Goal: Find specific page/section: Find specific page/section

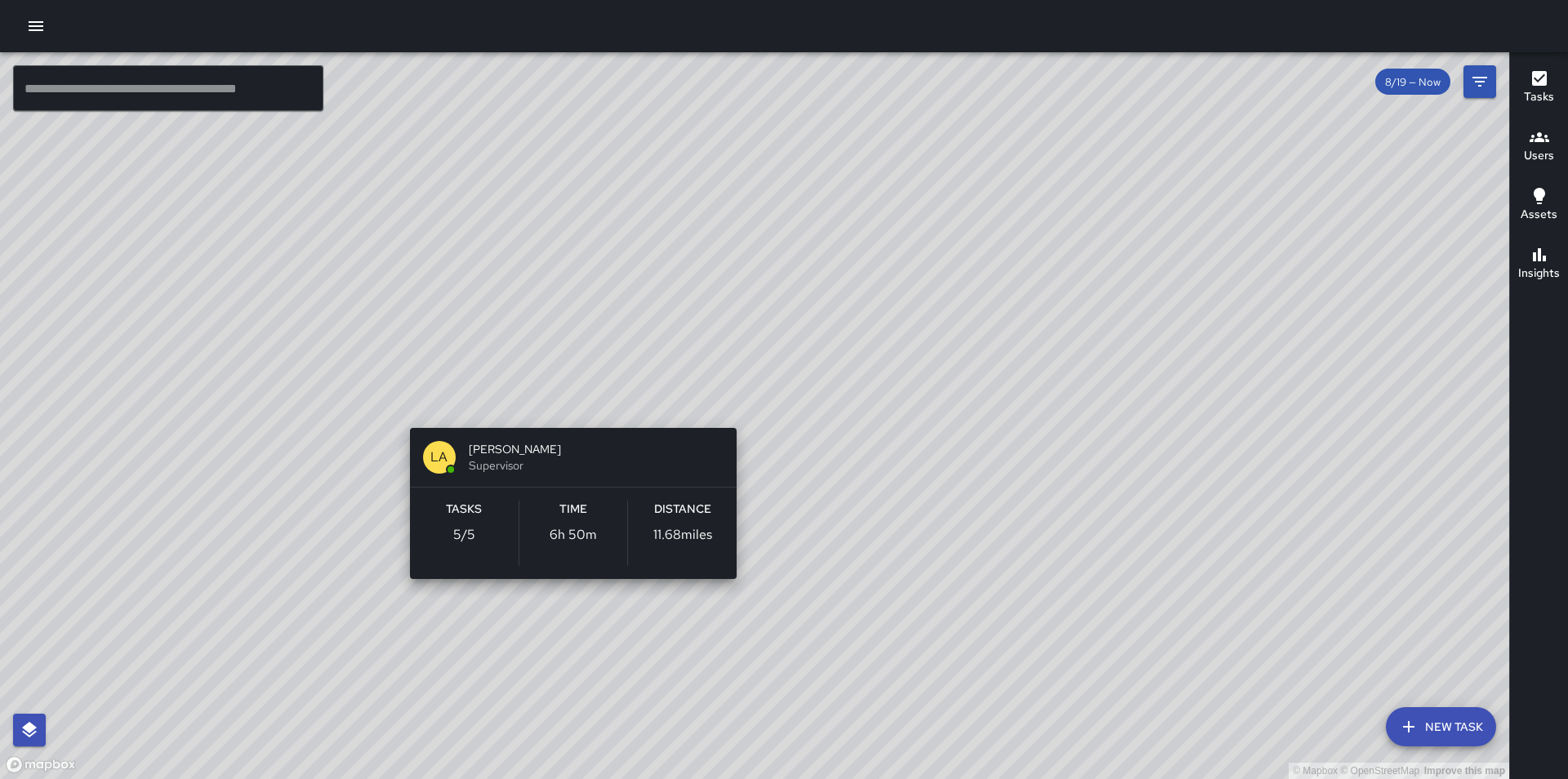
click at [569, 412] on div "© Mapbox © OpenStreetMap Improve this map LA [PERSON_NAME] Supervisor Tasks 5 /…" at bounding box center [755, 415] width 1510 height 727
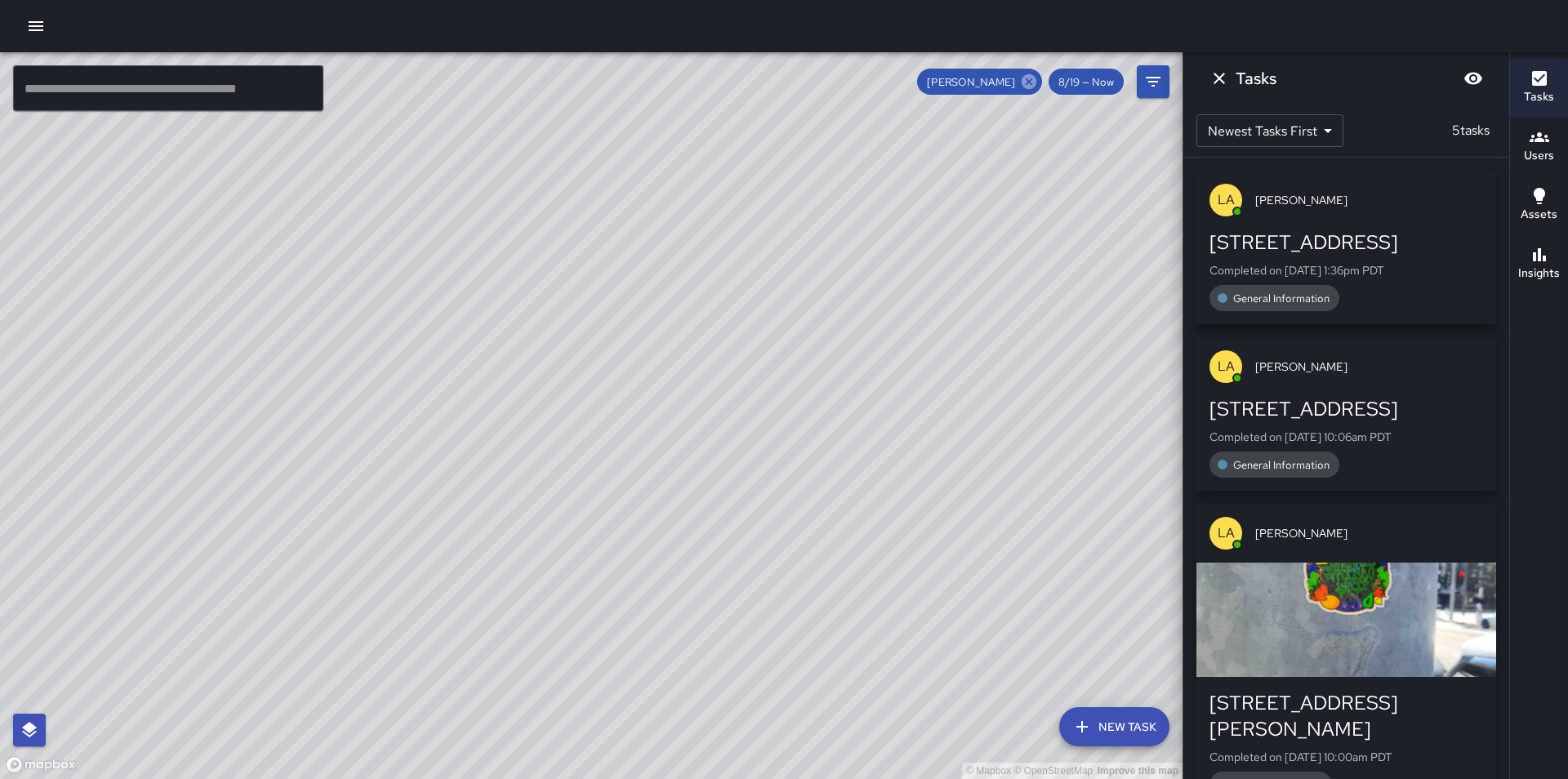
click at [1030, 79] on icon at bounding box center [1029, 82] width 15 height 15
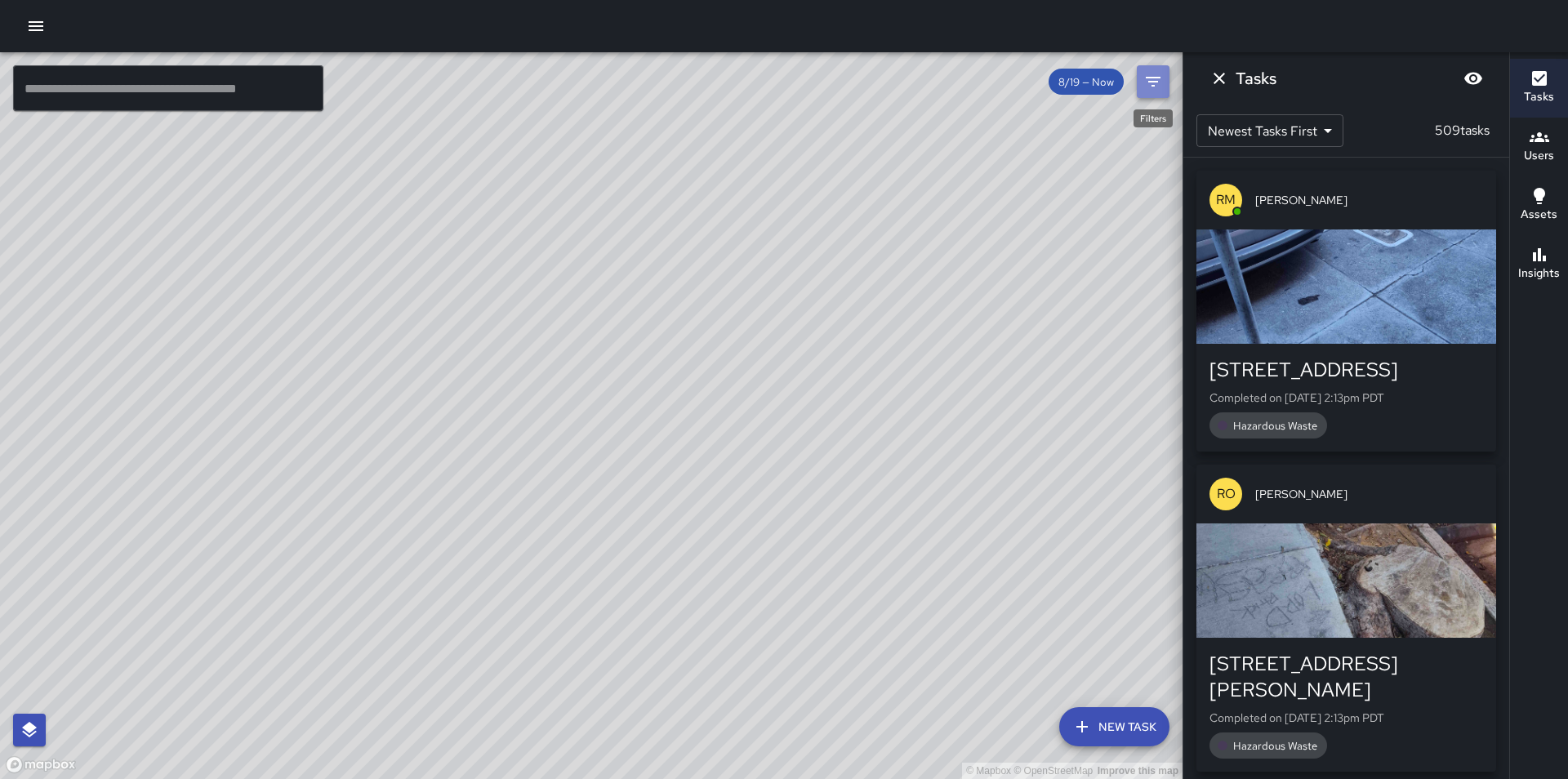
click at [1148, 69] on button "Filters" at bounding box center [1153, 81] width 32 height 32
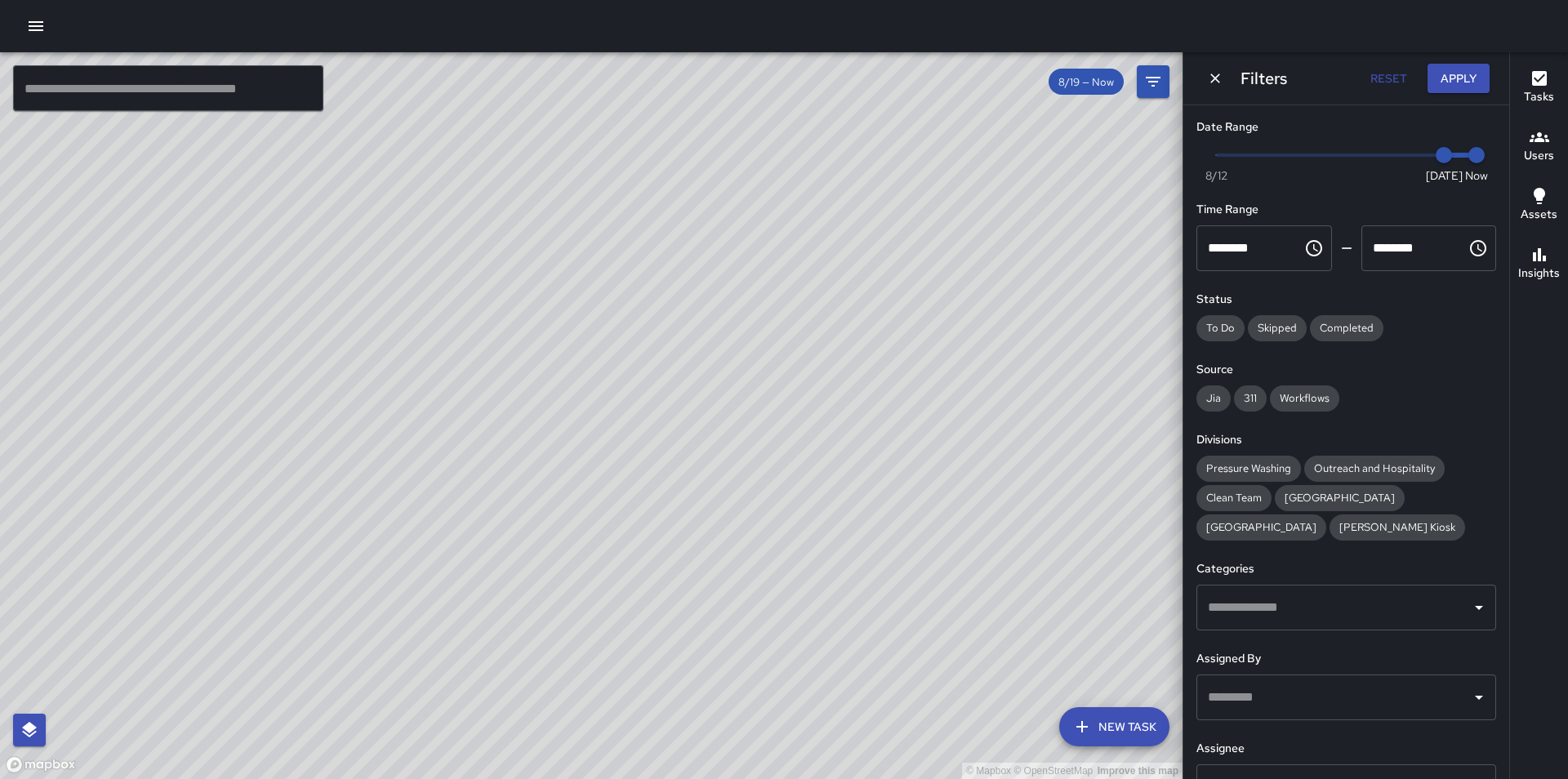
click at [1335, 696] on input "text" at bounding box center [1334, 697] width 261 height 31
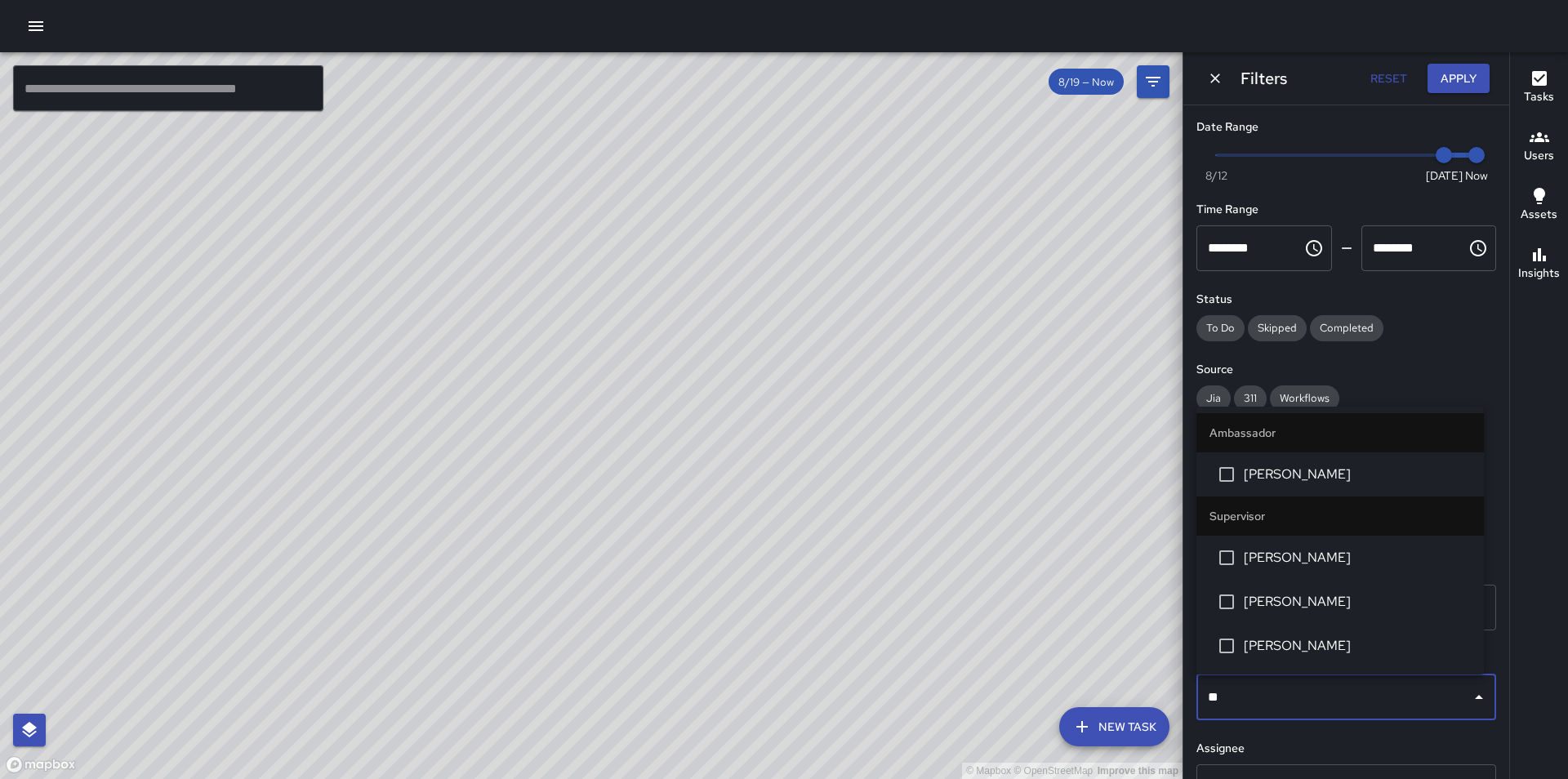
type input "***"
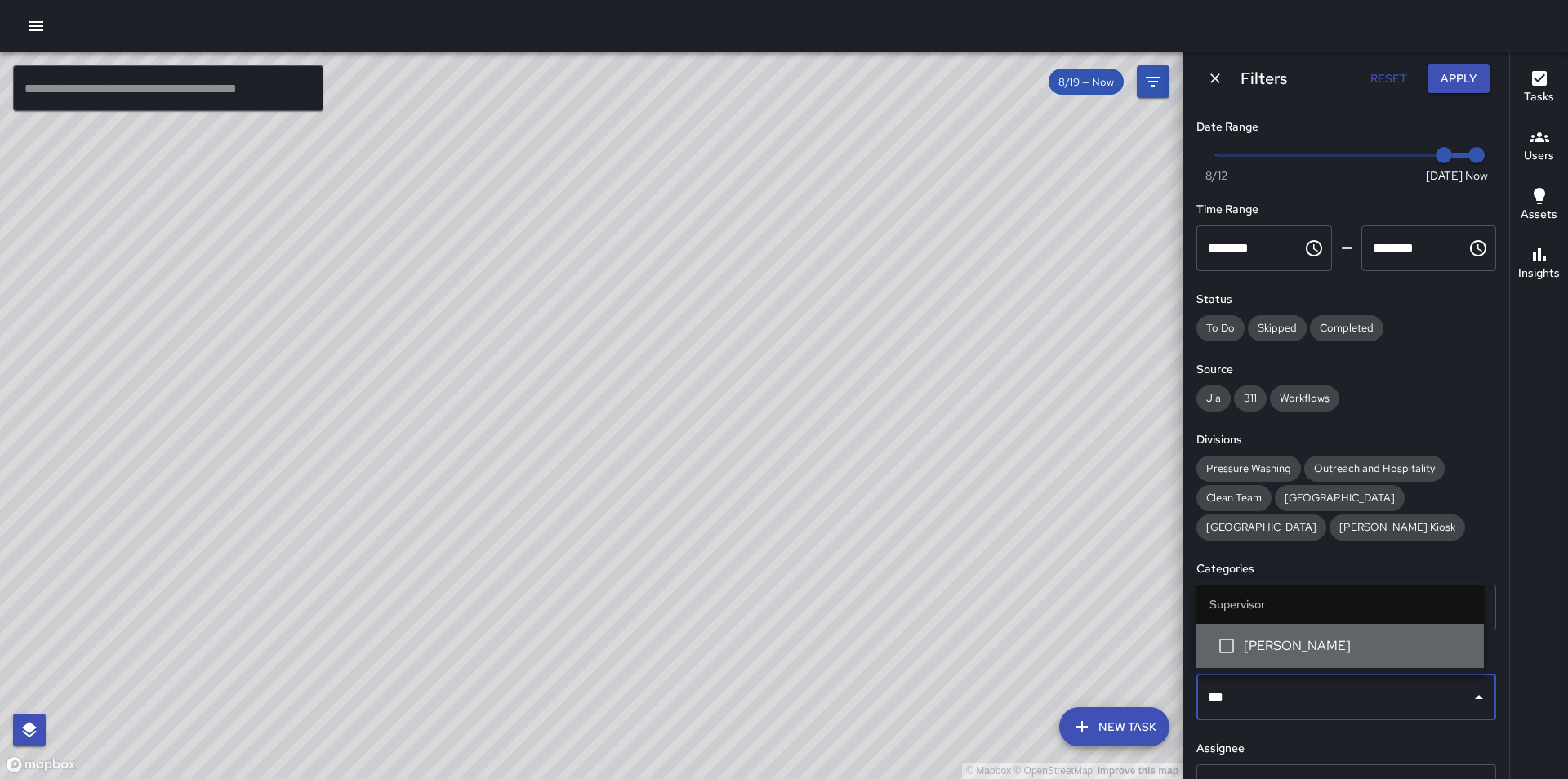
click at [1332, 650] on span "[PERSON_NAME]" at bounding box center [1358, 645] width 227 height 19
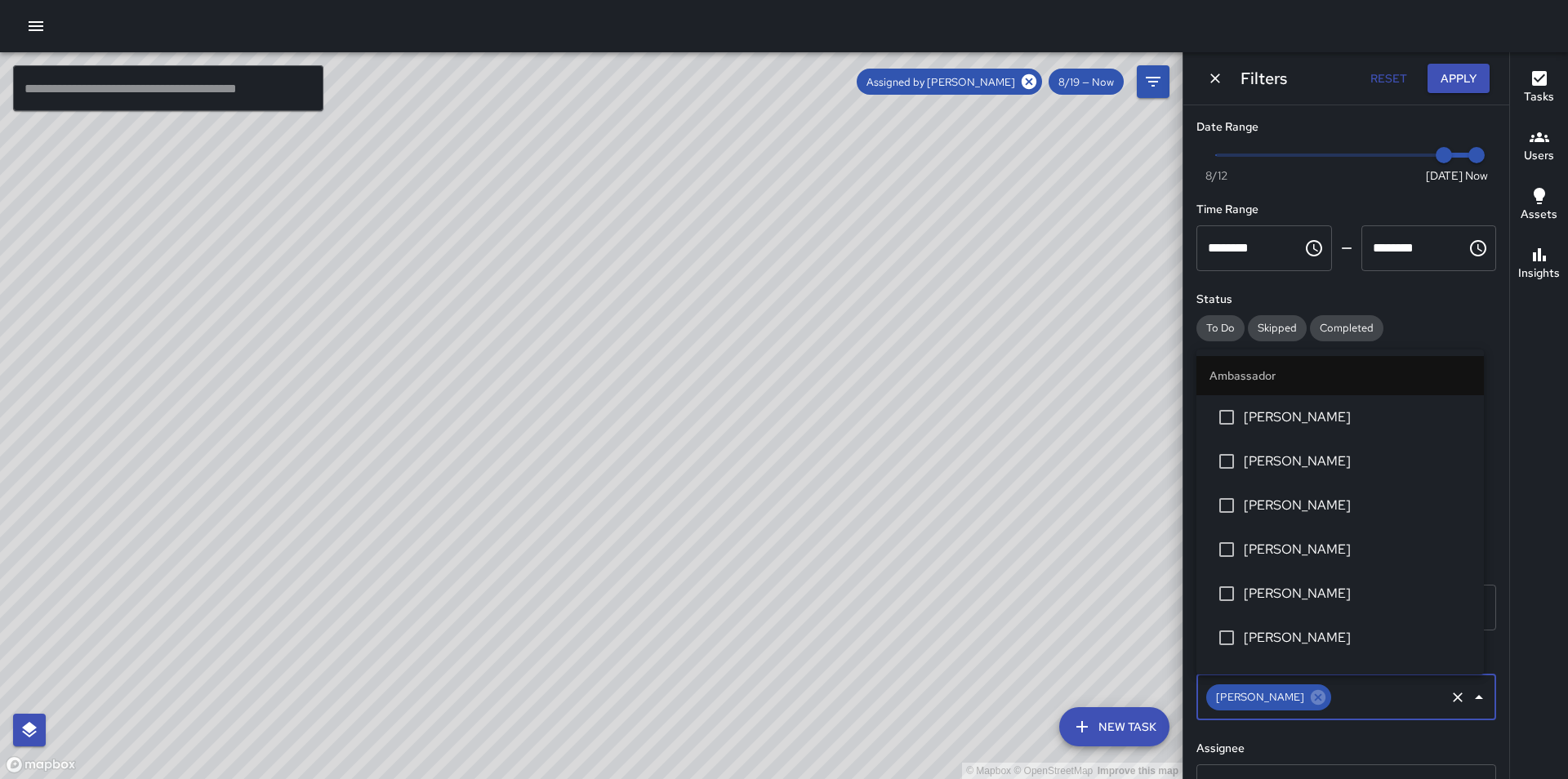
scroll to position [951, 0]
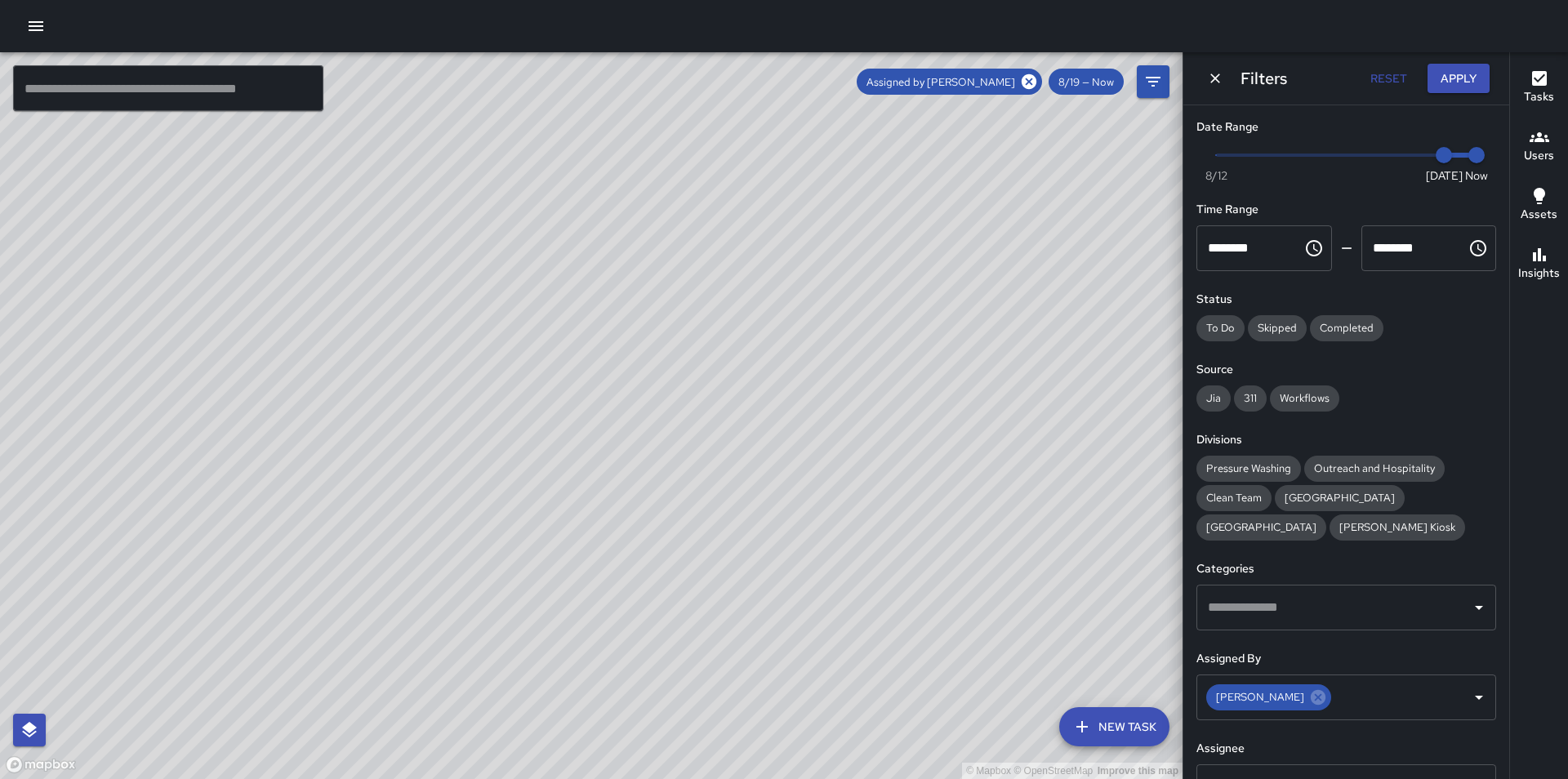
drag, startPoint x: 795, startPoint y: 467, endPoint x: 868, endPoint y: 606, distance: 157.0
click at [868, 606] on div "© Mapbox © OpenStreetMap Improve this map" at bounding box center [592, 415] width 1183 height 727
drag, startPoint x: 369, startPoint y: 683, endPoint x: 531, endPoint y: 576, distance: 194.1
click at [531, 576] on div "© Mapbox © OpenStreetMap Improve this map" at bounding box center [592, 415] width 1183 height 727
click at [1469, 79] on button "Apply" at bounding box center [1459, 79] width 62 height 31
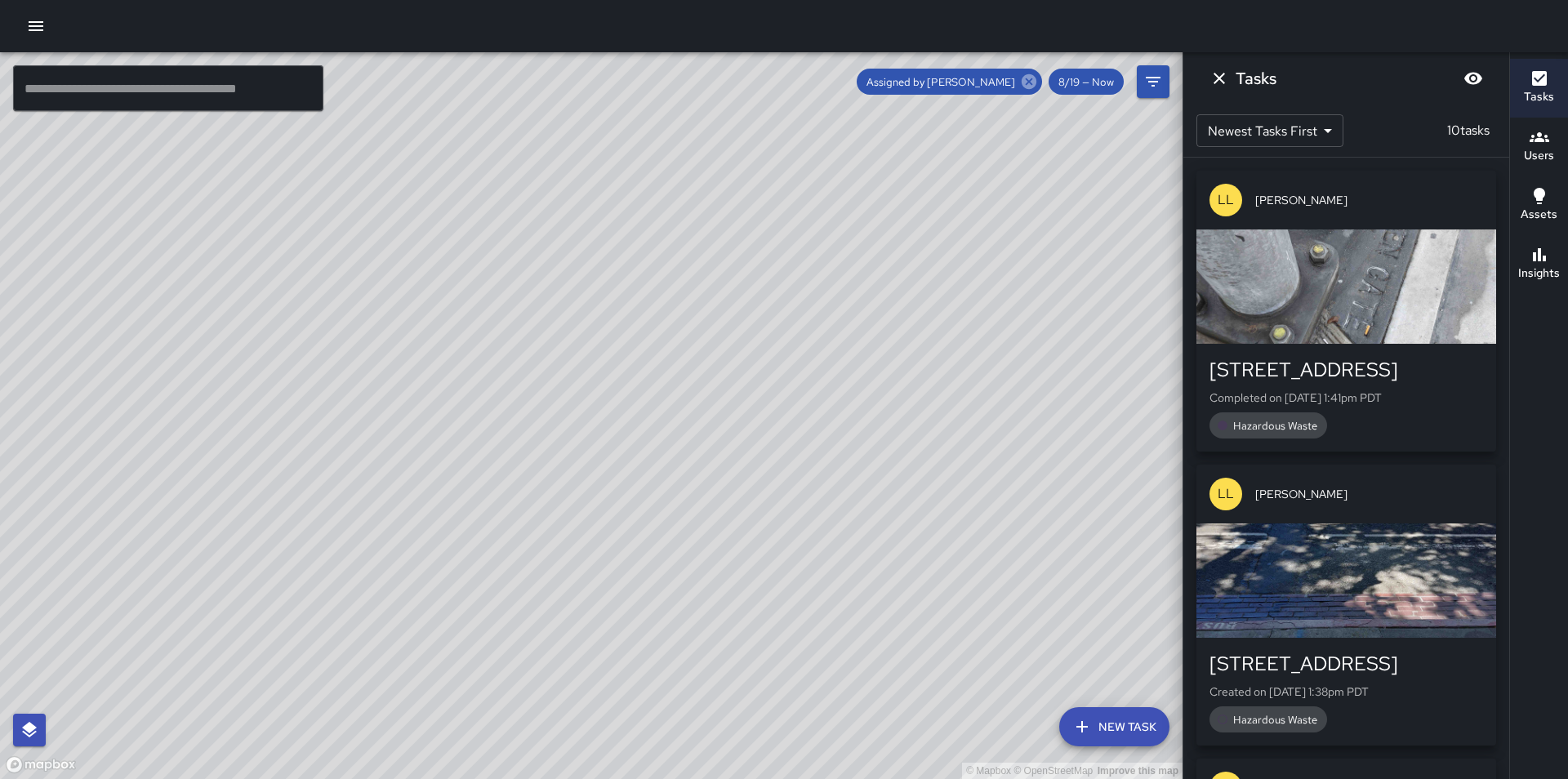
click at [1028, 87] on icon at bounding box center [1029, 82] width 15 height 15
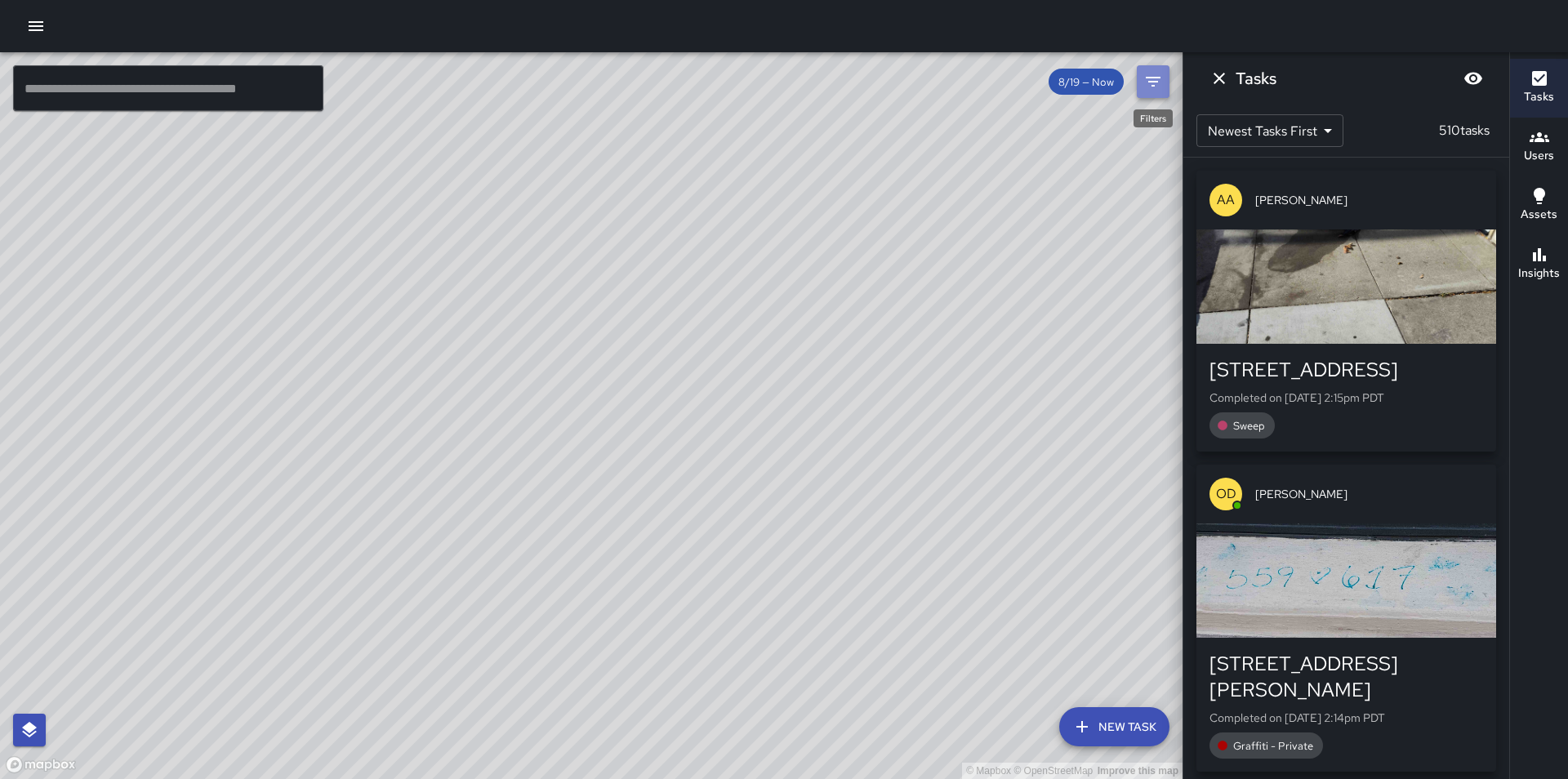
click at [1160, 80] on icon "Filters" at bounding box center [1153, 82] width 19 height 19
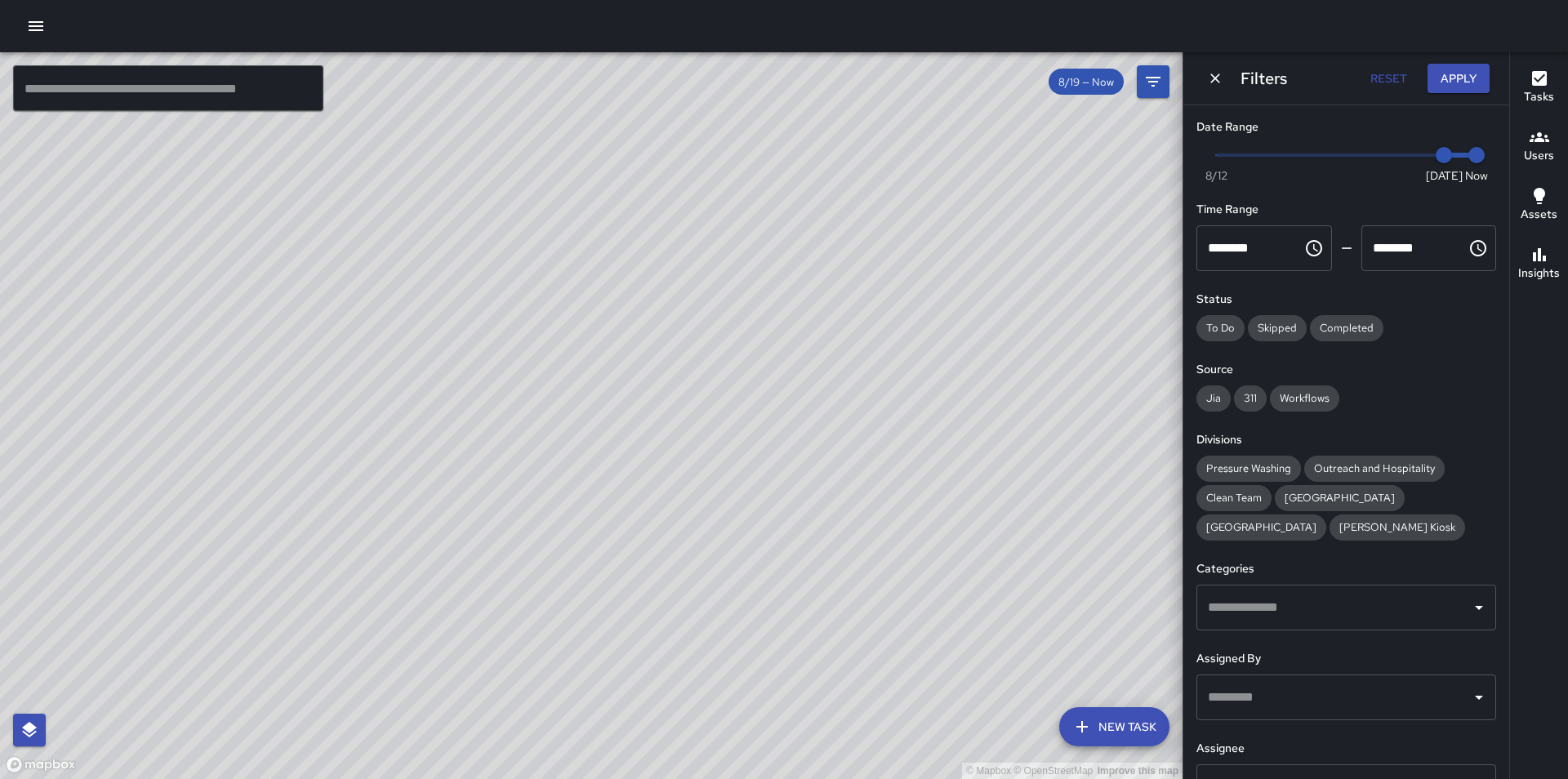
click at [1259, 705] on input "text" at bounding box center [1334, 697] width 261 height 31
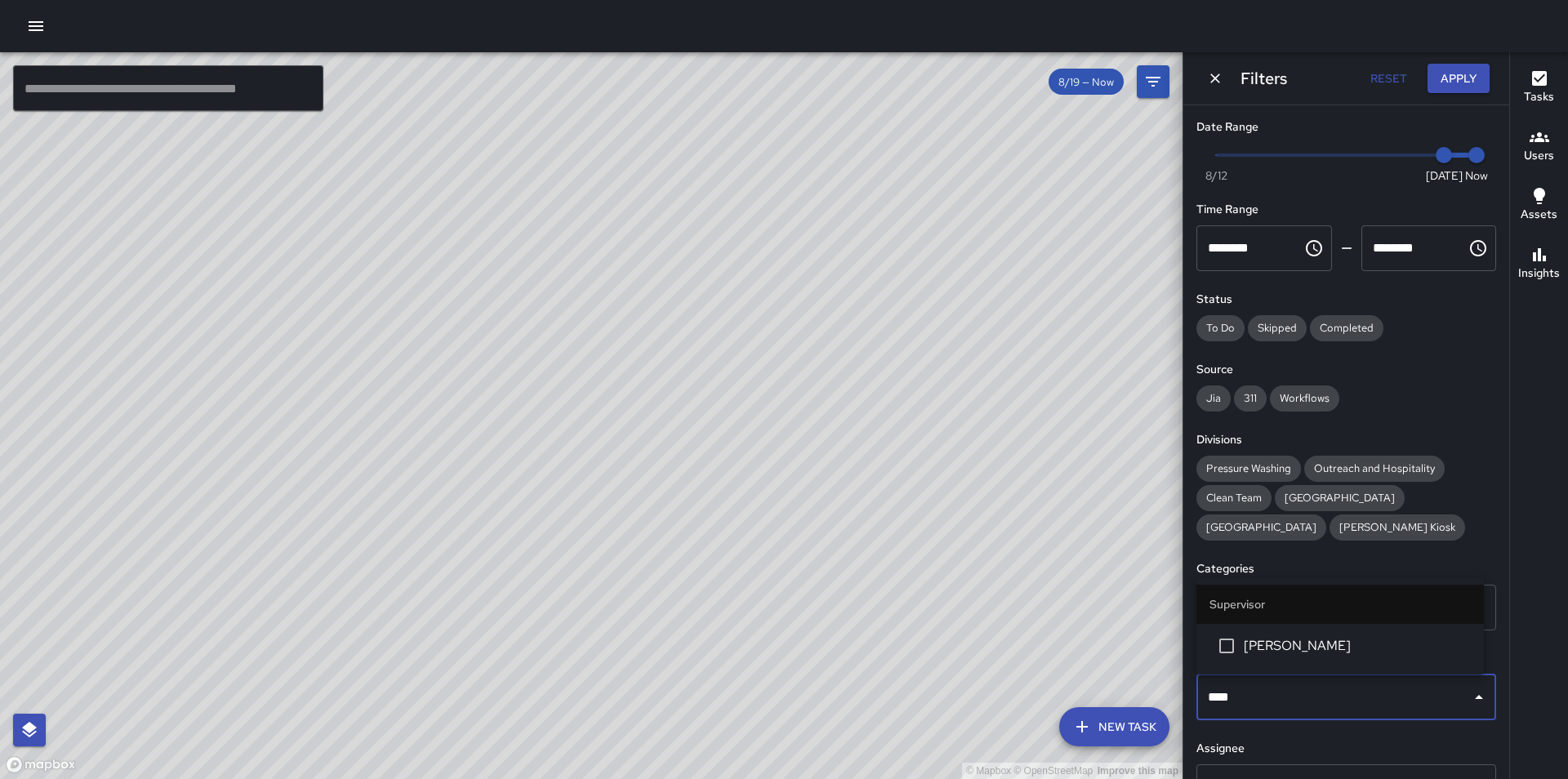
type input "*****"
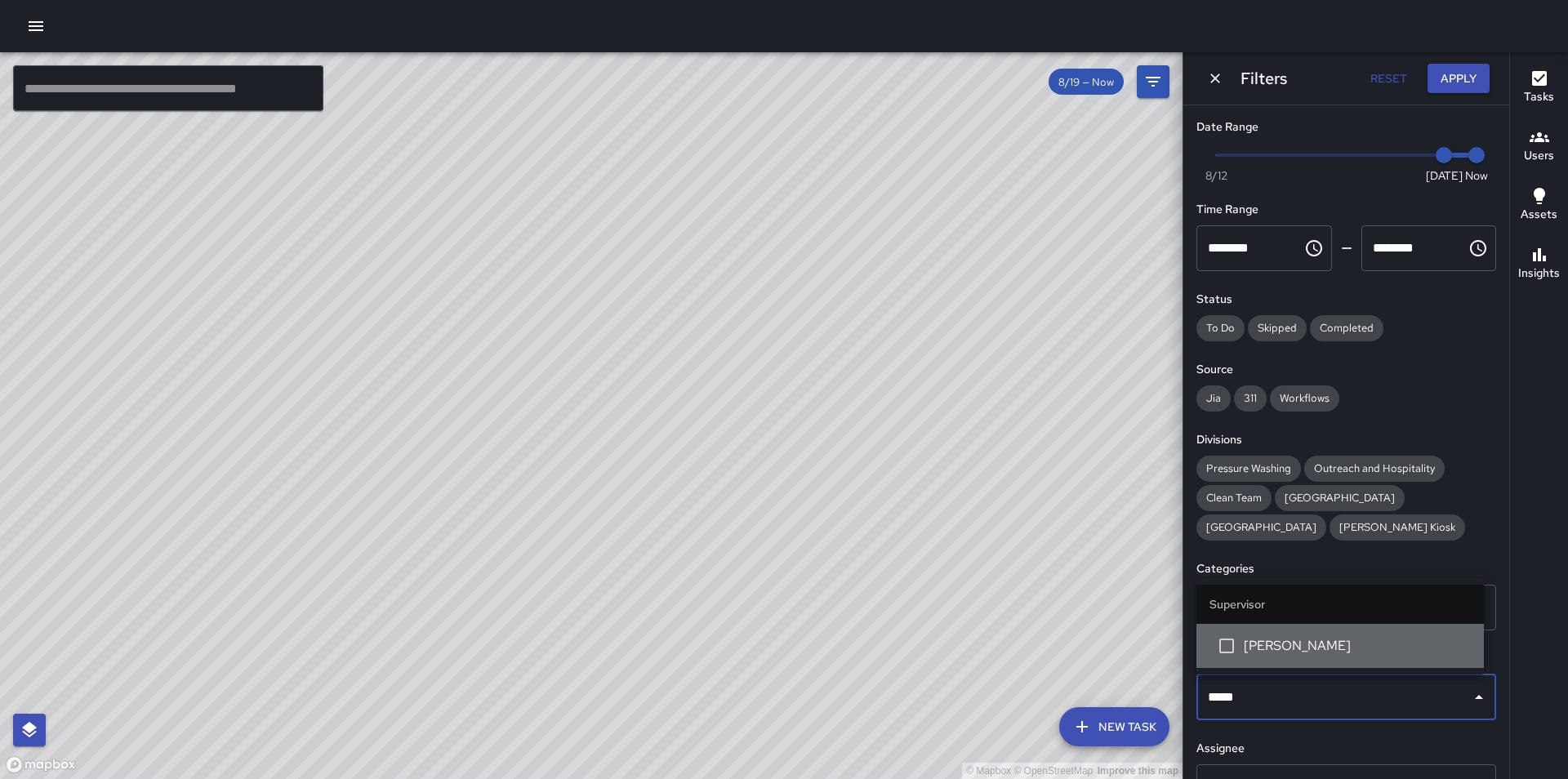
click at [1273, 660] on li "[PERSON_NAME]" at bounding box center [1341, 646] width 287 height 45
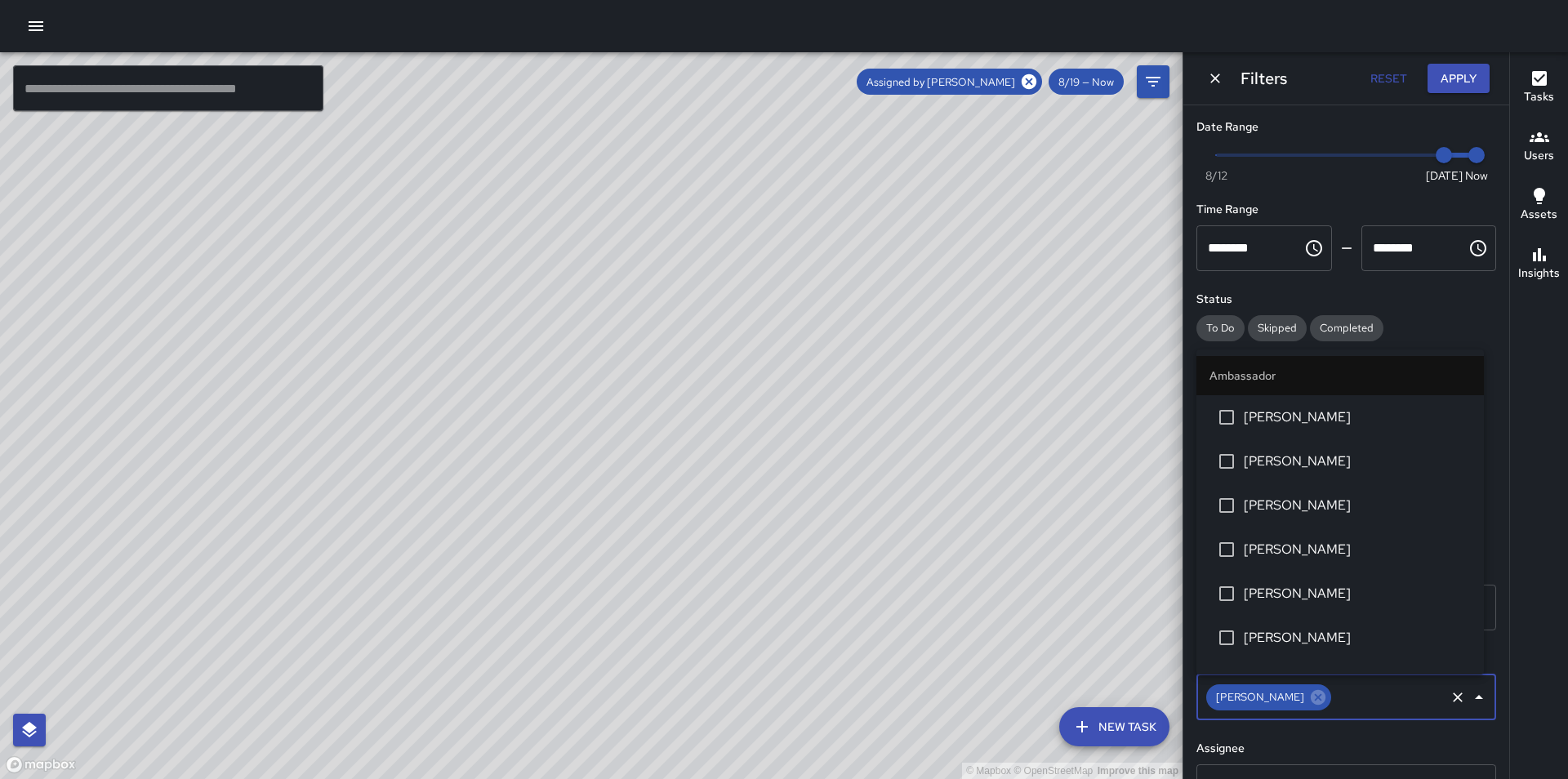
scroll to position [1348, 0]
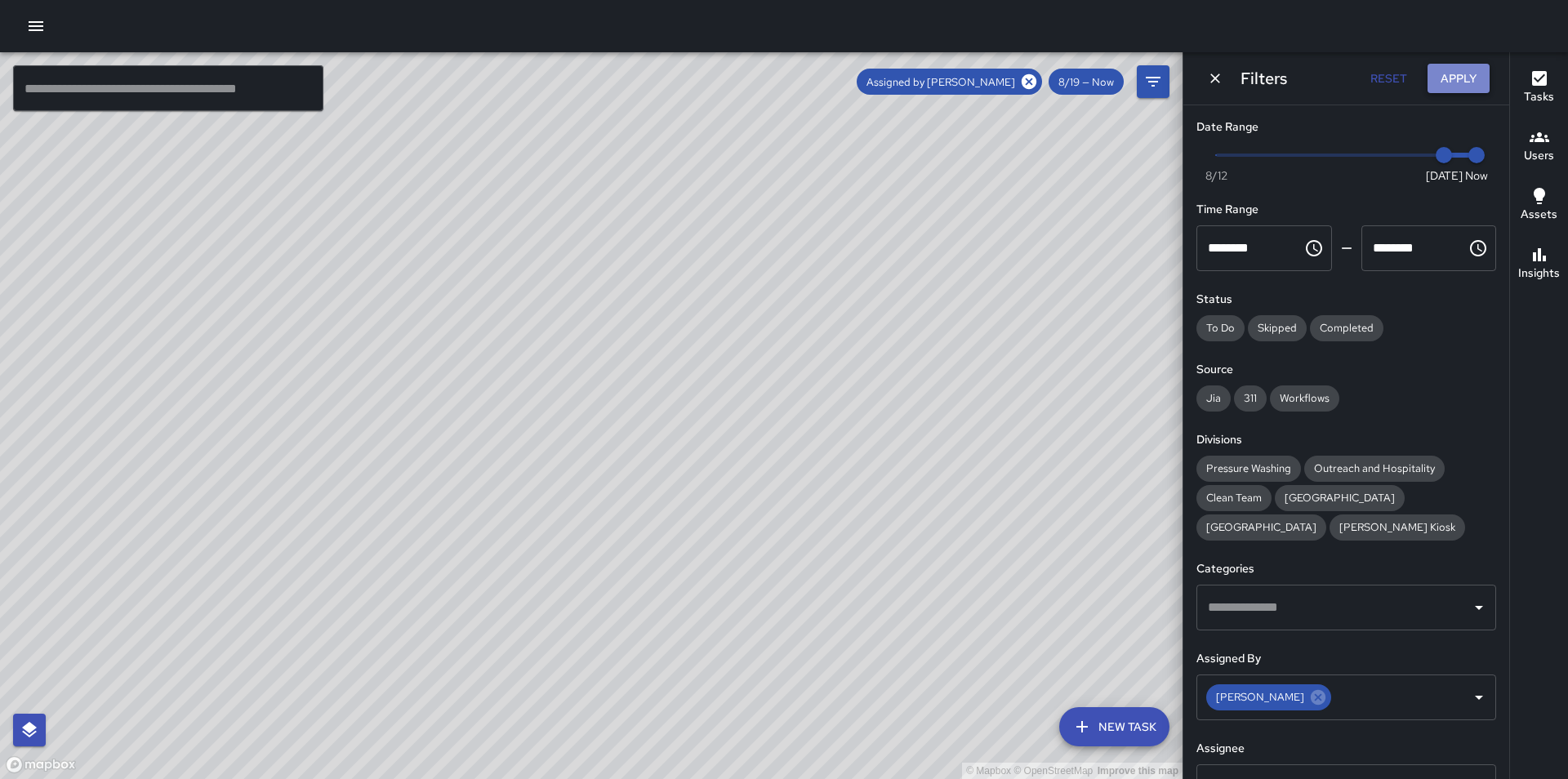
click at [1469, 78] on button "Apply" at bounding box center [1459, 79] width 62 height 31
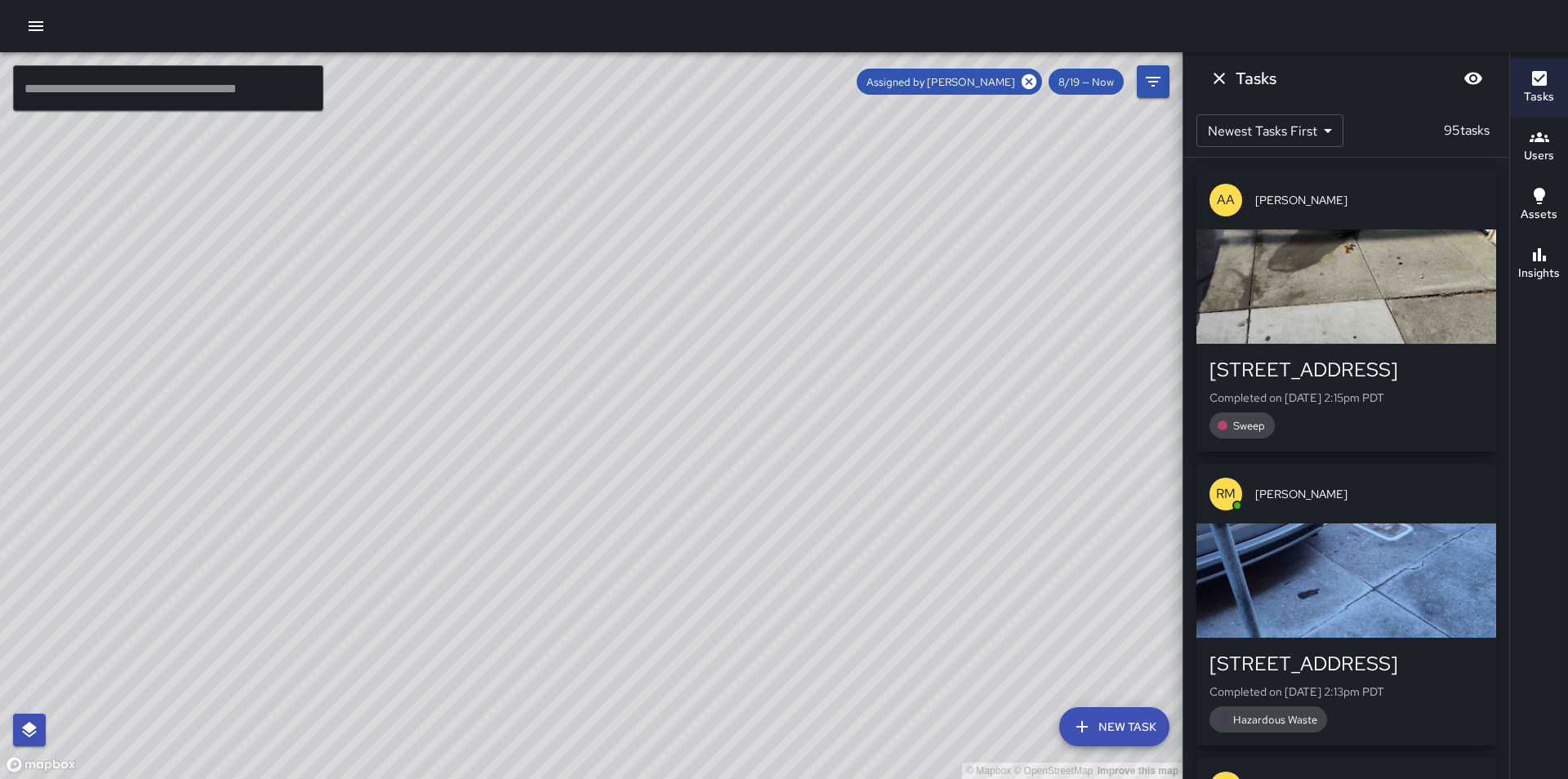
click at [989, 75] on span "Assigned by [PERSON_NAME]" at bounding box center [940, 82] width 168 height 14
click at [1026, 83] on icon at bounding box center [1029, 82] width 15 height 15
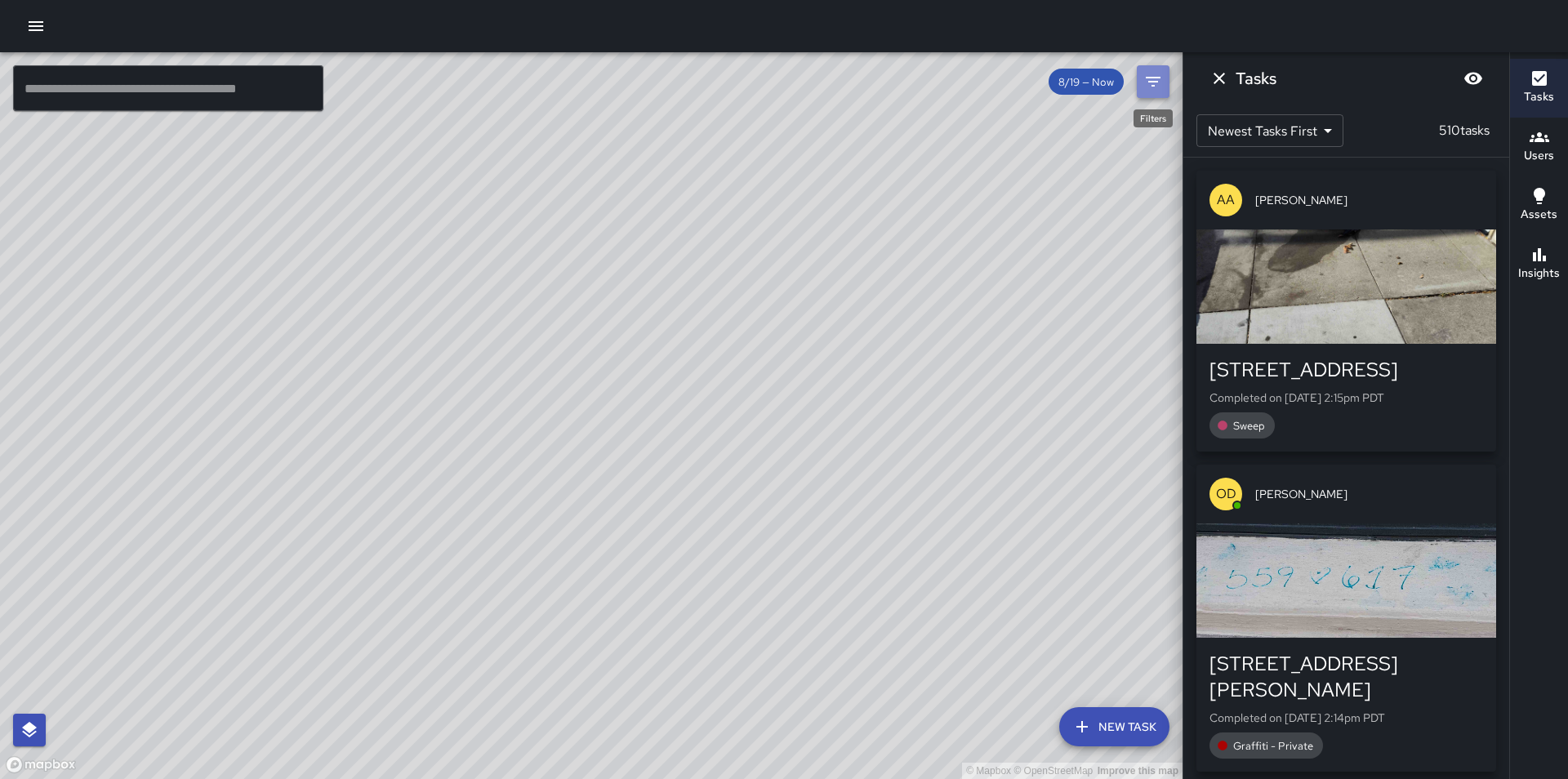
click at [1149, 83] on icon "Filters" at bounding box center [1154, 82] width 15 height 10
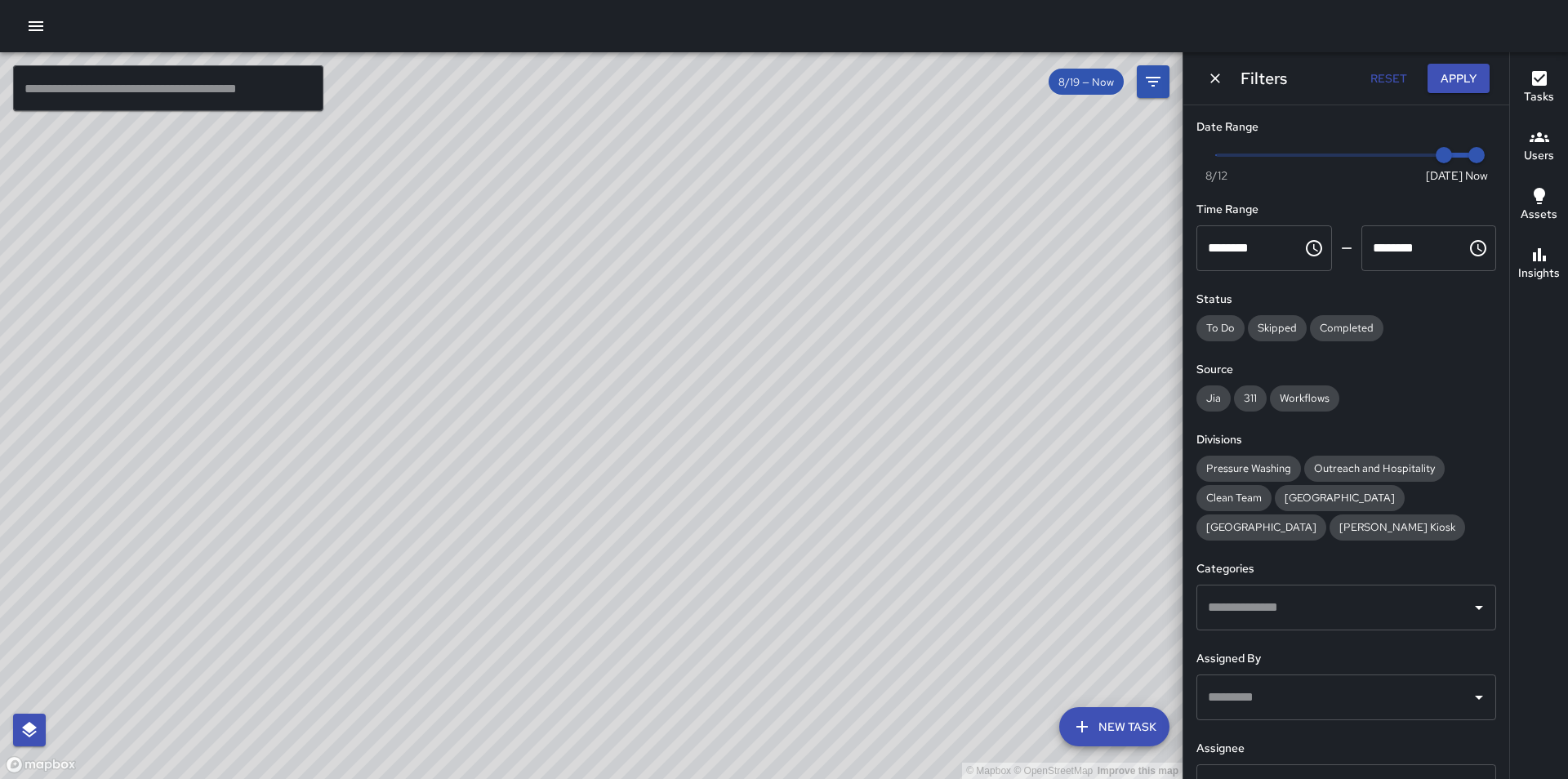
click at [1223, 683] on input "text" at bounding box center [1334, 697] width 261 height 31
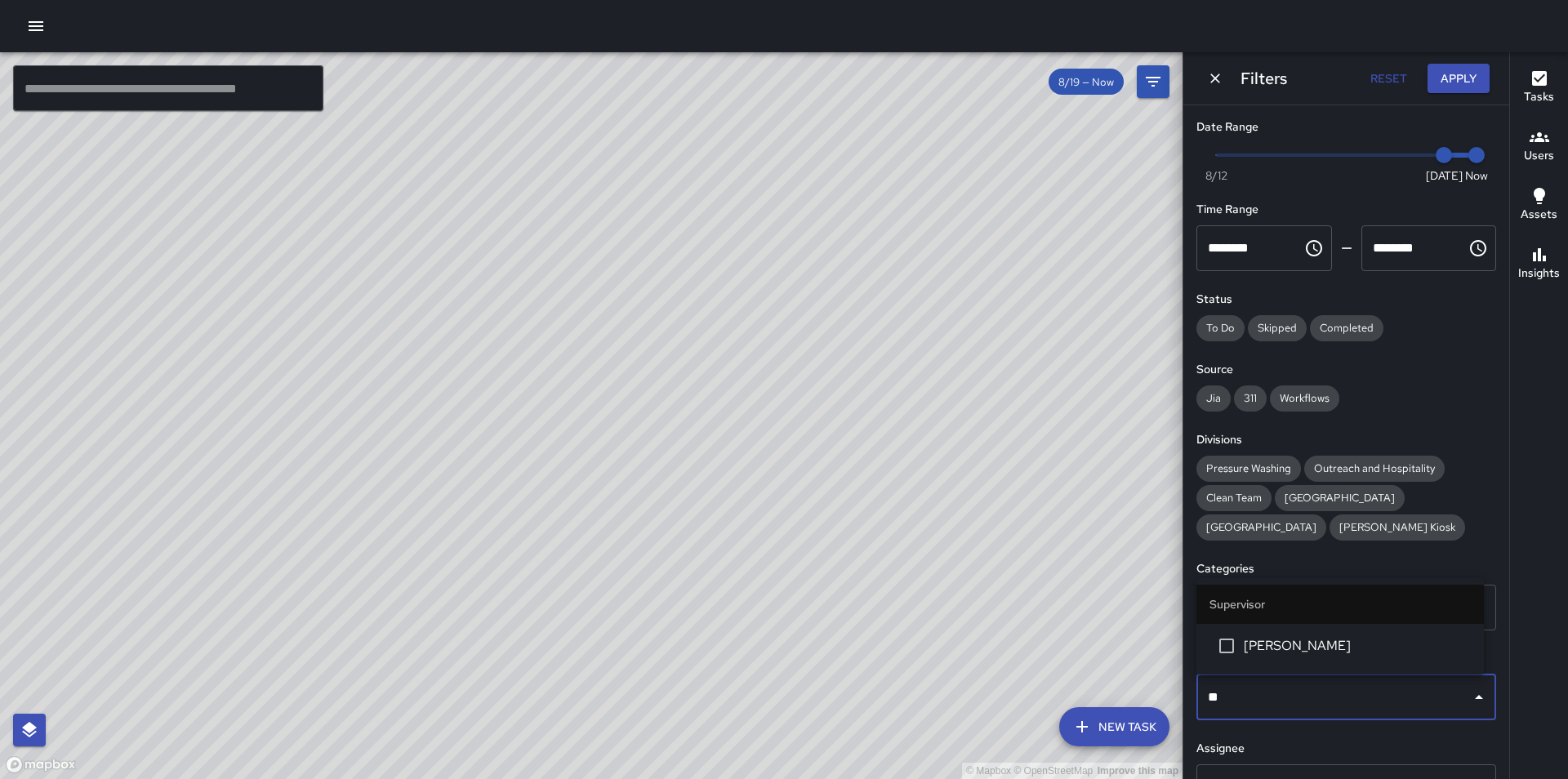
type input "***"
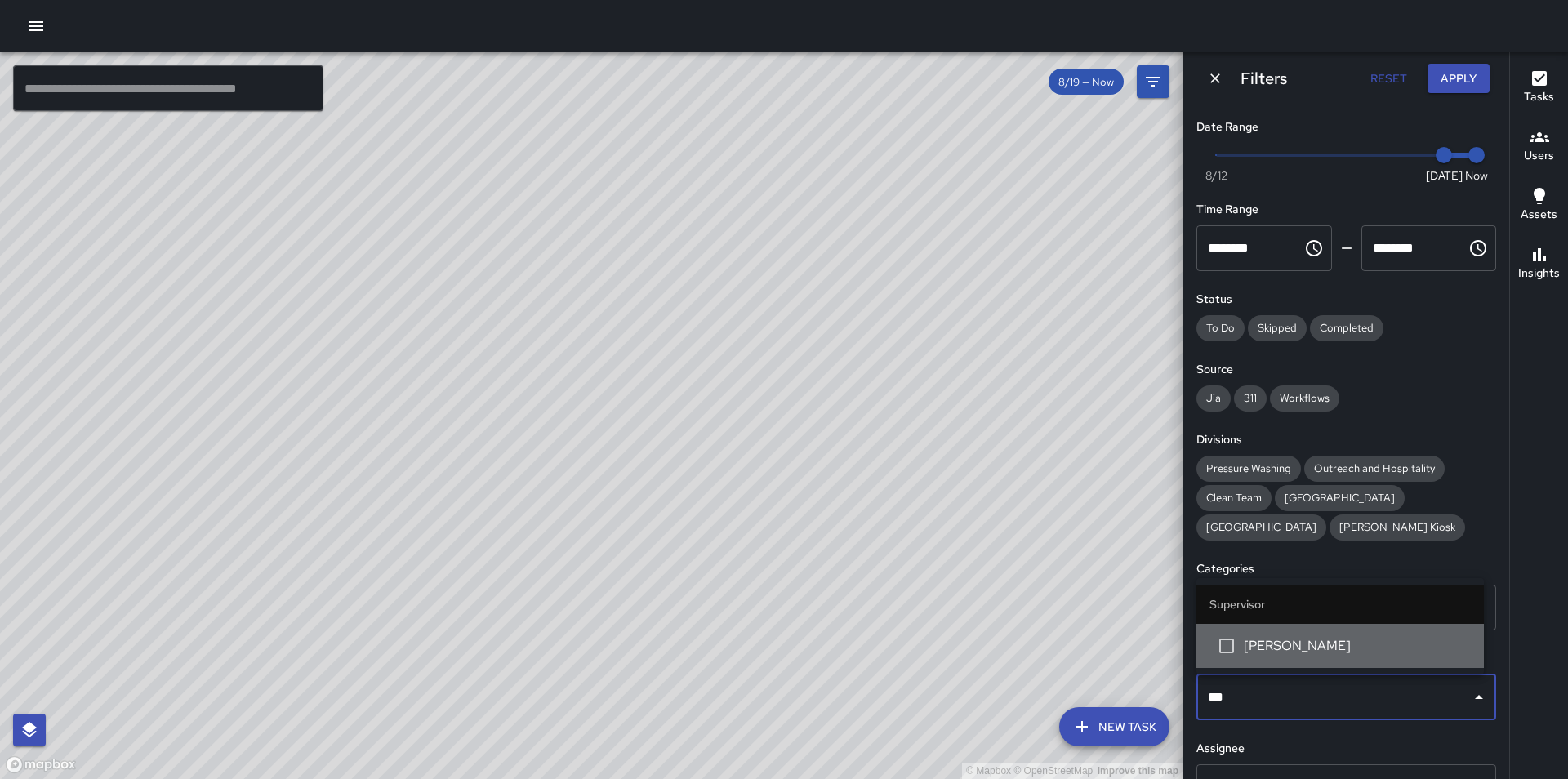
click at [1313, 636] on span "[PERSON_NAME]" at bounding box center [1358, 645] width 227 height 19
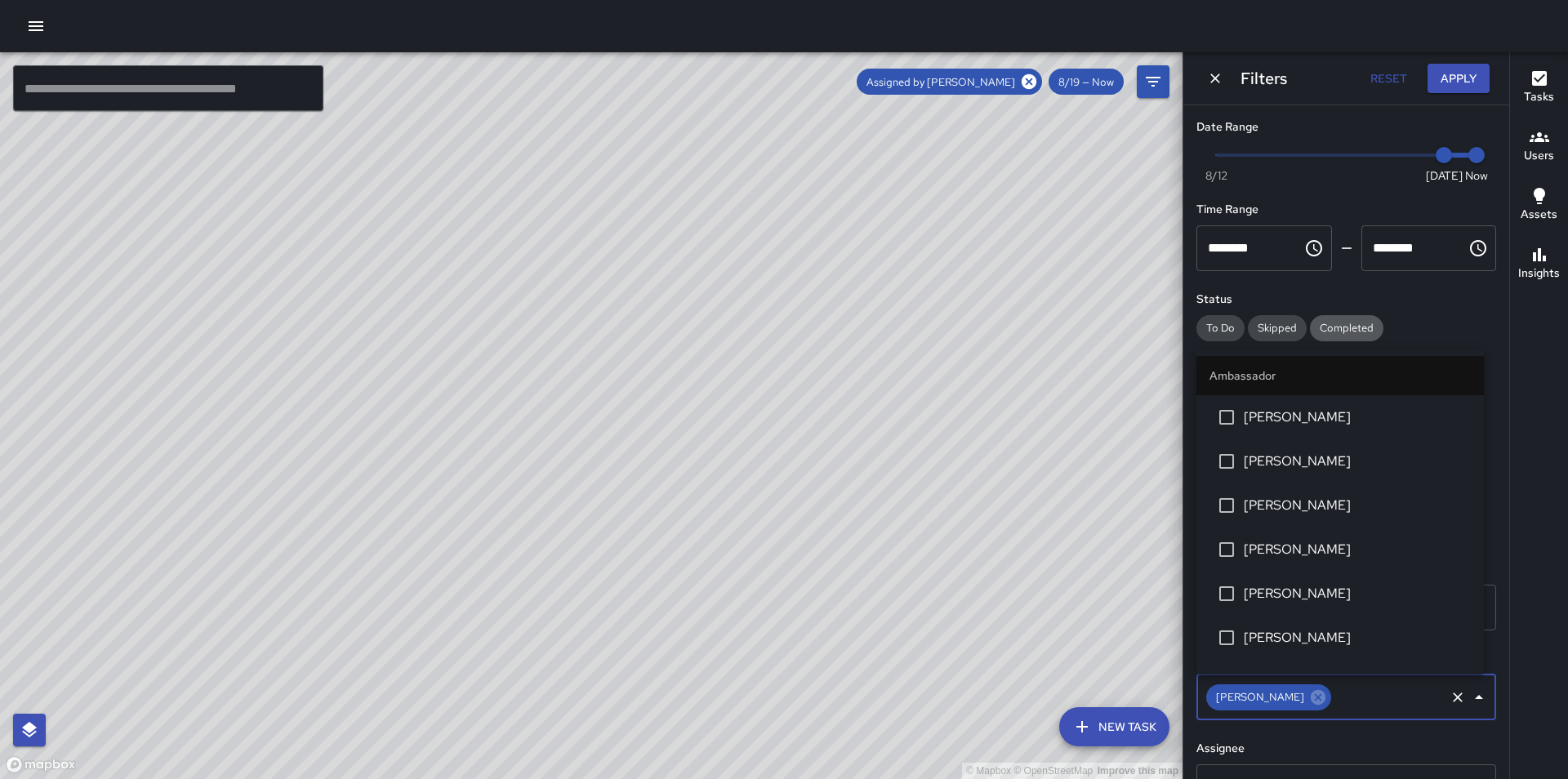
scroll to position [1525, 0]
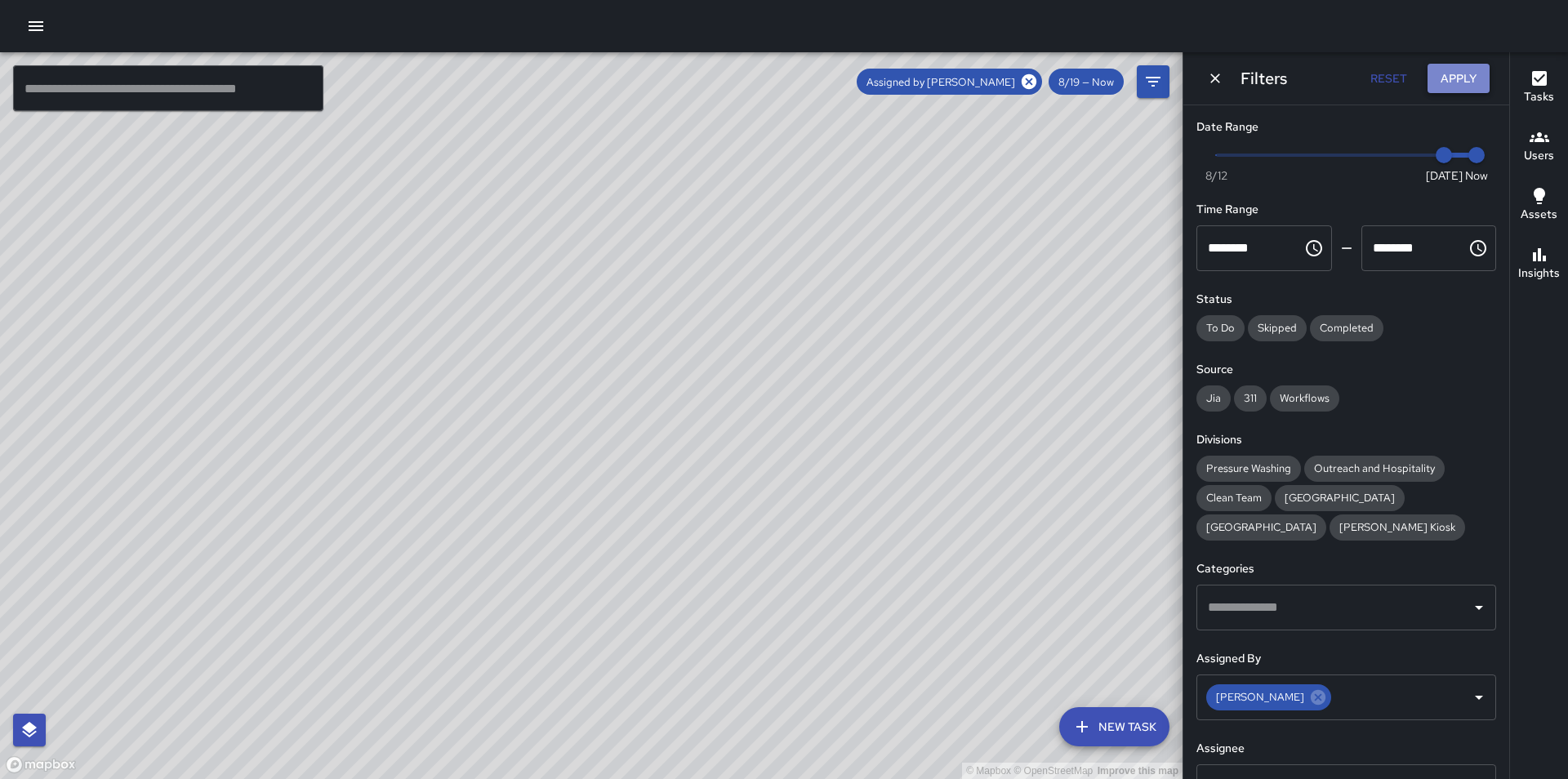
click at [1459, 82] on button "Apply" at bounding box center [1459, 79] width 62 height 31
click at [1460, 76] on button "Apply" at bounding box center [1459, 79] width 62 height 31
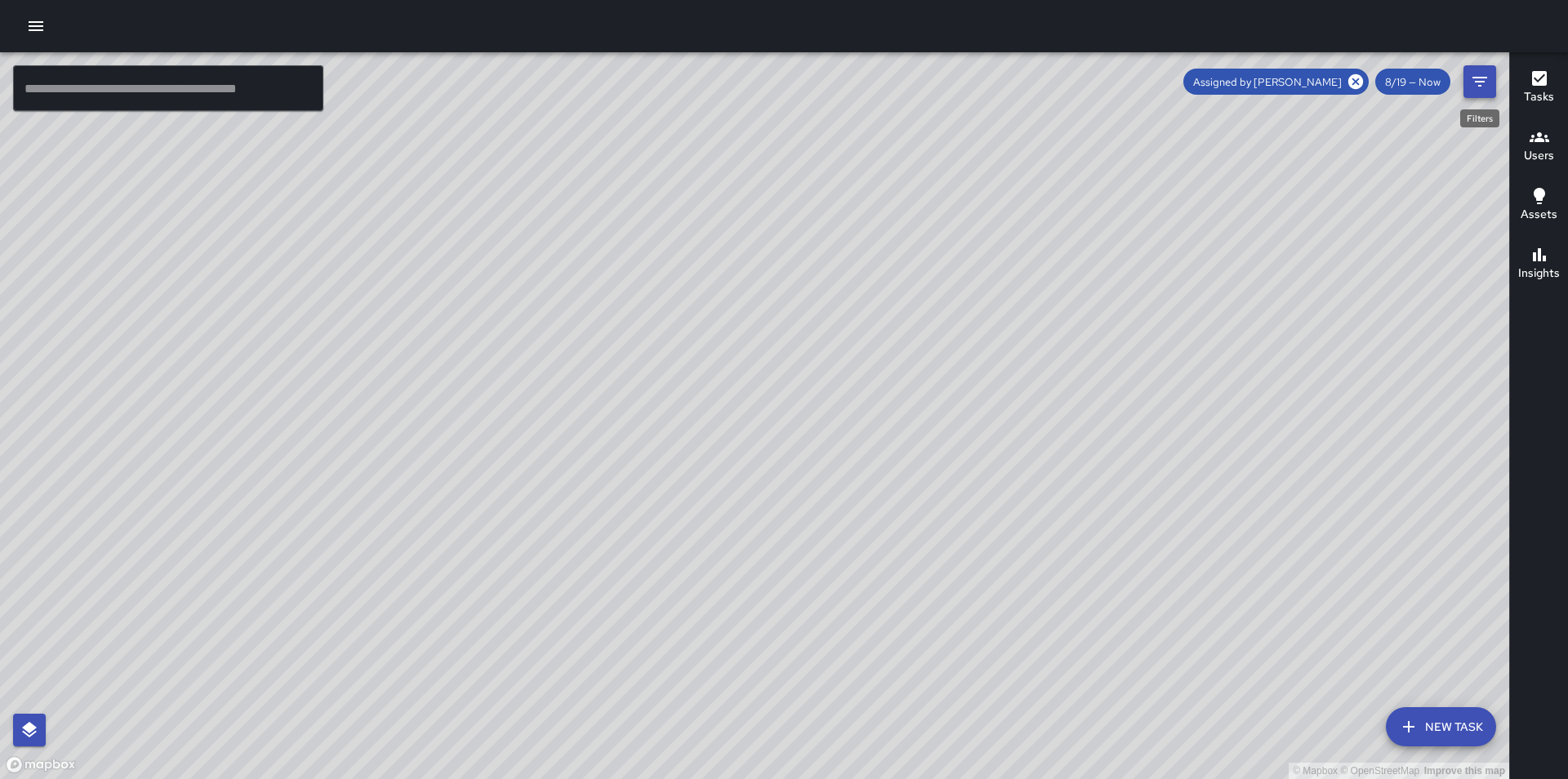
click at [1472, 81] on icon "Filters" at bounding box center [1480, 82] width 19 height 19
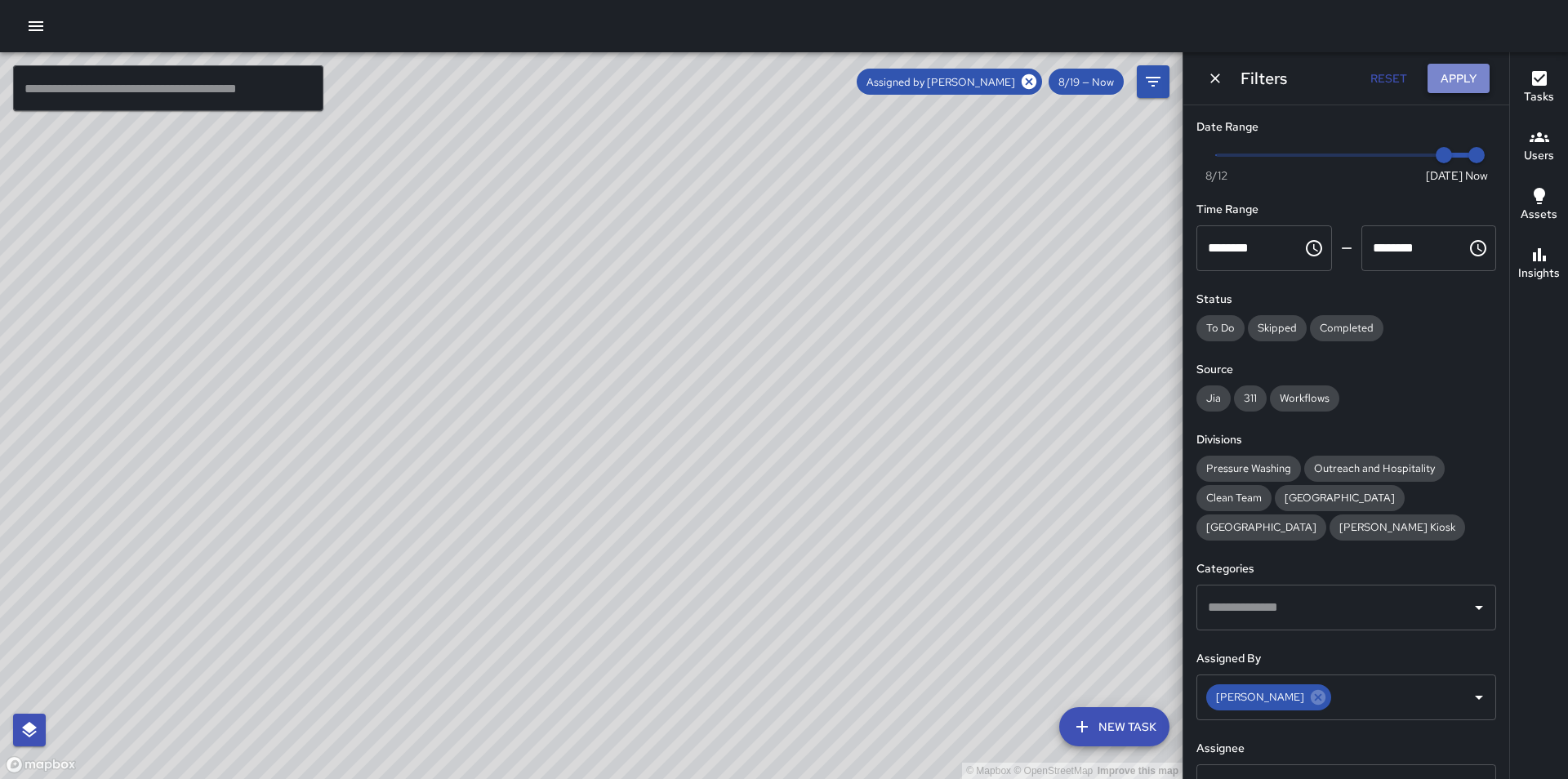
click at [1466, 82] on button "Apply" at bounding box center [1459, 79] width 62 height 31
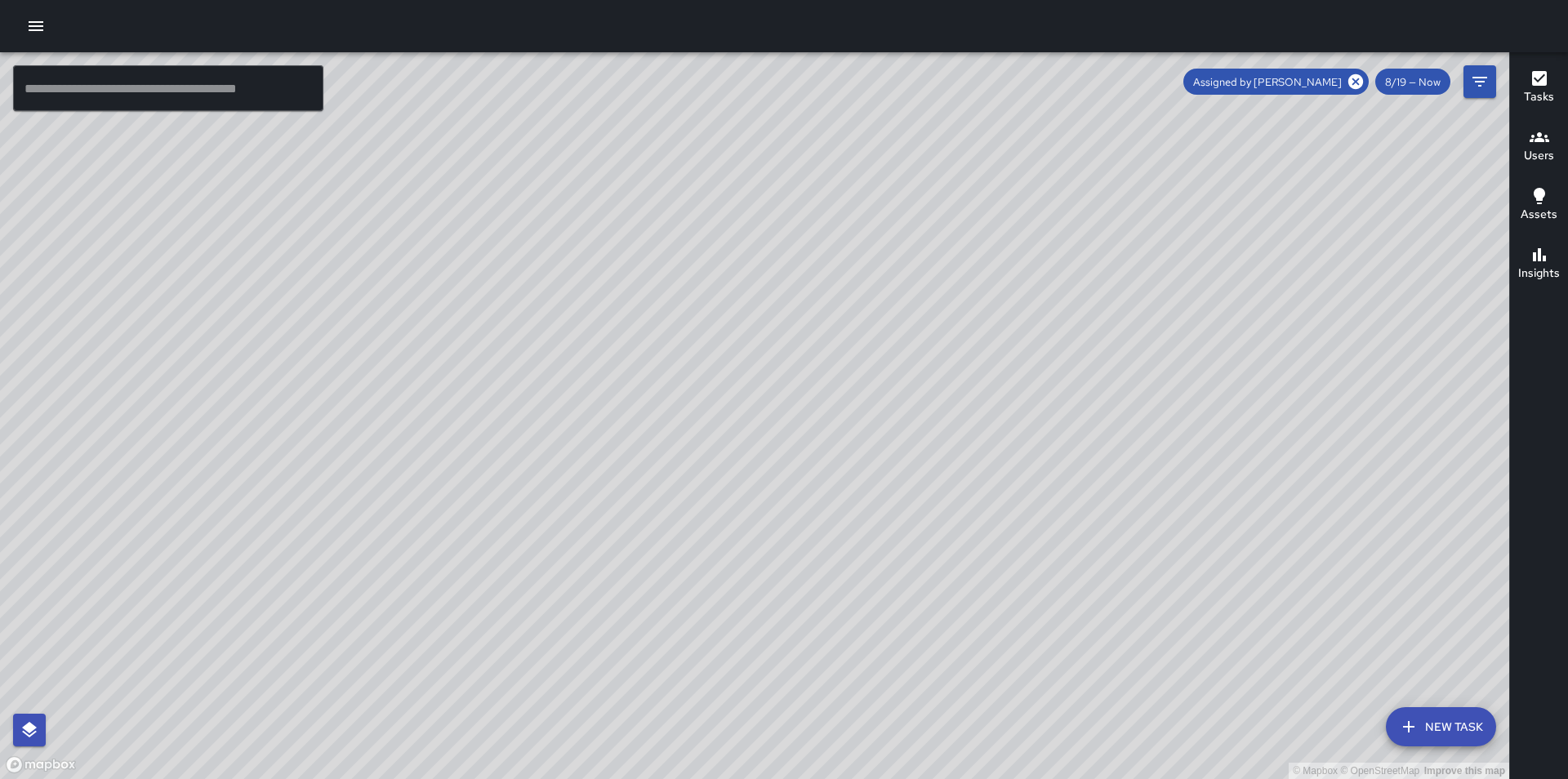
click at [1330, 78] on span "Assigned by [PERSON_NAME]" at bounding box center [1267, 82] width 168 height 14
click at [1480, 72] on icon "Filters" at bounding box center [1480, 82] width 19 height 19
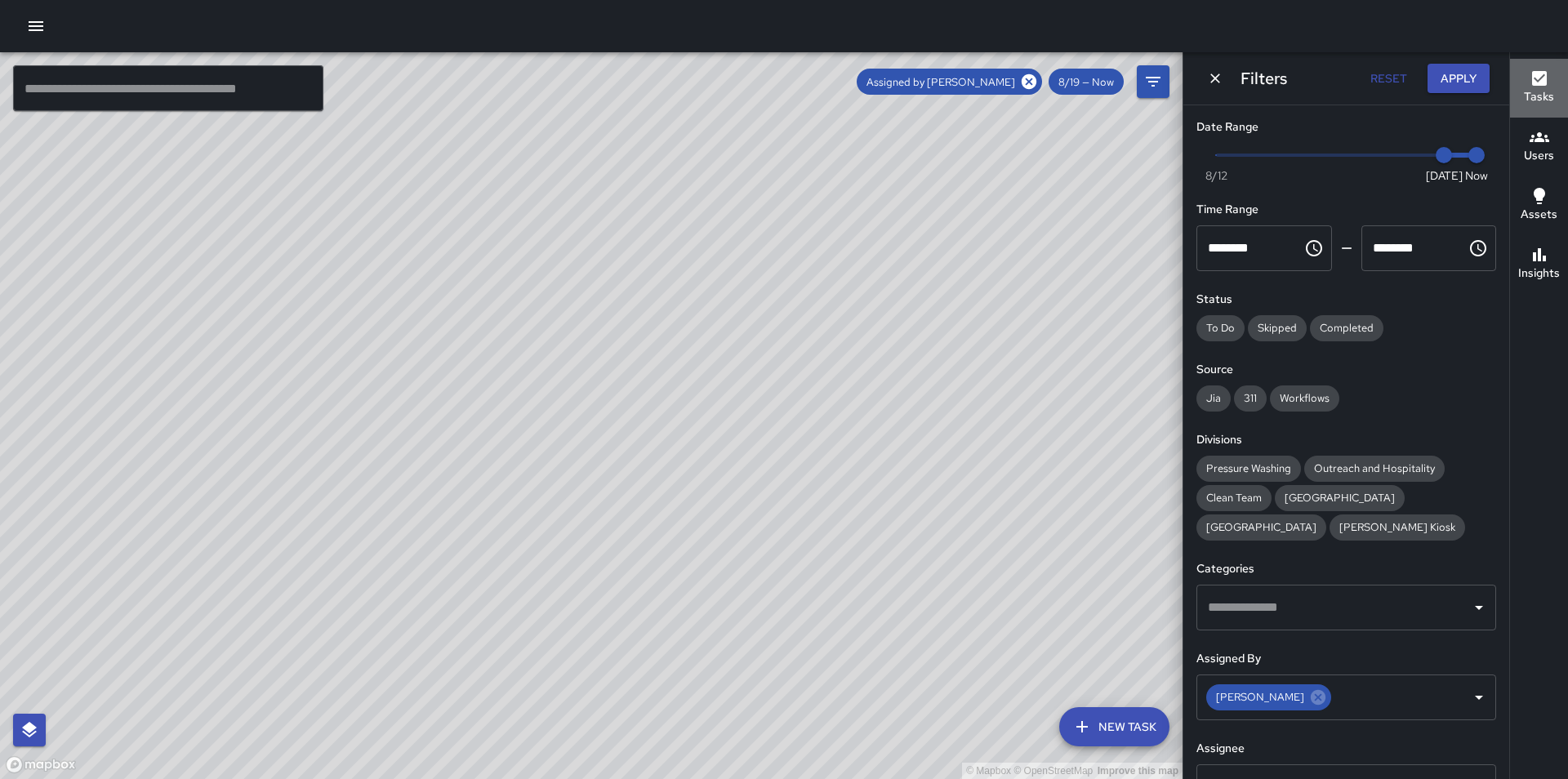
click at [1539, 86] on icon "button" at bounding box center [1539, 78] width 19 height 19
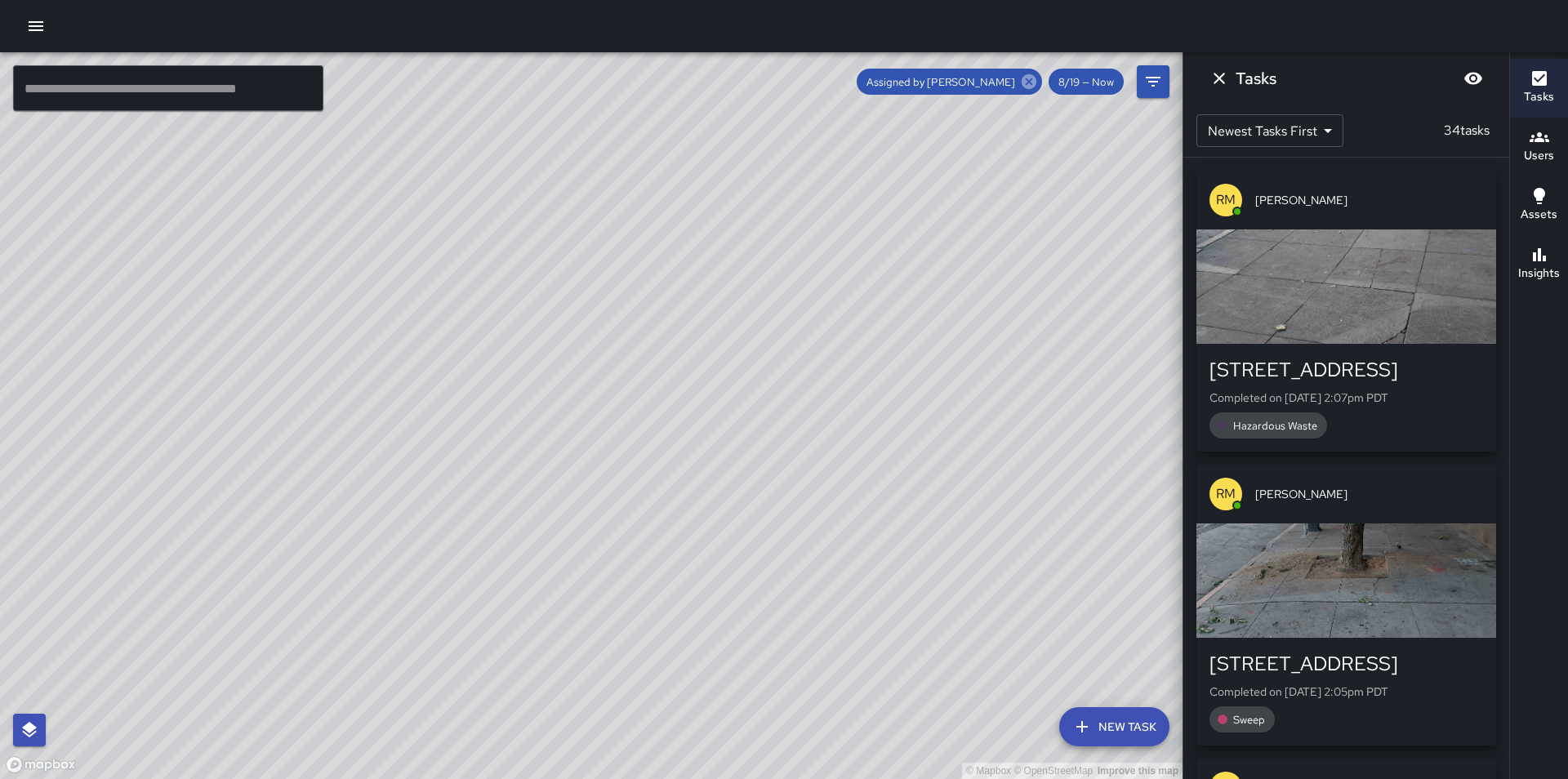
click at [1031, 79] on icon at bounding box center [1029, 82] width 15 height 15
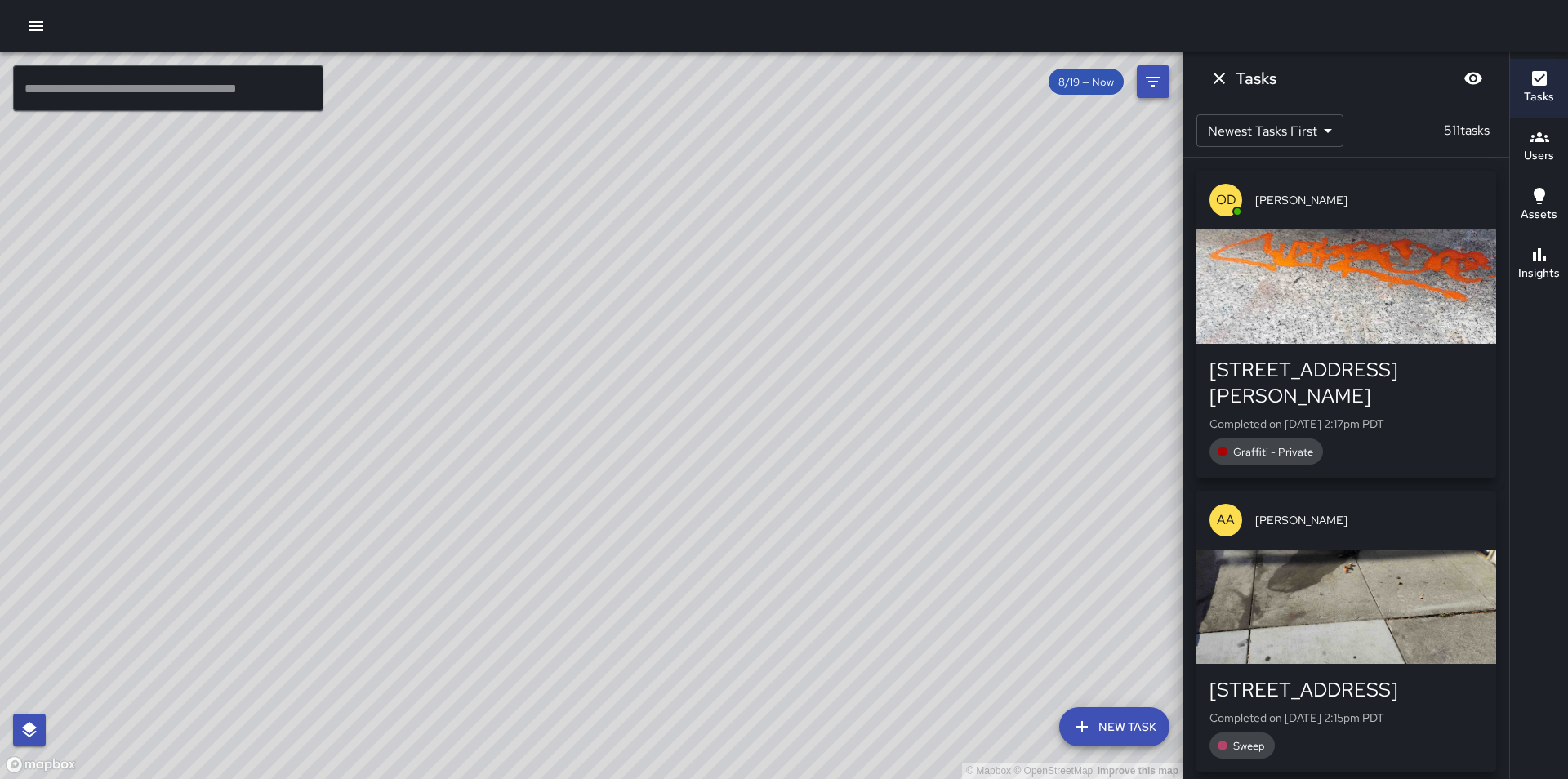
click at [1155, 81] on icon "Filters" at bounding box center [1154, 82] width 15 height 10
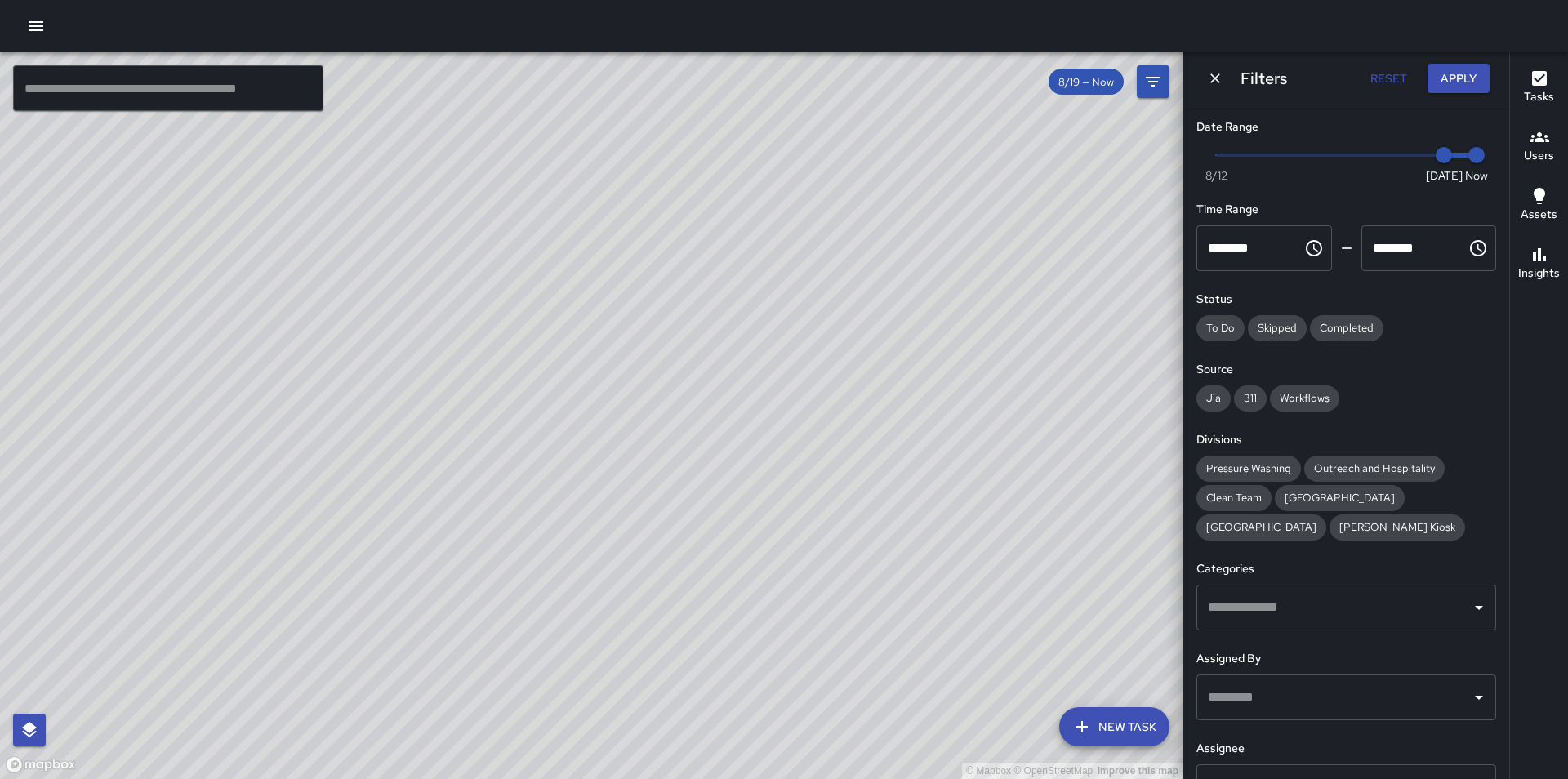
click at [1242, 688] on input "text" at bounding box center [1334, 697] width 261 height 31
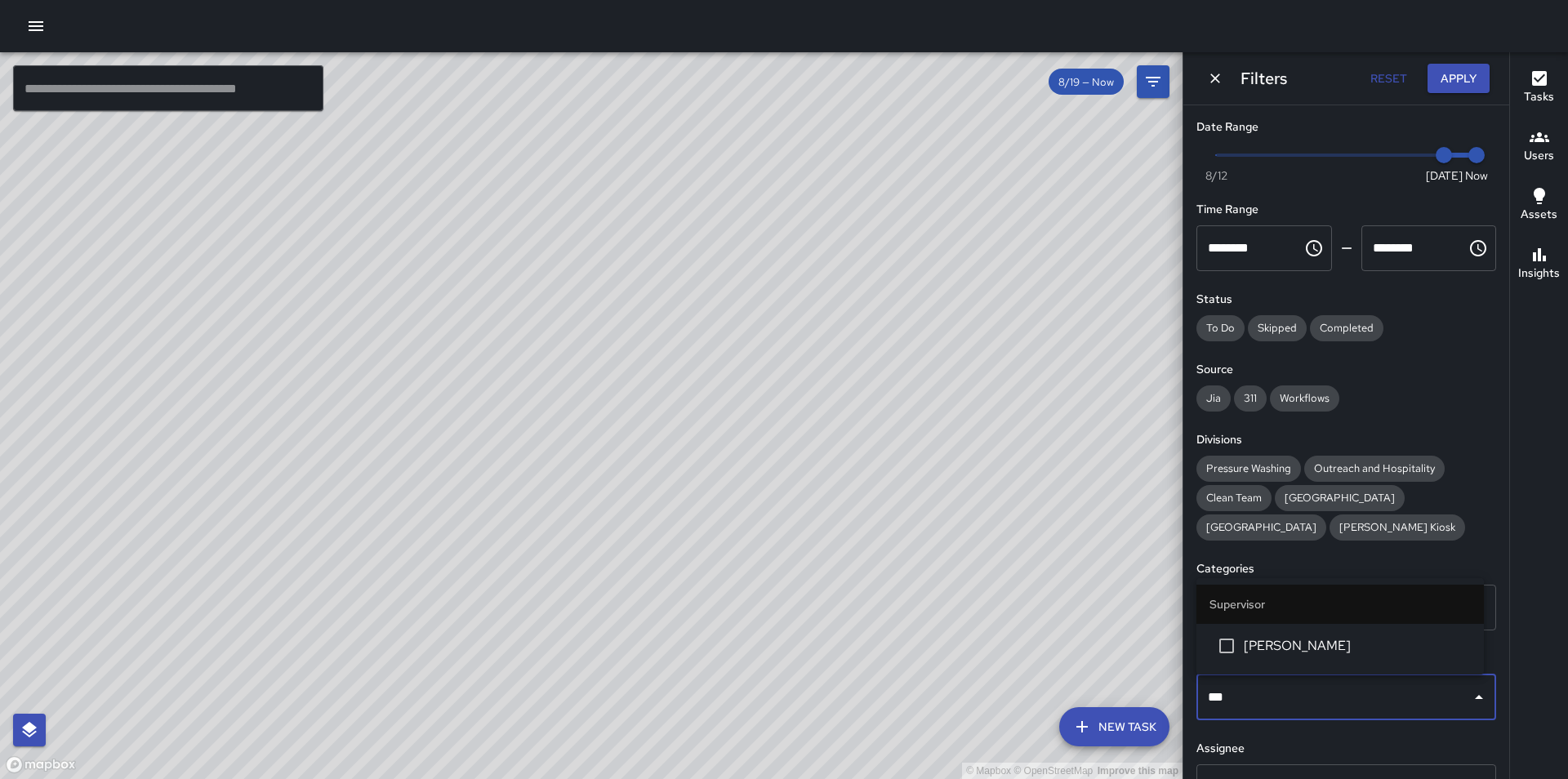
type input "****"
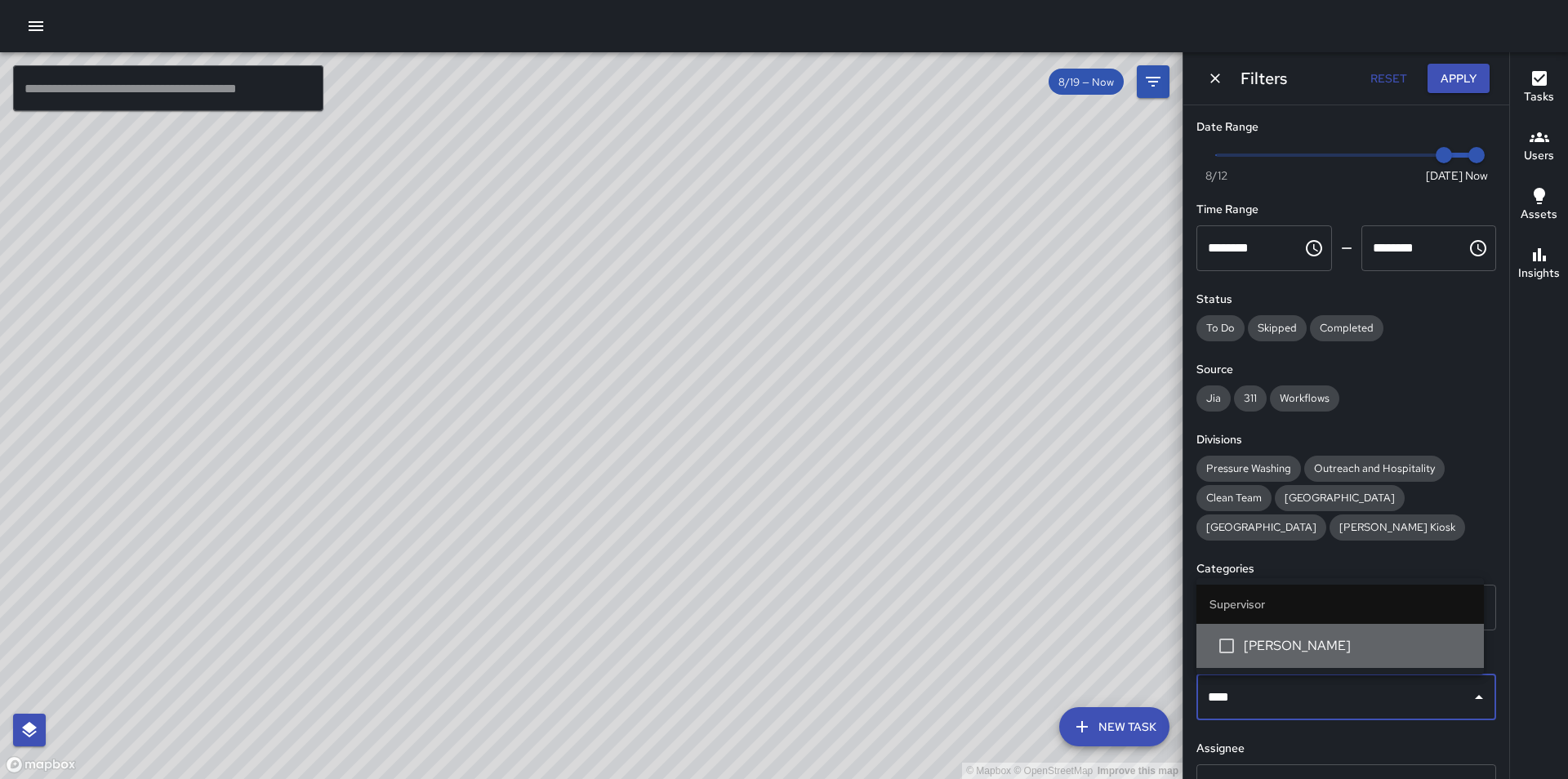
click at [1295, 652] on span "[PERSON_NAME]" at bounding box center [1358, 645] width 227 height 19
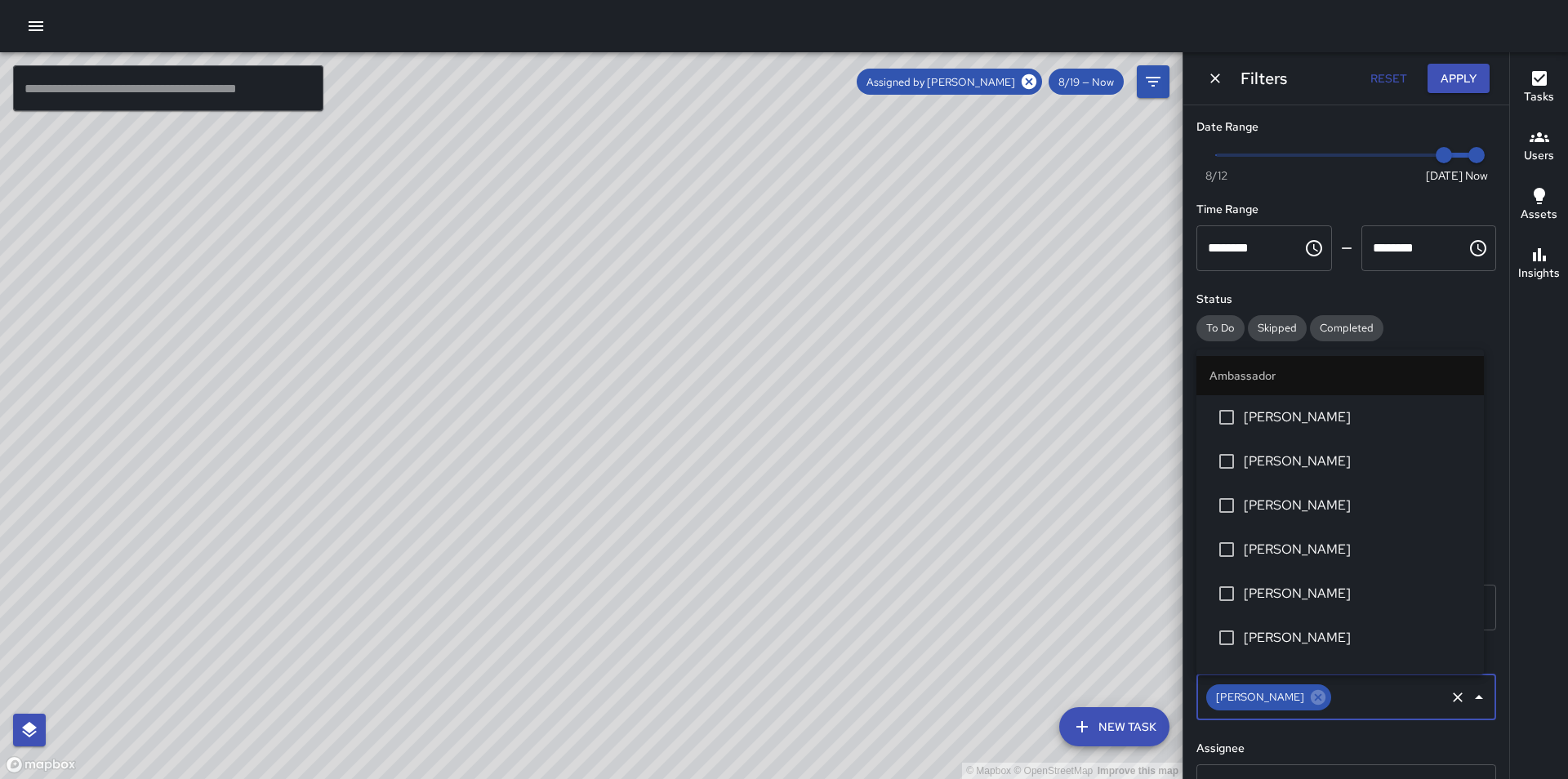
scroll to position [1259, 0]
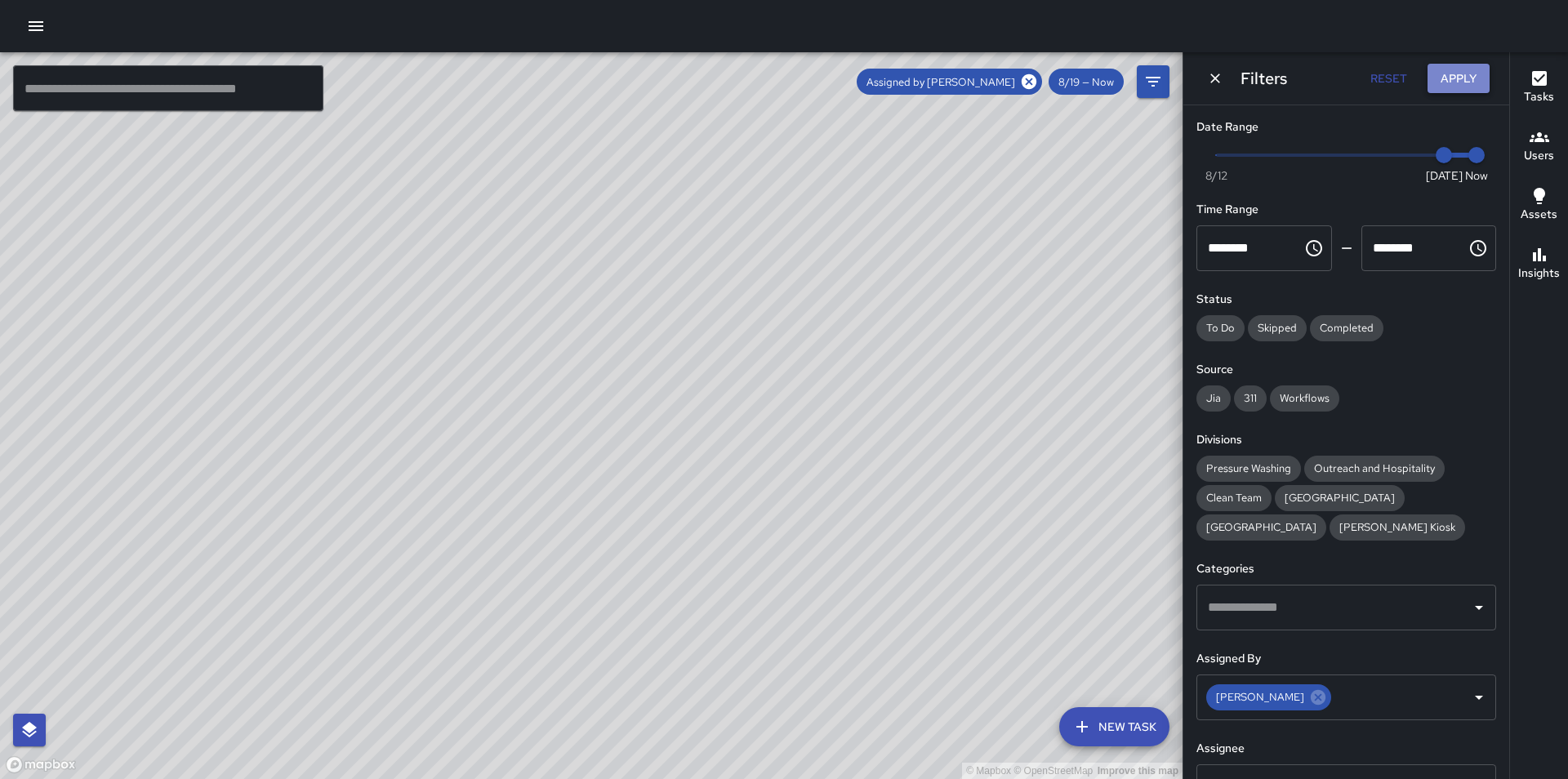
click at [1455, 78] on button "Apply" at bounding box center [1459, 79] width 62 height 31
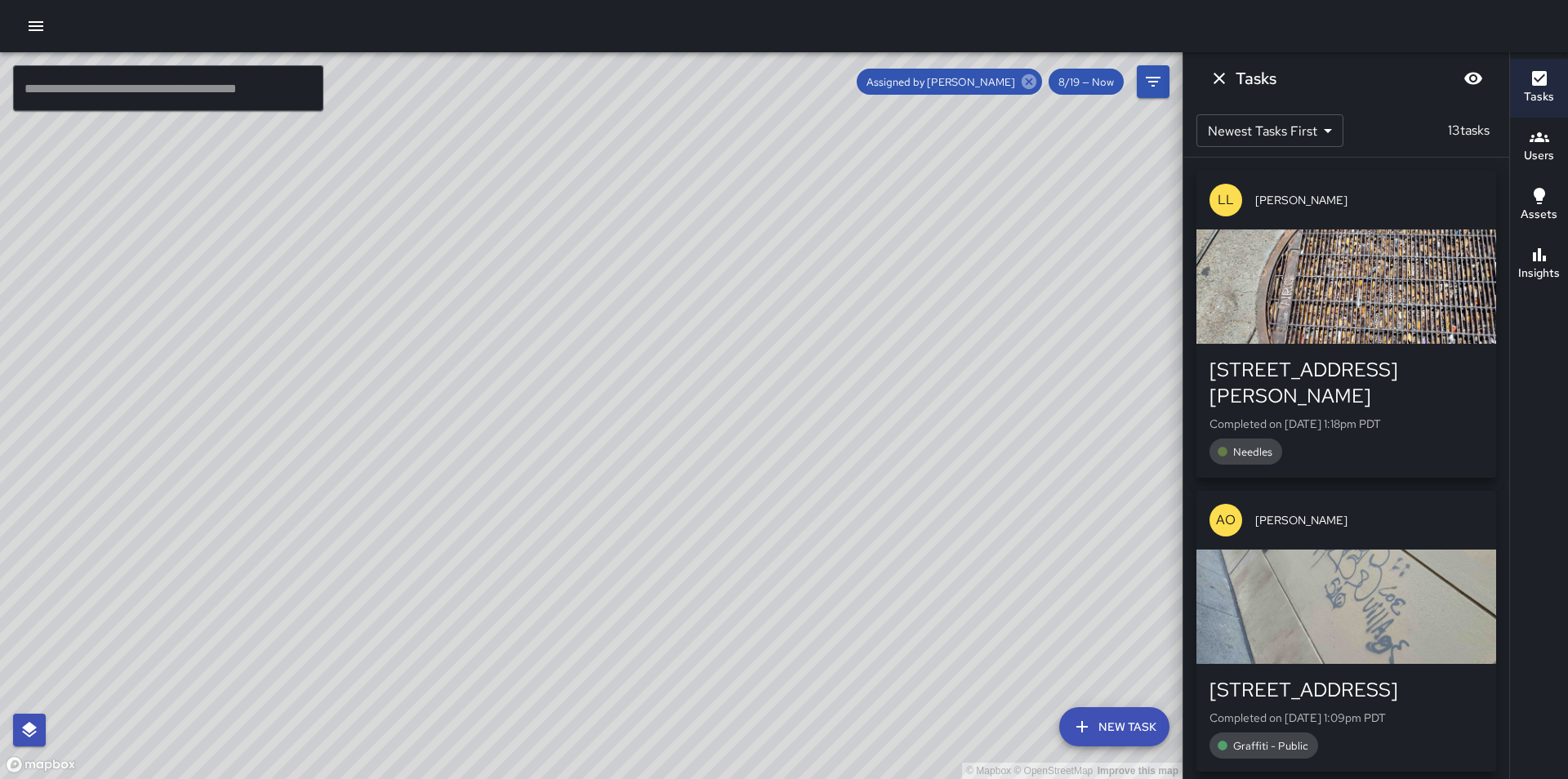
click at [1035, 79] on icon at bounding box center [1029, 82] width 15 height 15
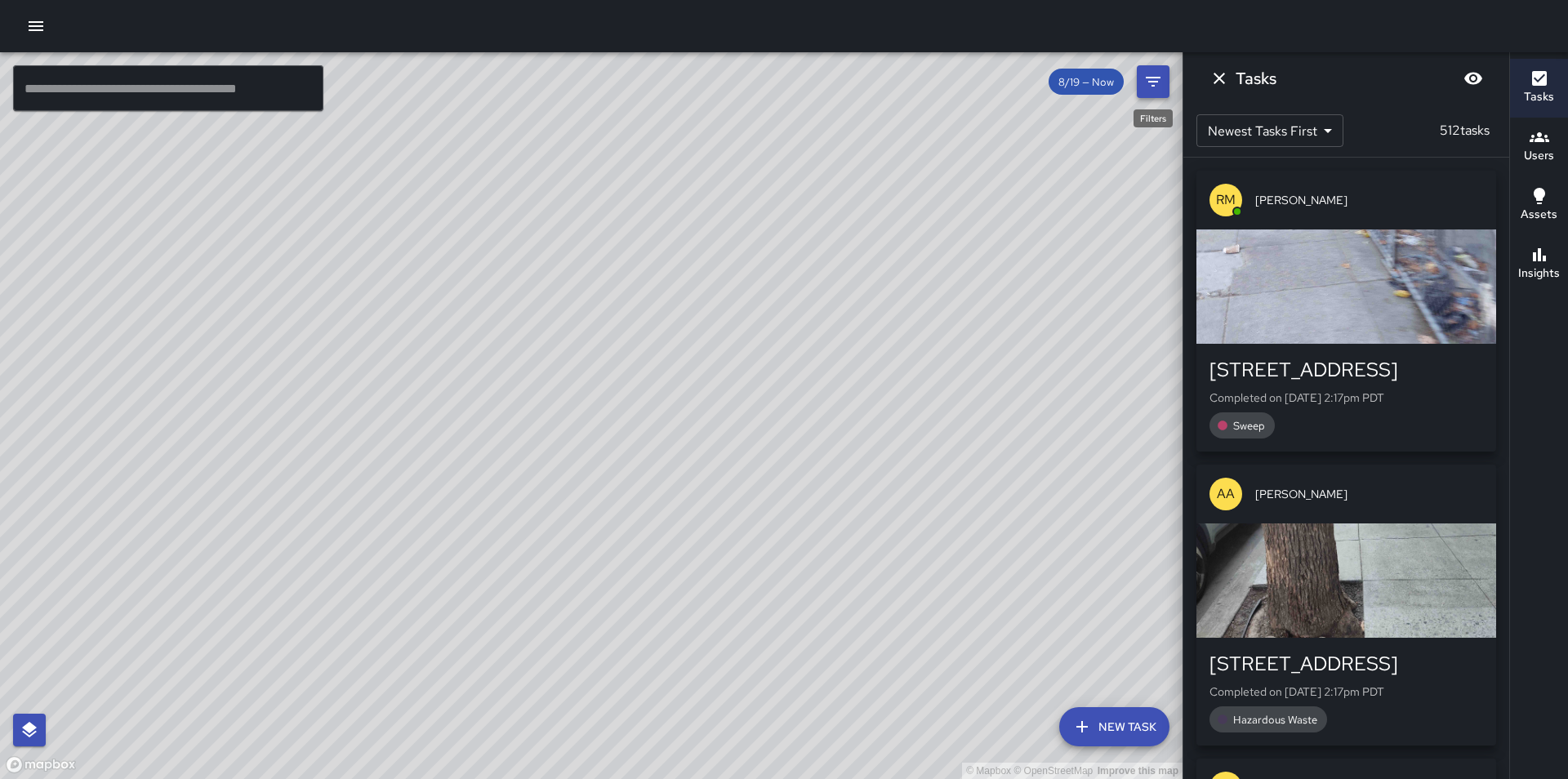
click at [1147, 85] on icon "Filters" at bounding box center [1153, 82] width 19 height 19
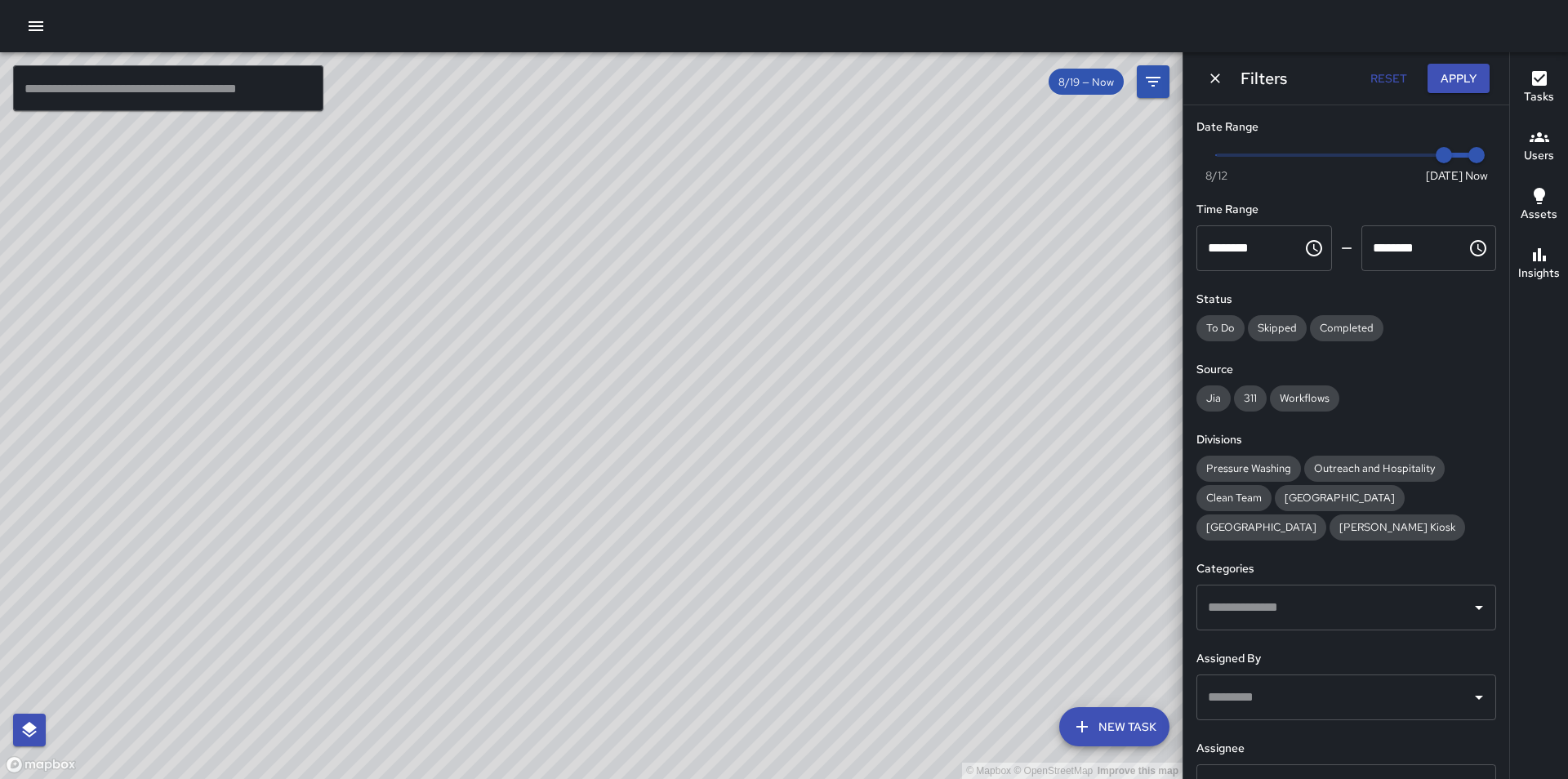
click at [1255, 696] on input "text" at bounding box center [1334, 697] width 261 height 31
click at [1391, 709] on input "text" at bounding box center [1334, 697] width 261 height 31
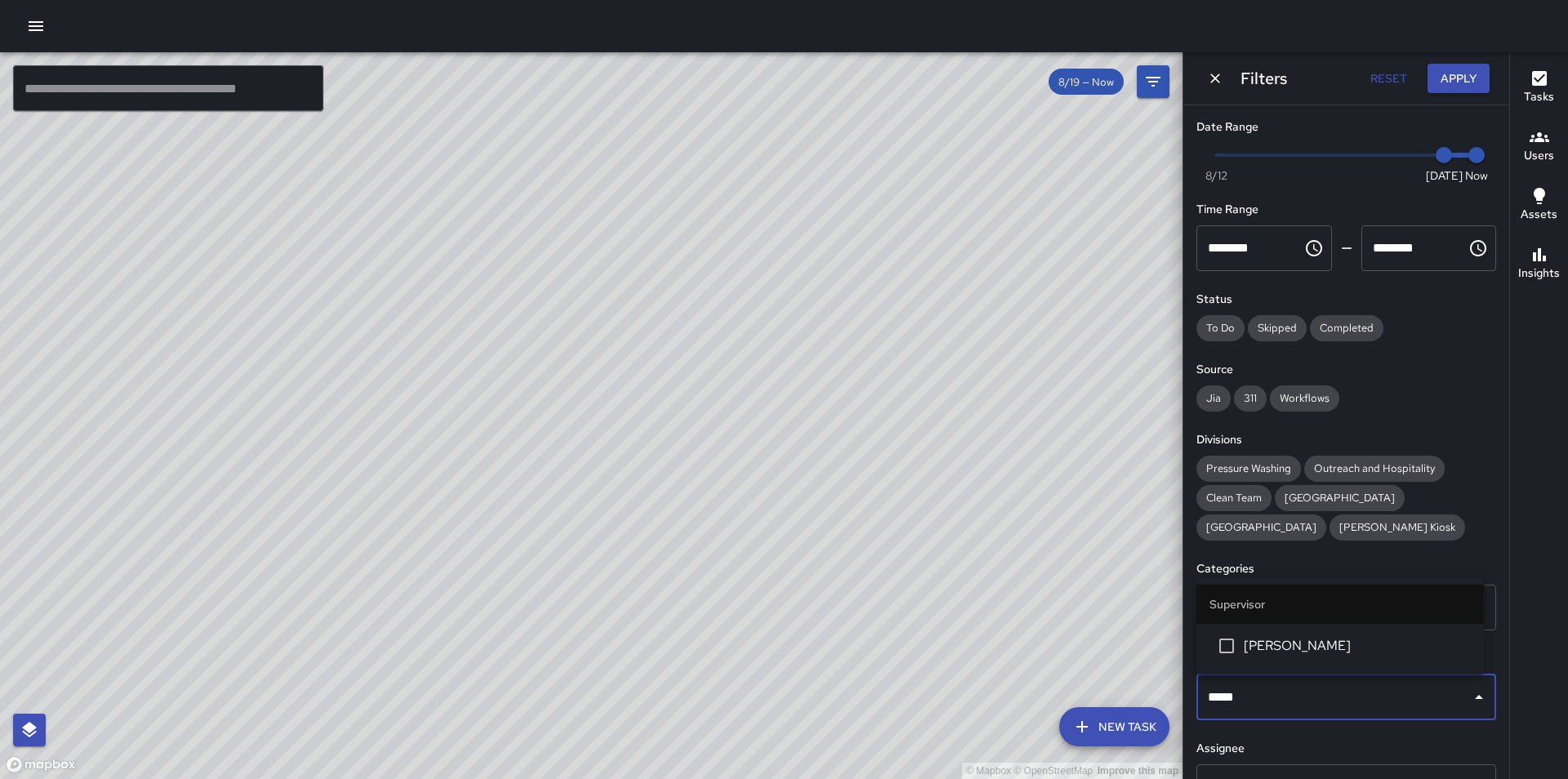
type input "******"
click at [1354, 650] on span "[PERSON_NAME]" at bounding box center [1358, 645] width 227 height 19
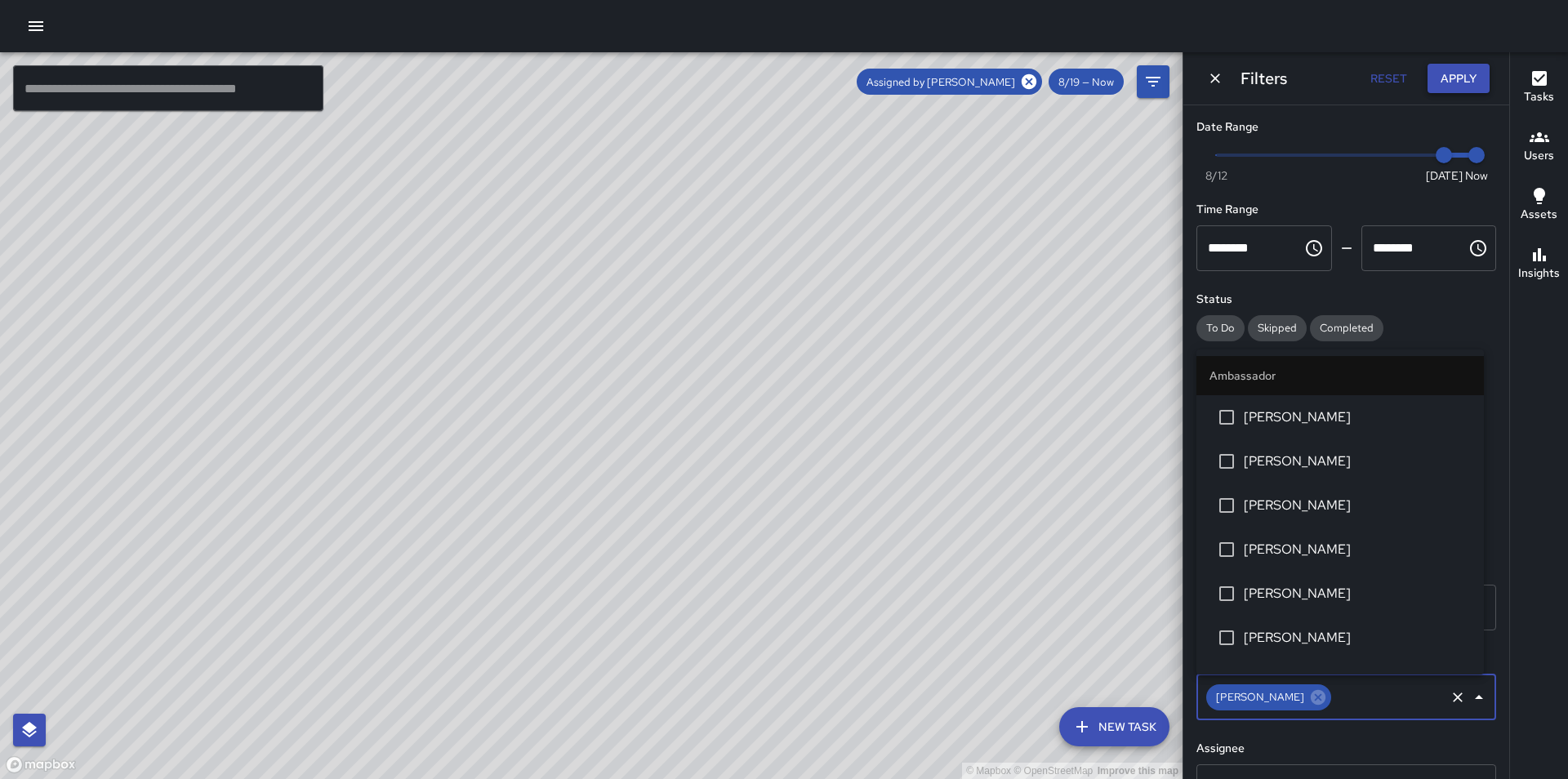
scroll to position [1480, 0]
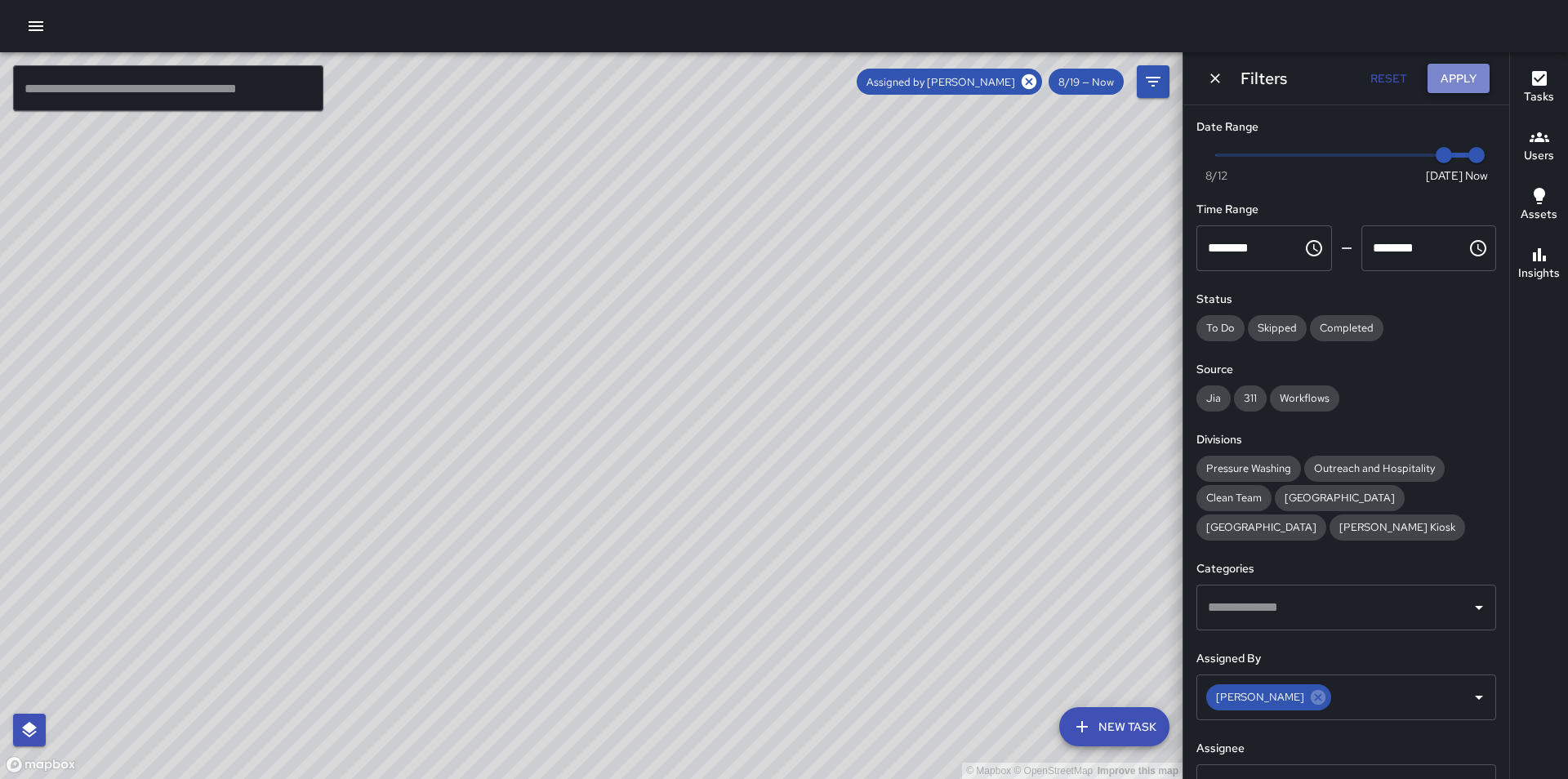
click at [1467, 78] on button "Apply" at bounding box center [1459, 79] width 62 height 31
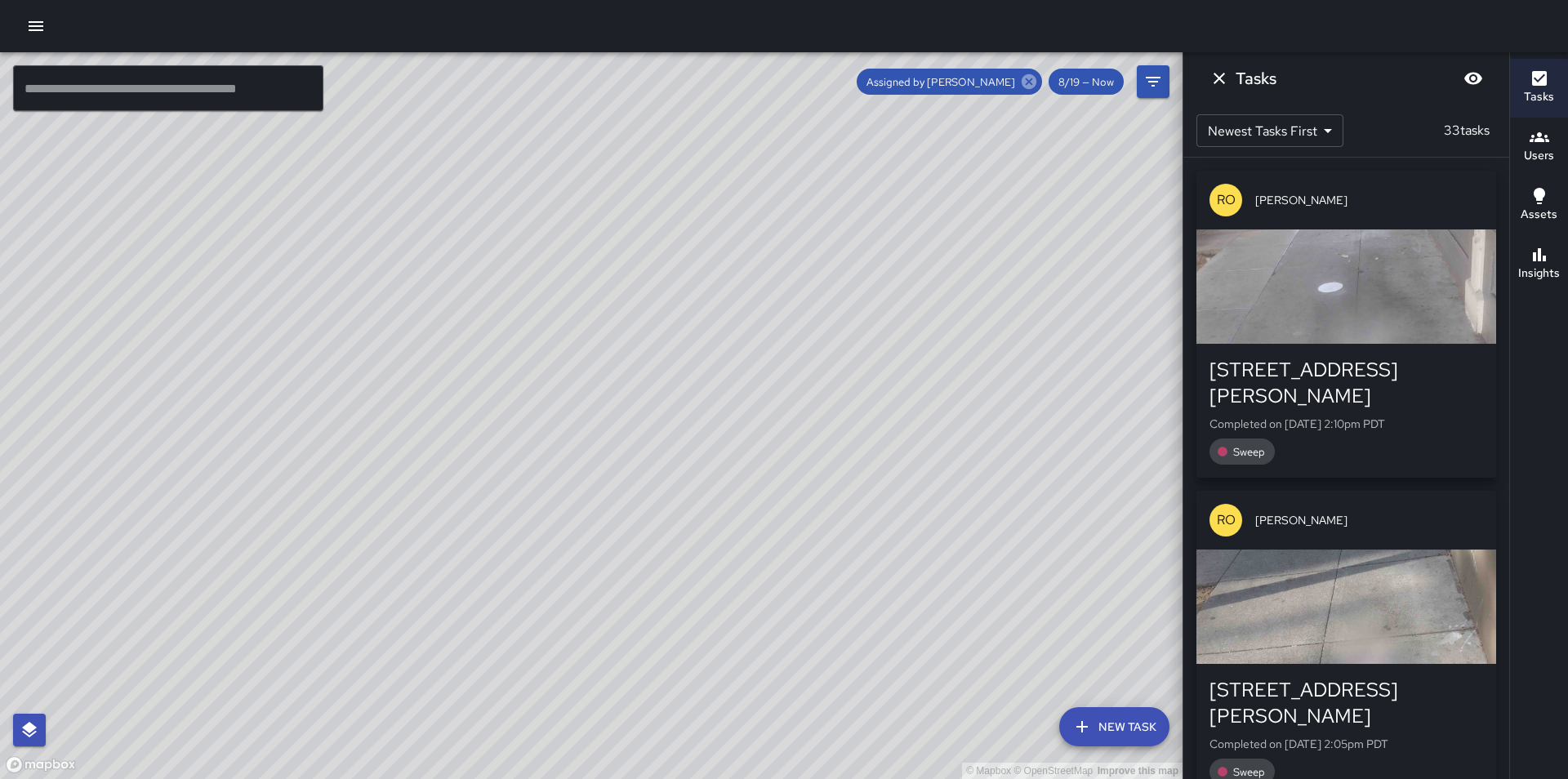
click at [1028, 75] on icon at bounding box center [1029, 82] width 15 height 15
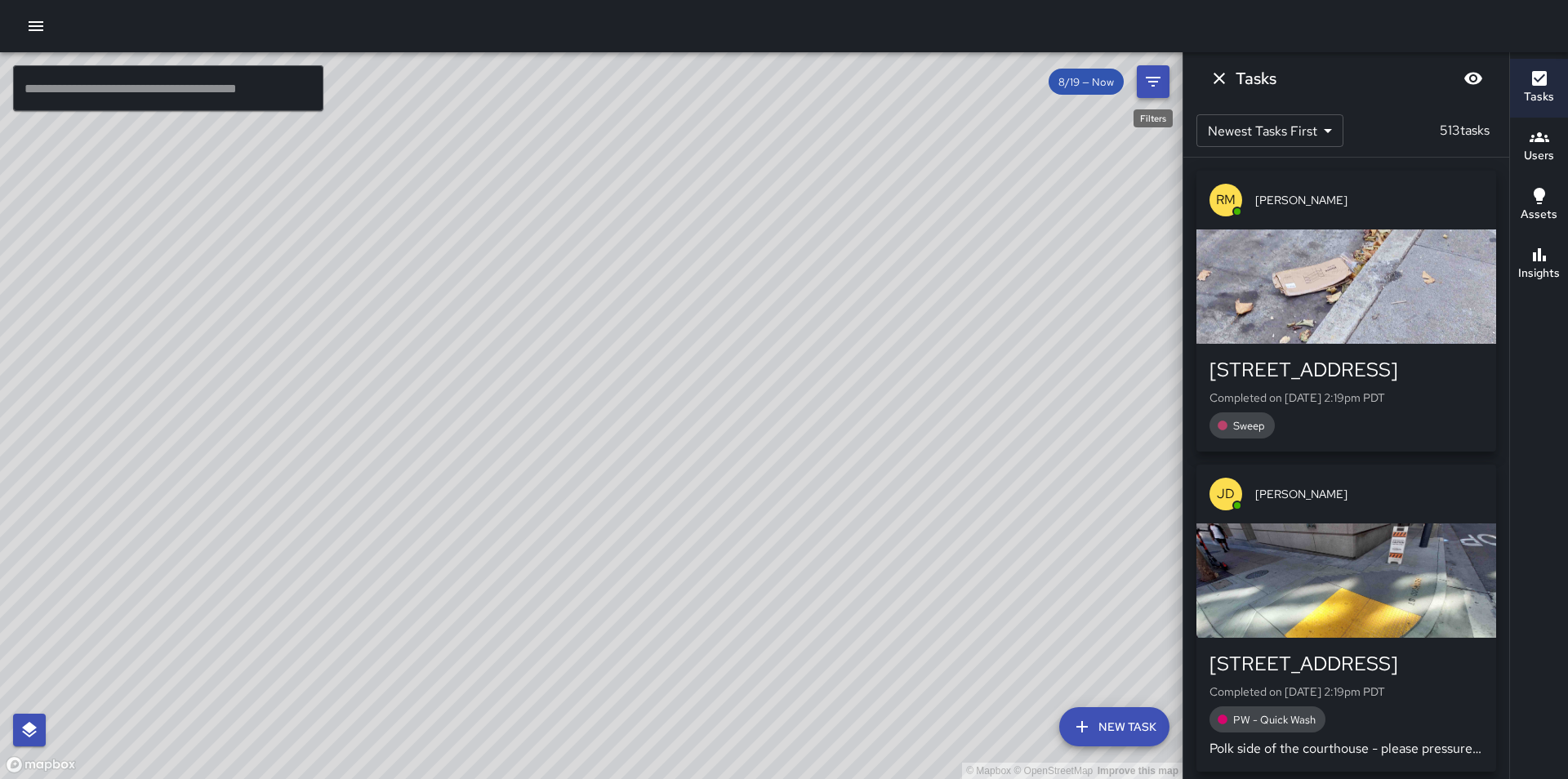
click at [1154, 80] on icon "Filters" at bounding box center [1153, 82] width 19 height 19
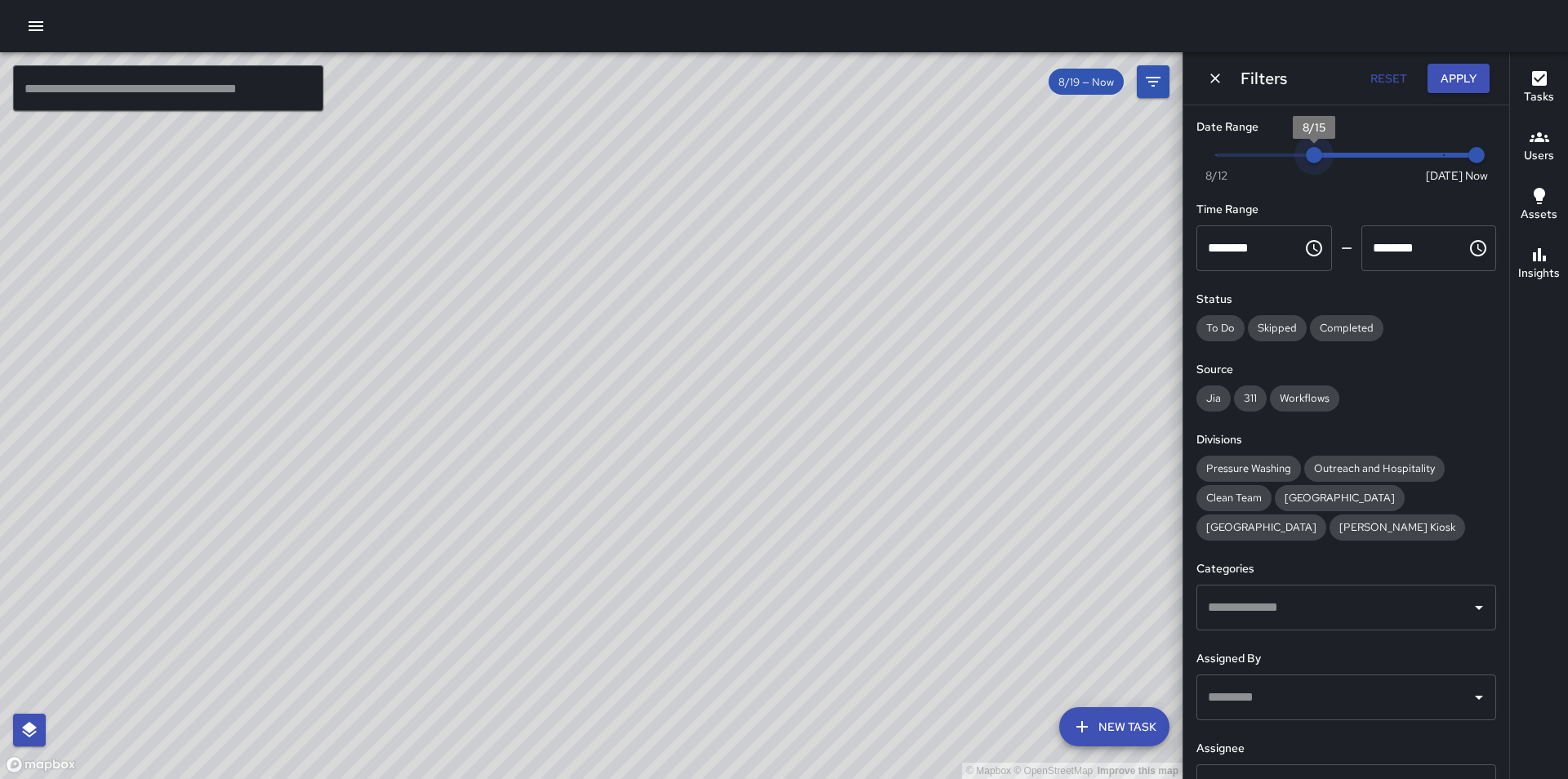
type input "*"
drag, startPoint x: 1432, startPoint y: 158, endPoint x: 1208, endPoint y: 160, distance: 224.0
click at [1208, 160] on span "8/12" at bounding box center [1217, 156] width 17 height 17
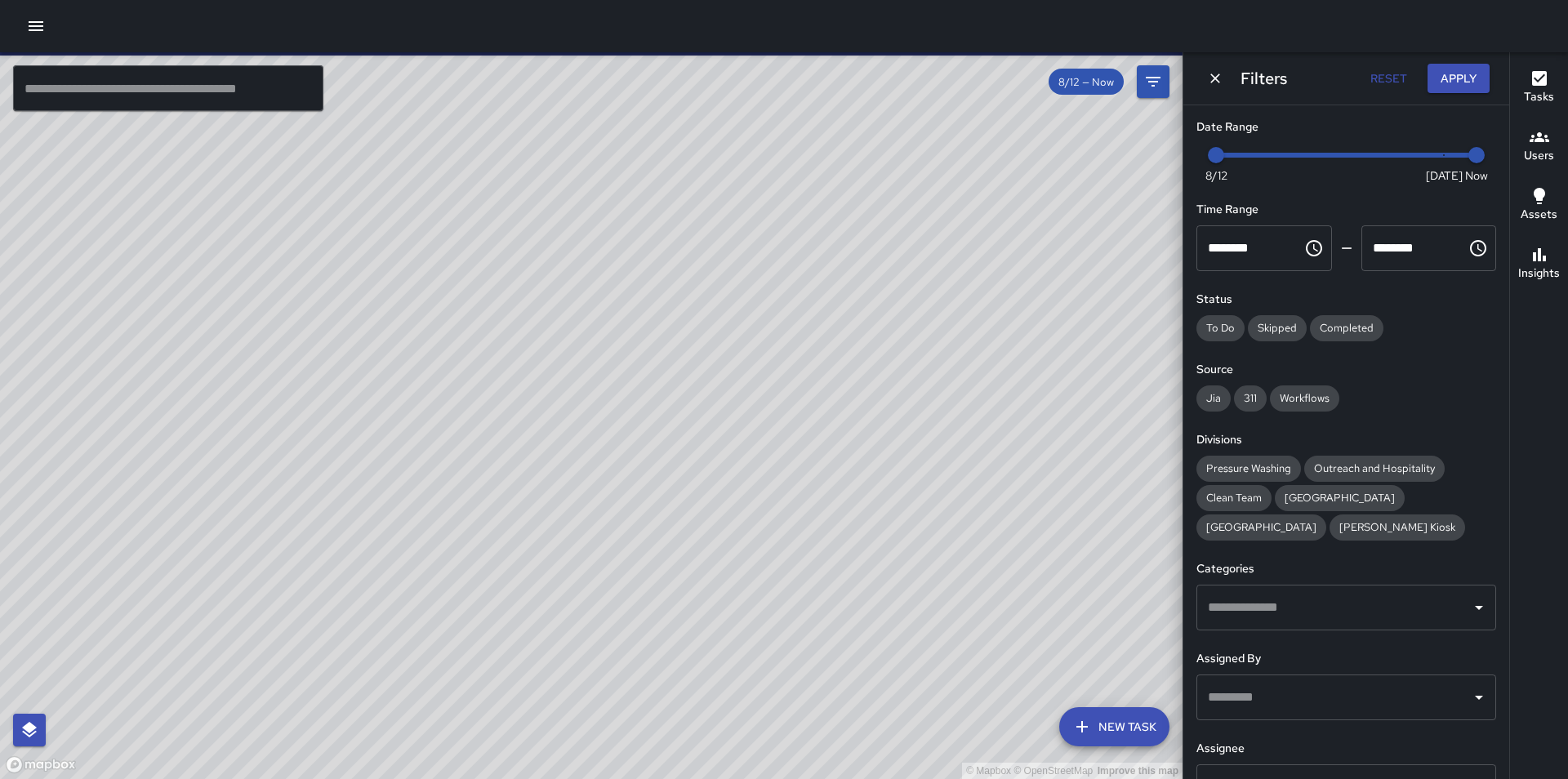
click at [1320, 690] on input "text" at bounding box center [1334, 697] width 261 height 31
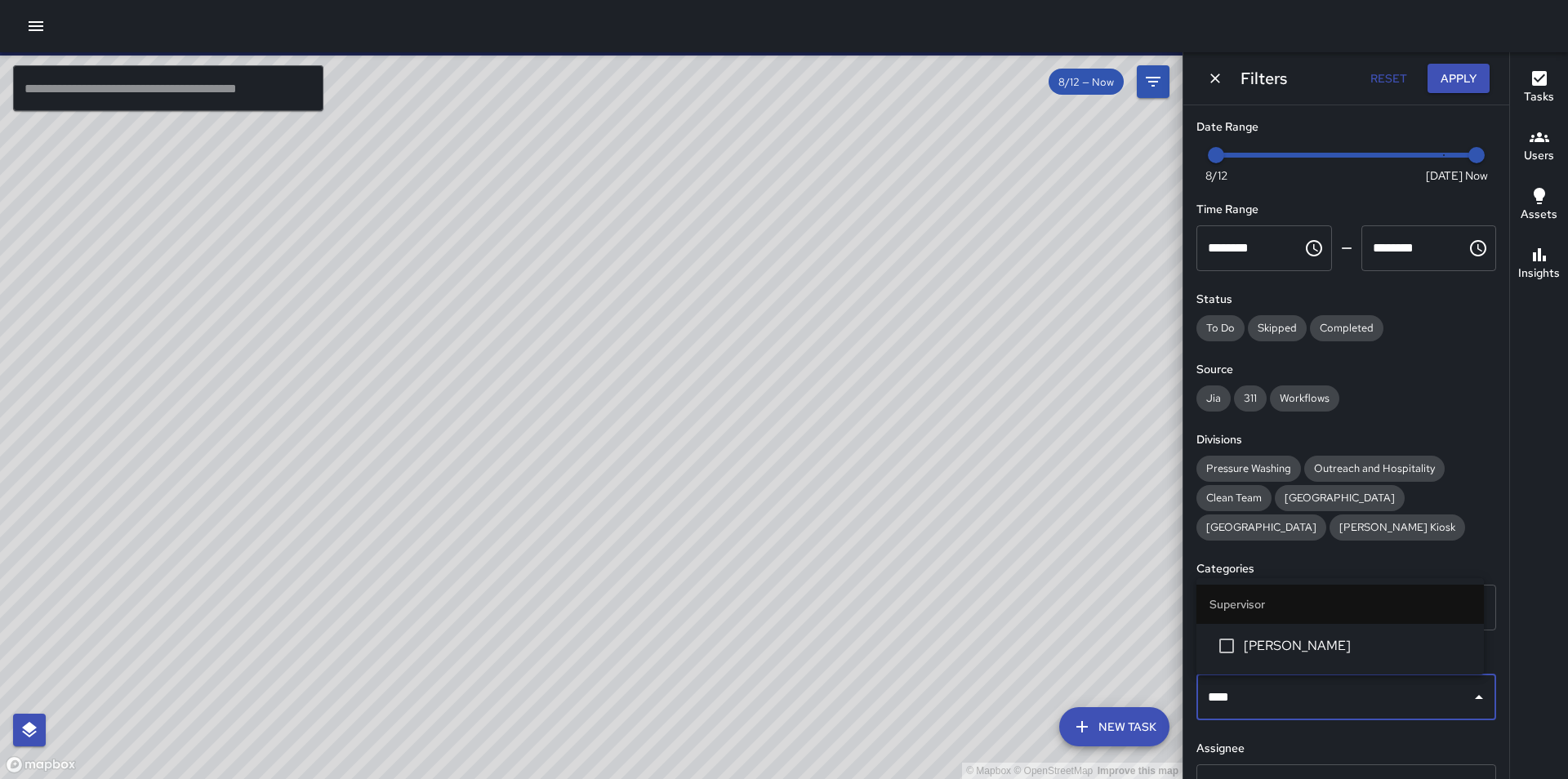
type input "*****"
click at [1314, 648] on span "[PERSON_NAME]" at bounding box center [1358, 645] width 227 height 19
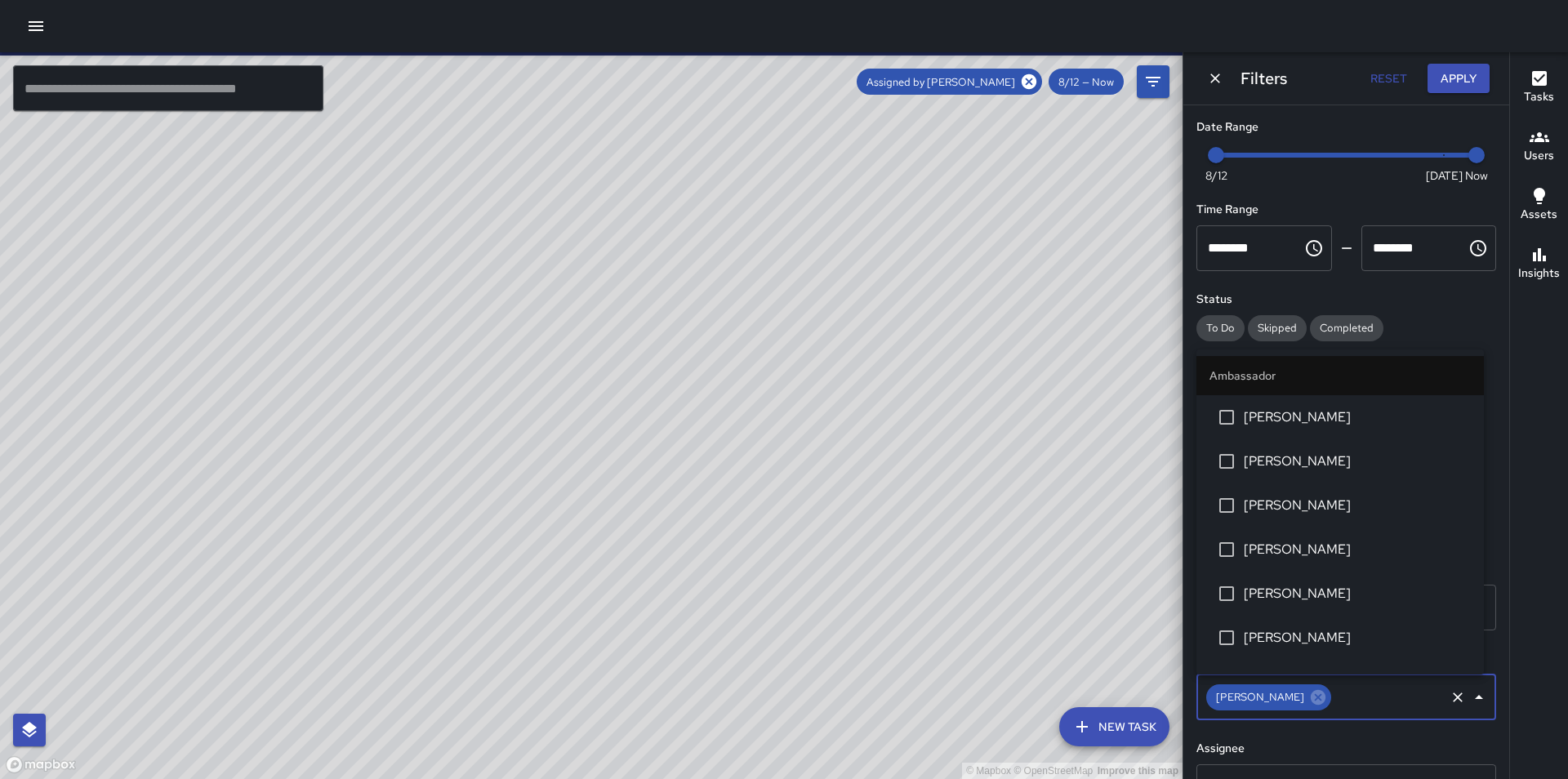
scroll to position [1348, 0]
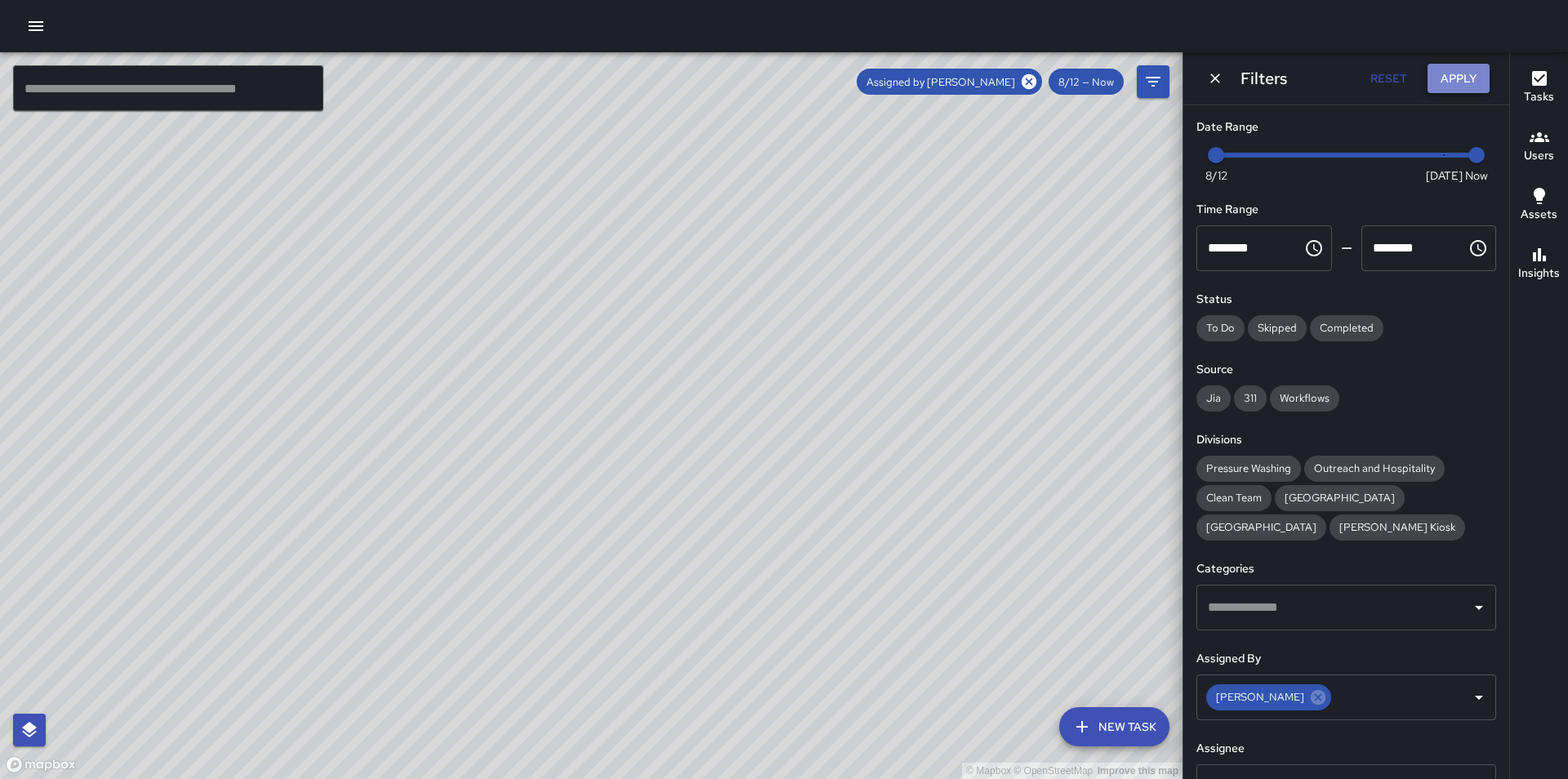
click at [1466, 79] on button "Apply" at bounding box center [1459, 79] width 62 height 31
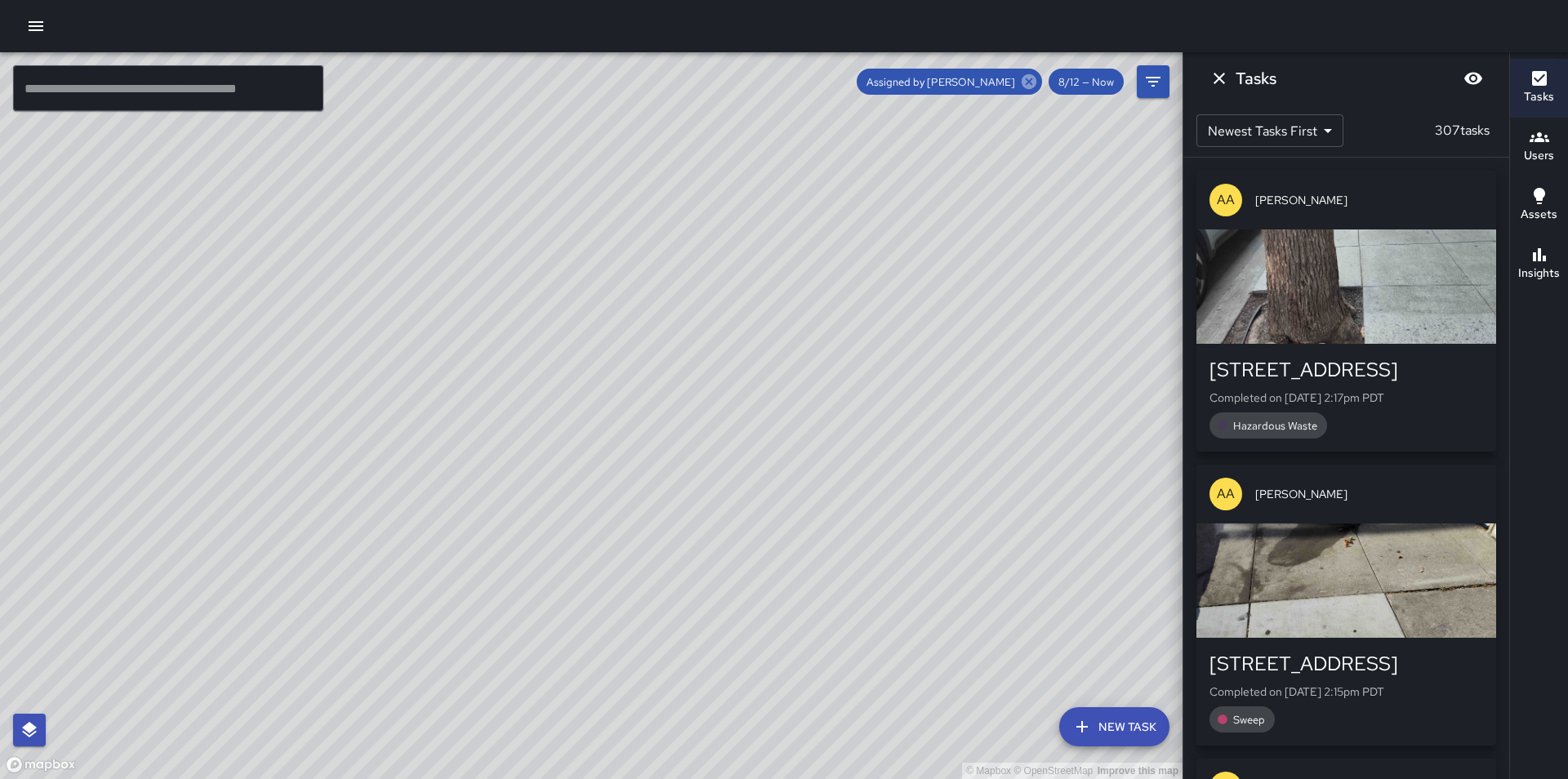
click at [1029, 84] on icon at bounding box center [1029, 82] width 15 height 15
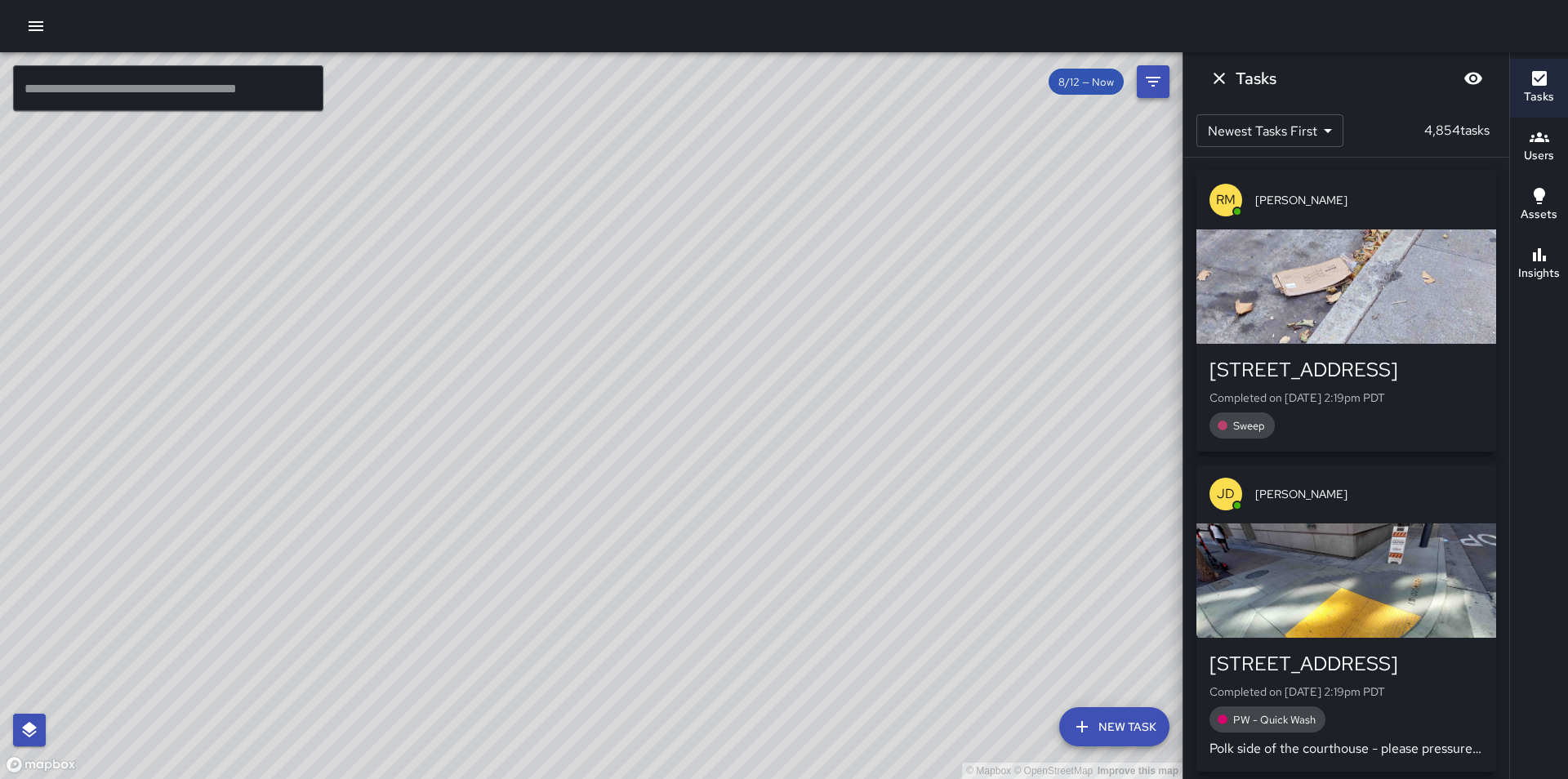
click at [1152, 79] on icon "Filters" at bounding box center [1154, 82] width 15 height 10
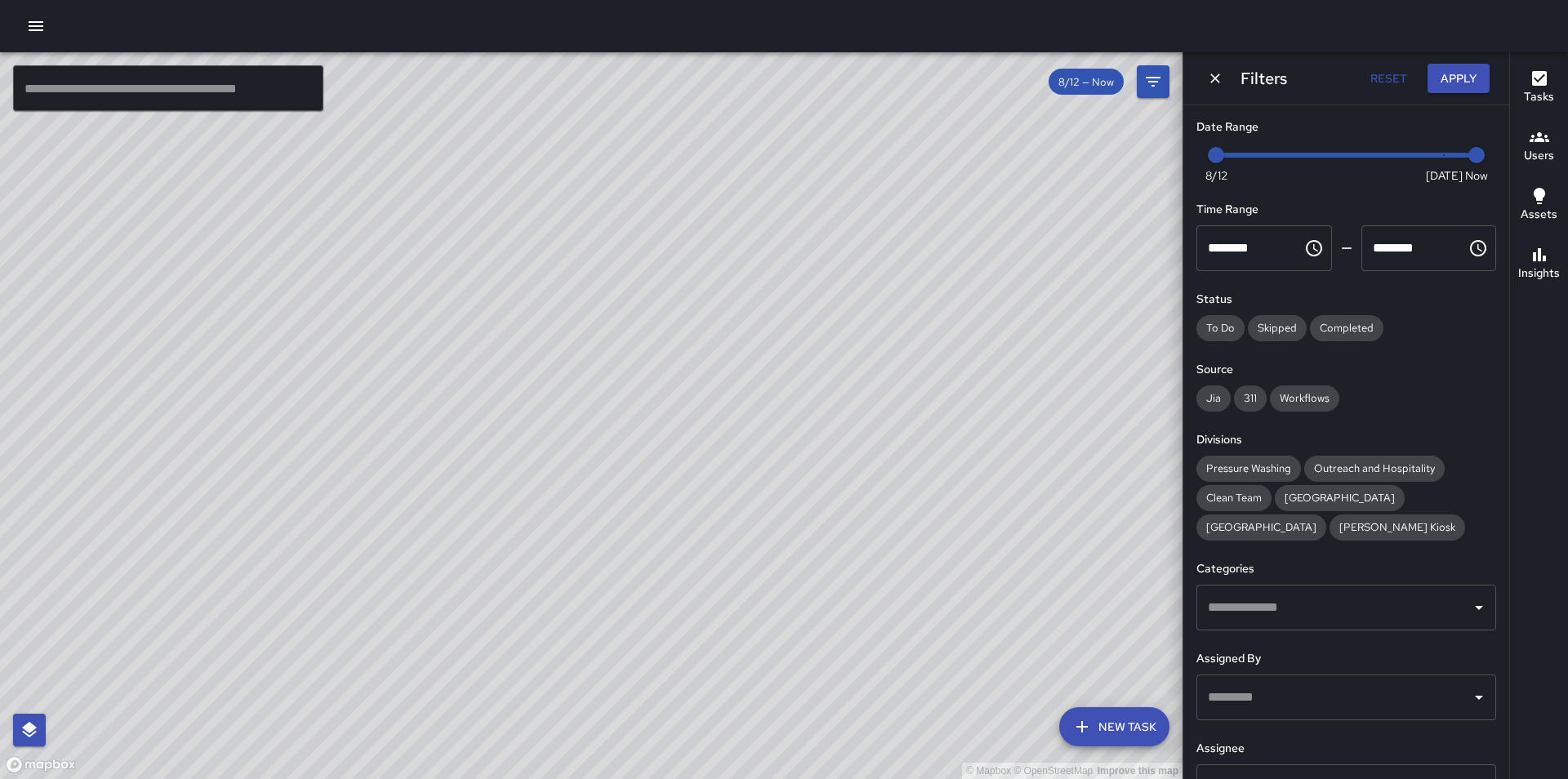
click at [1237, 697] on input "text" at bounding box center [1334, 697] width 261 height 31
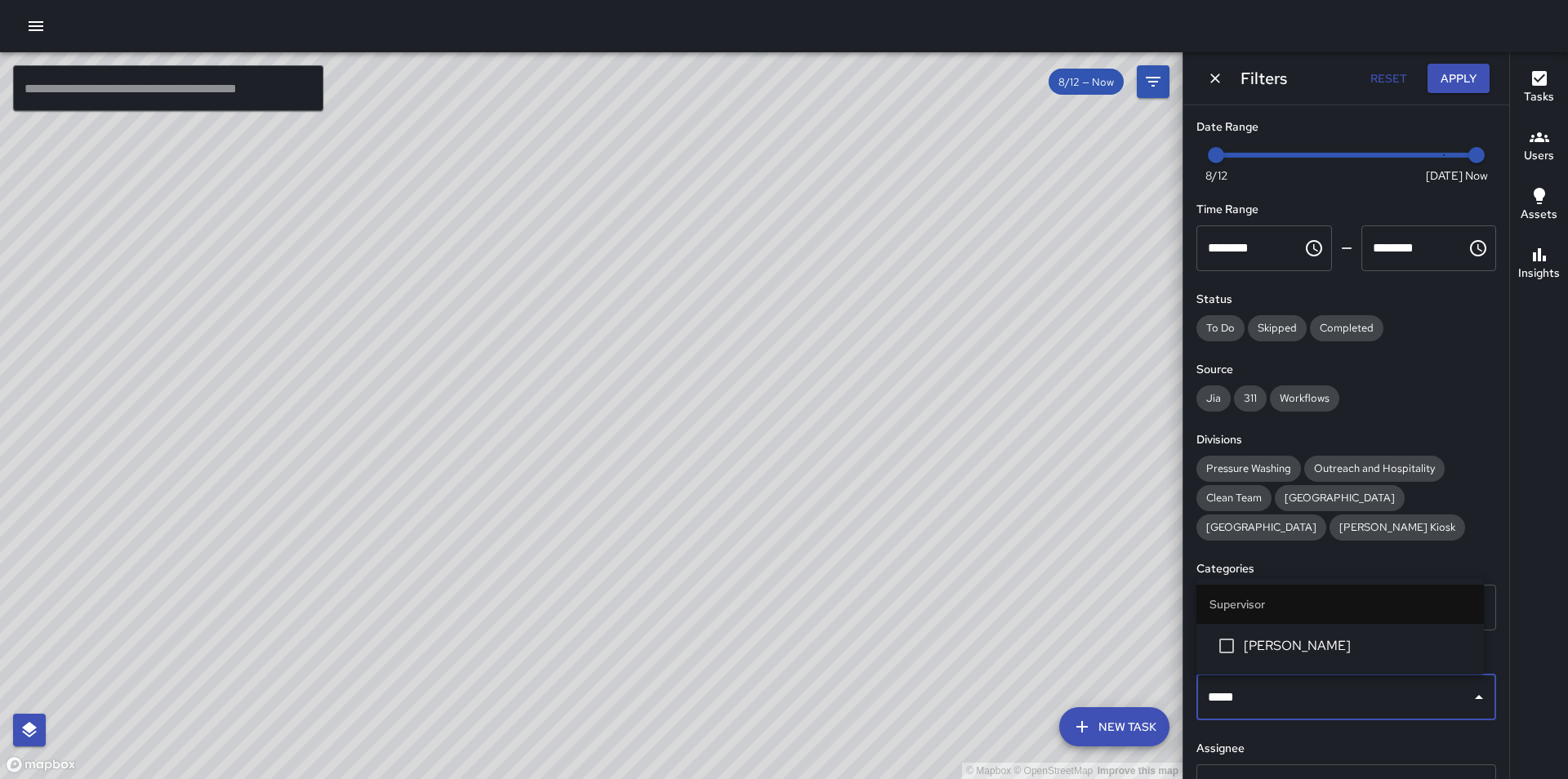
type input "******"
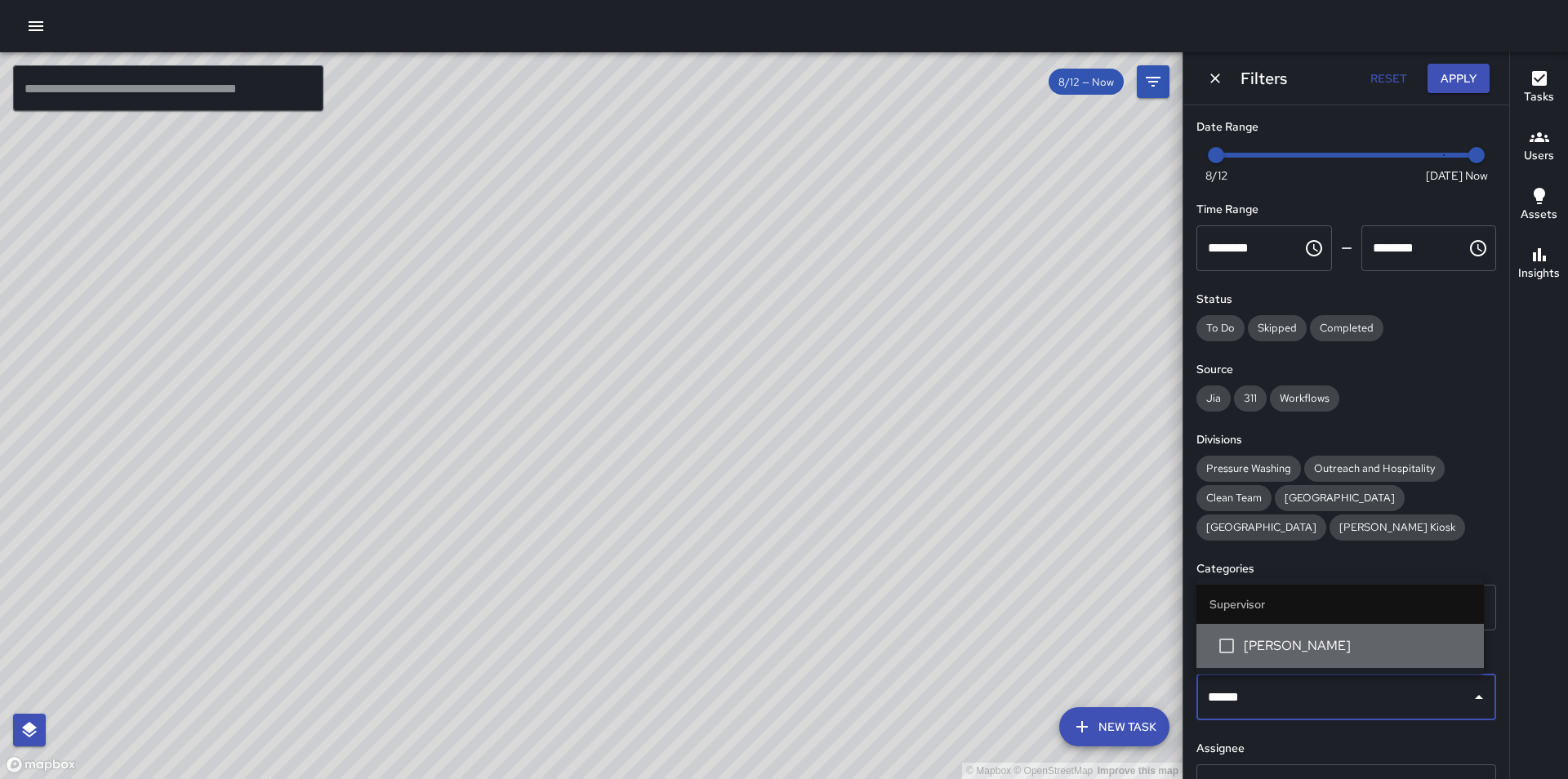
click at [1286, 650] on span "[PERSON_NAME]" at bounding box center [1358, 645] width 227 height 19
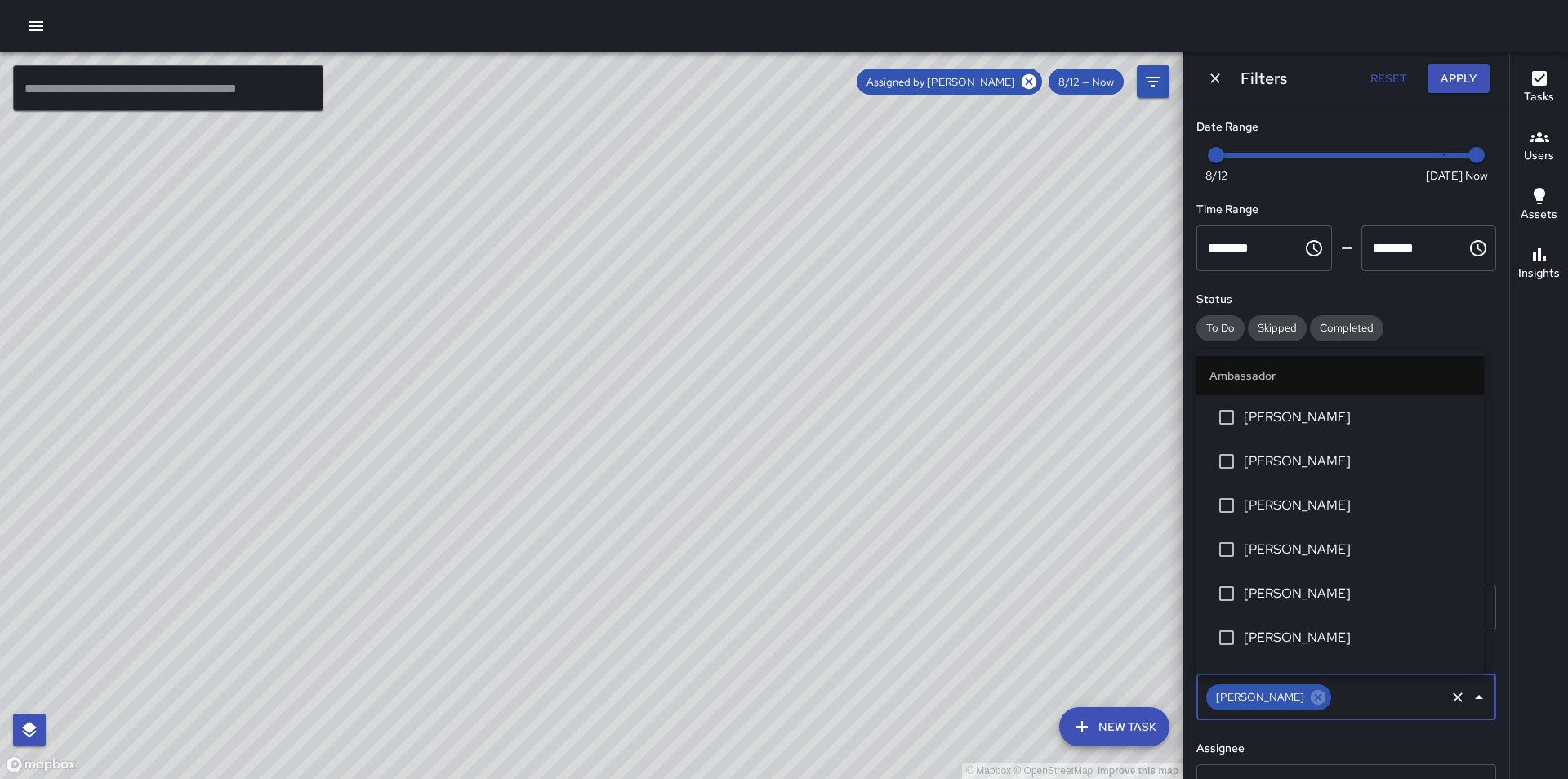
scroll to position [1304, 0]
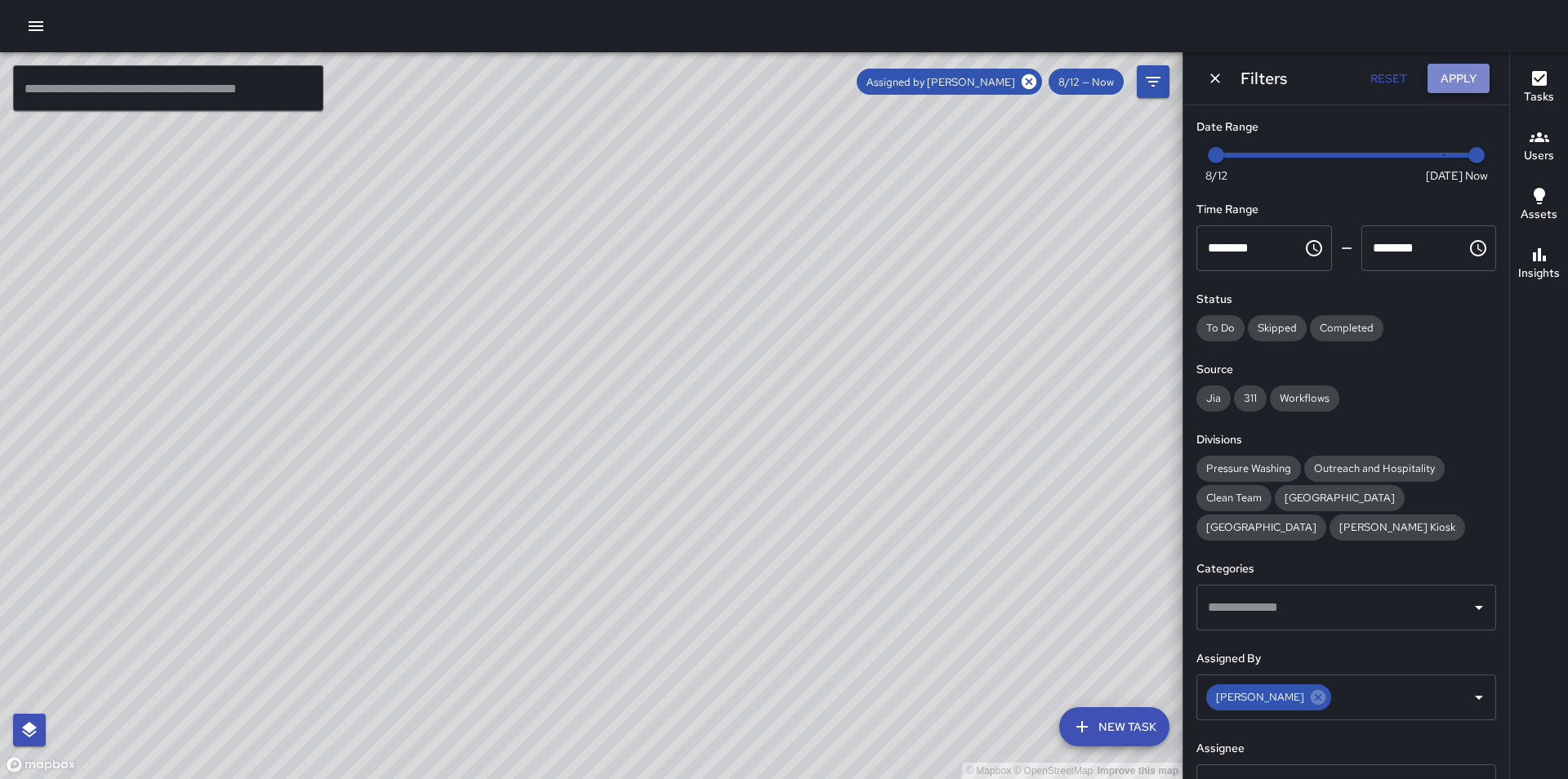
click at [1464, 83] on button "Apply" at bounding box center [1459, 79] width 62 height 31
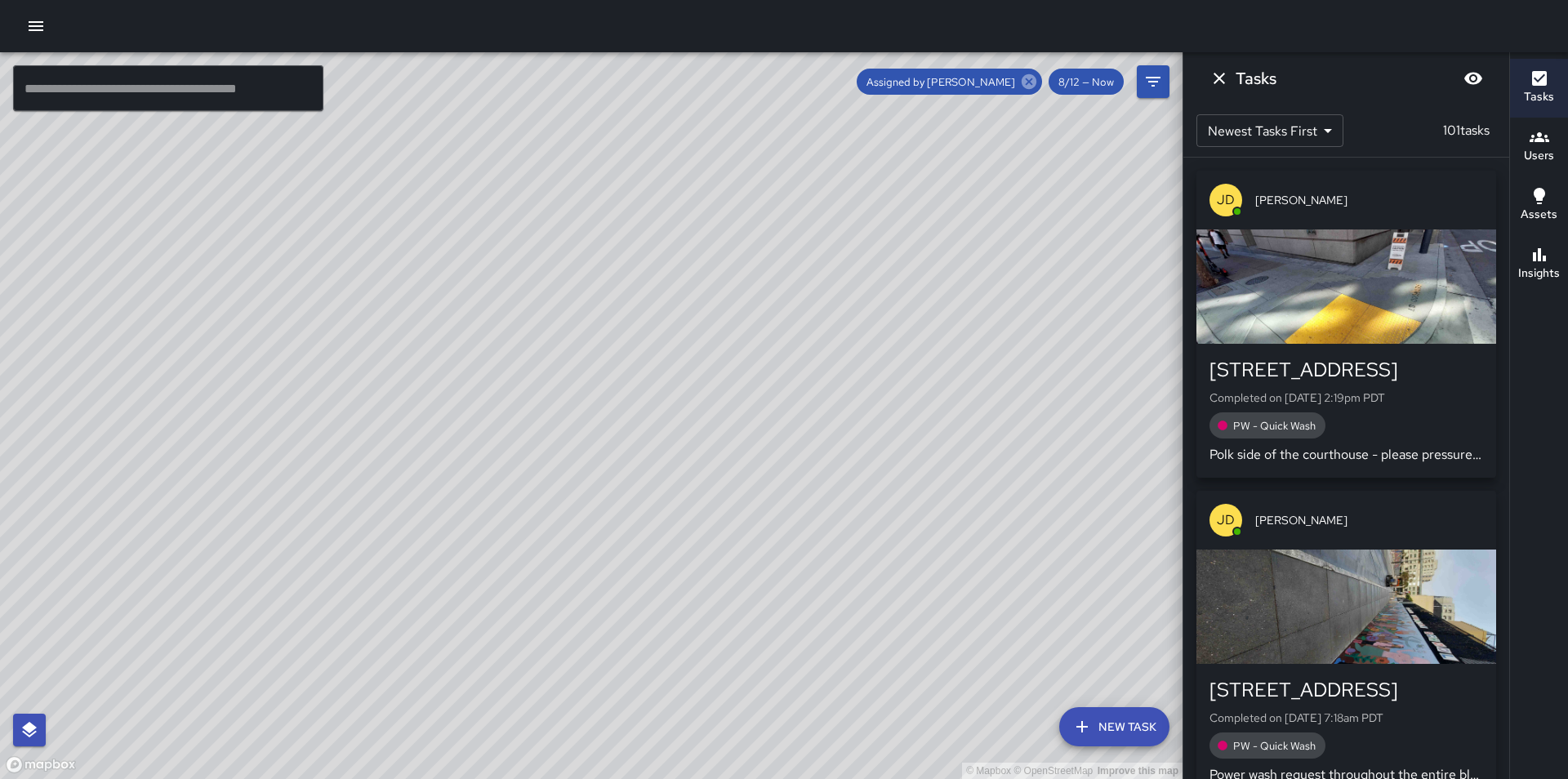
click at [1031, 76] on icon at bounding box center [1029, 82] width 15 height 15
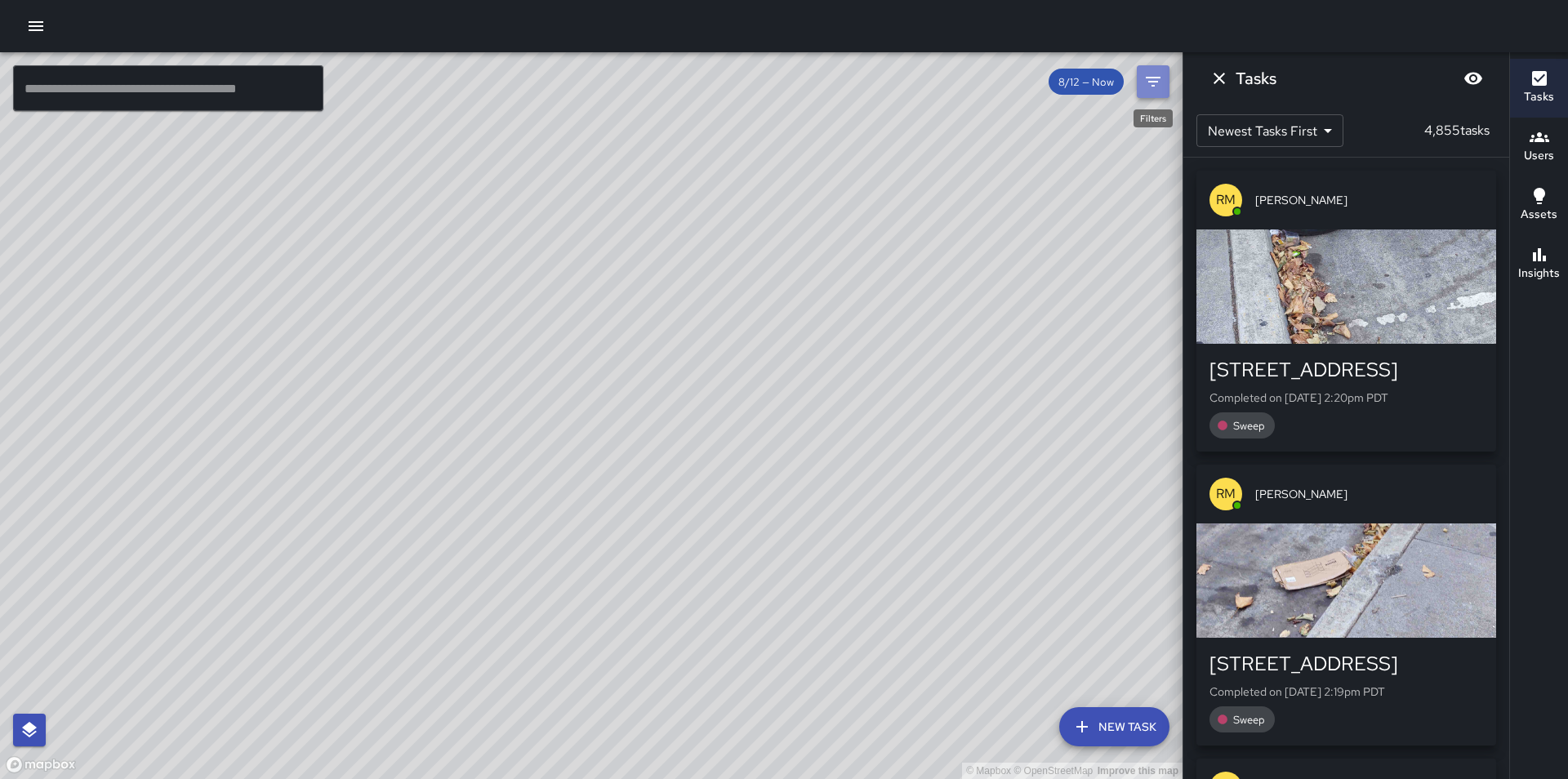
click at [1154, 90] on icon "Filters" at bounding box center [1153, 82] width 19 height 19
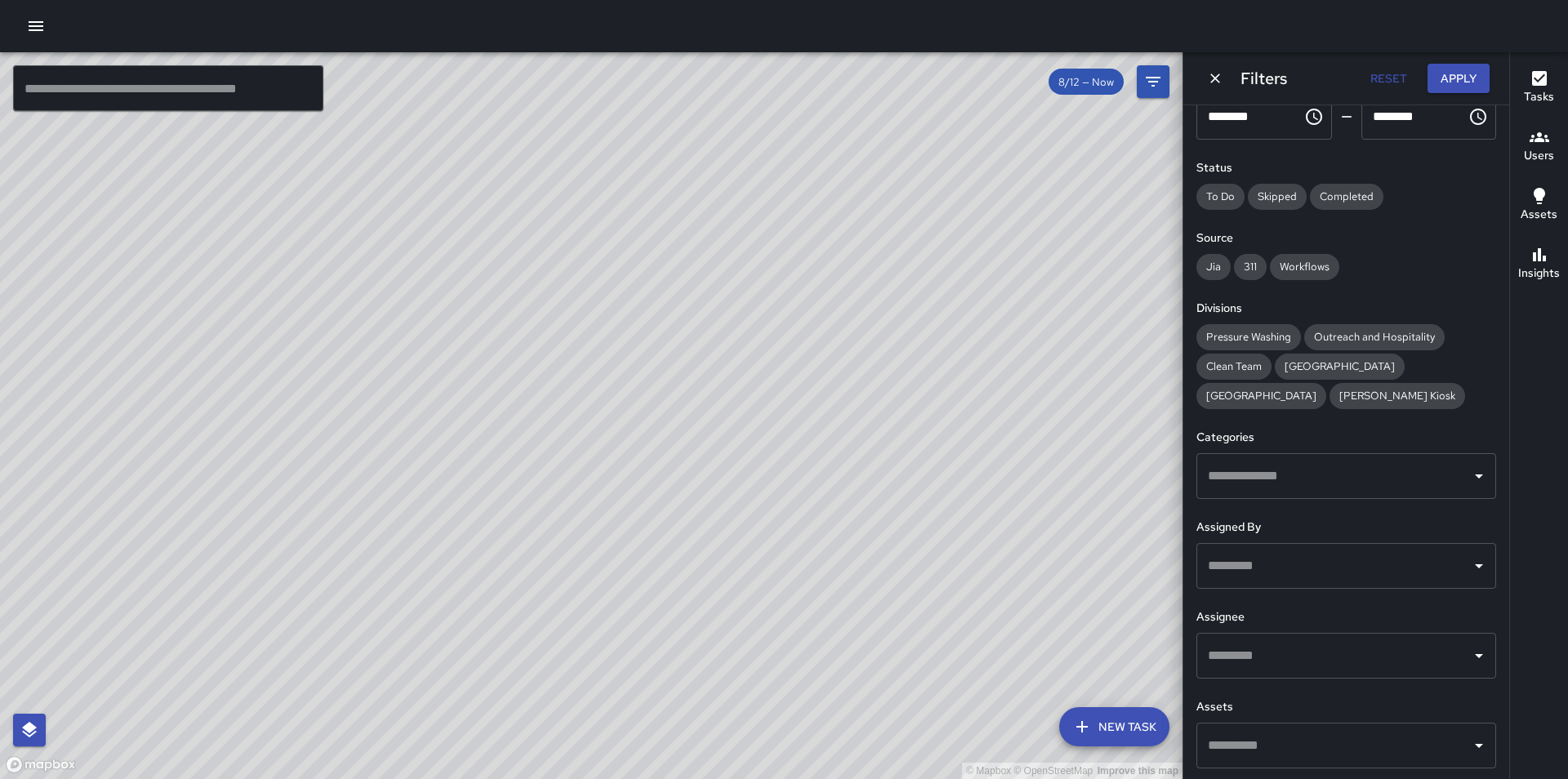
scroll to position [134, 0]
click at [1334, 667] on input "text" at bounding box center [1334, 653] width 261 height 31
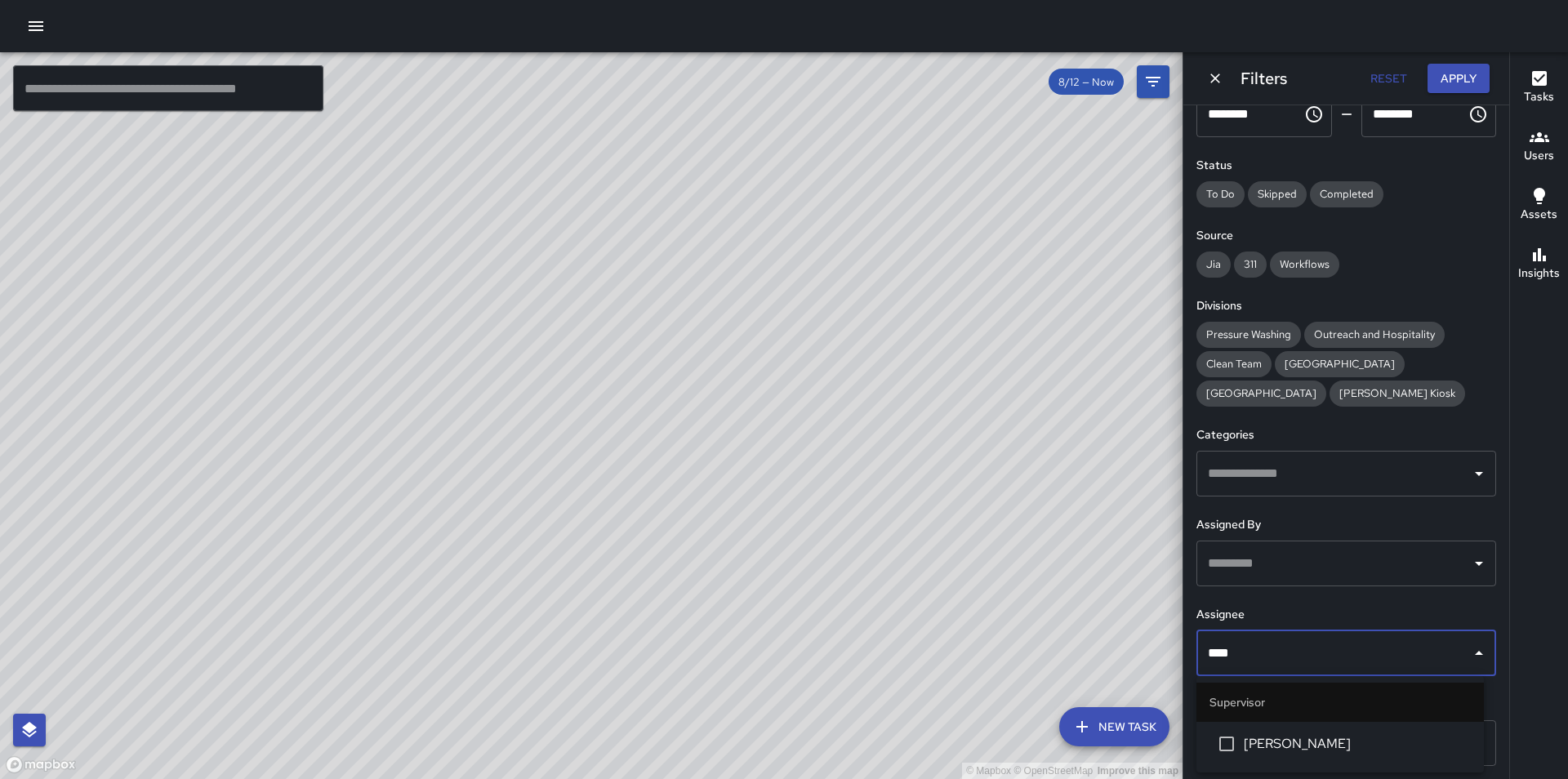
type input "*****"
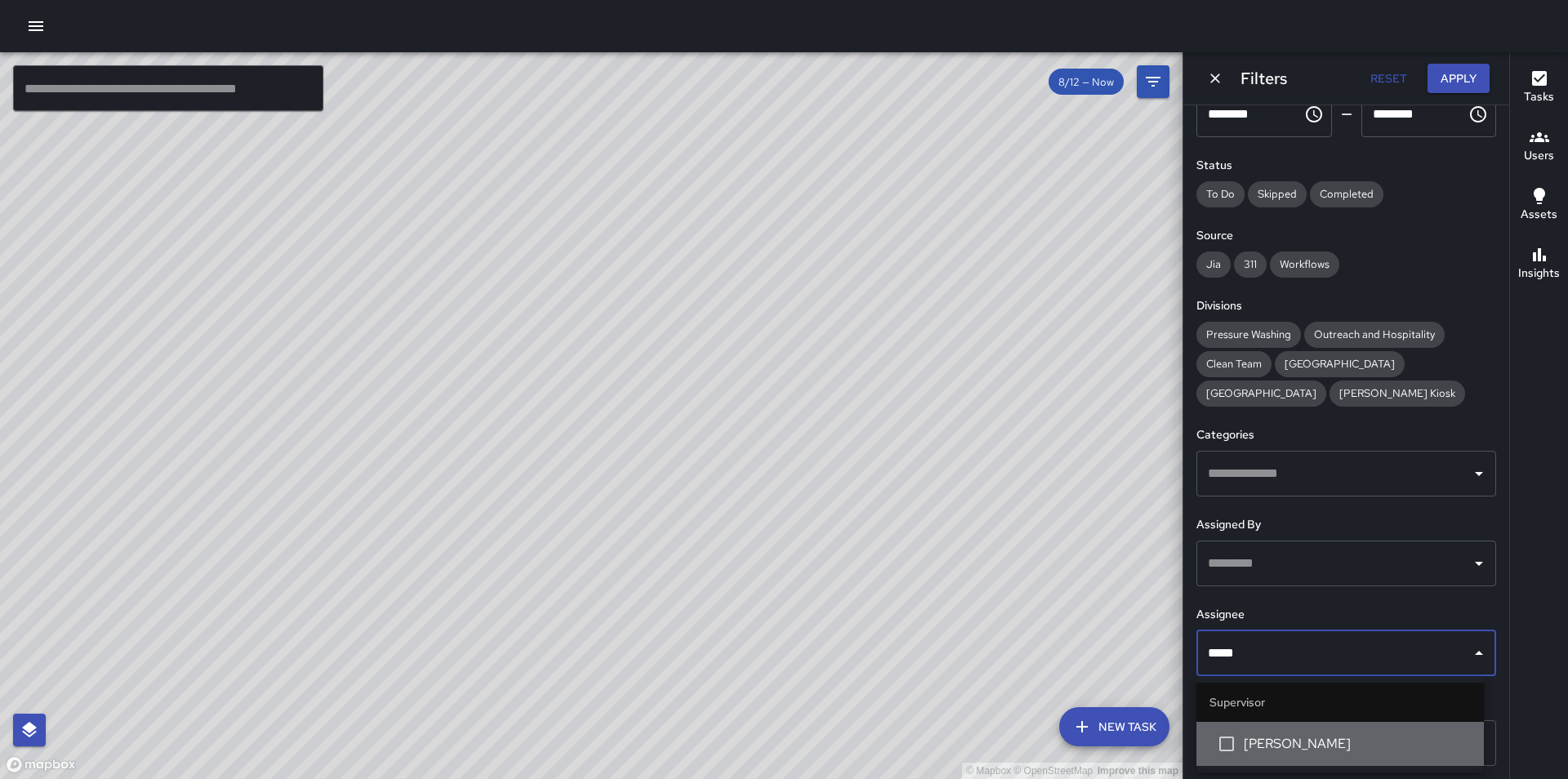
click at [1316, 738] on span "[PERSON_NAME]" at bounding box center [1358, 744] width 227 height 19
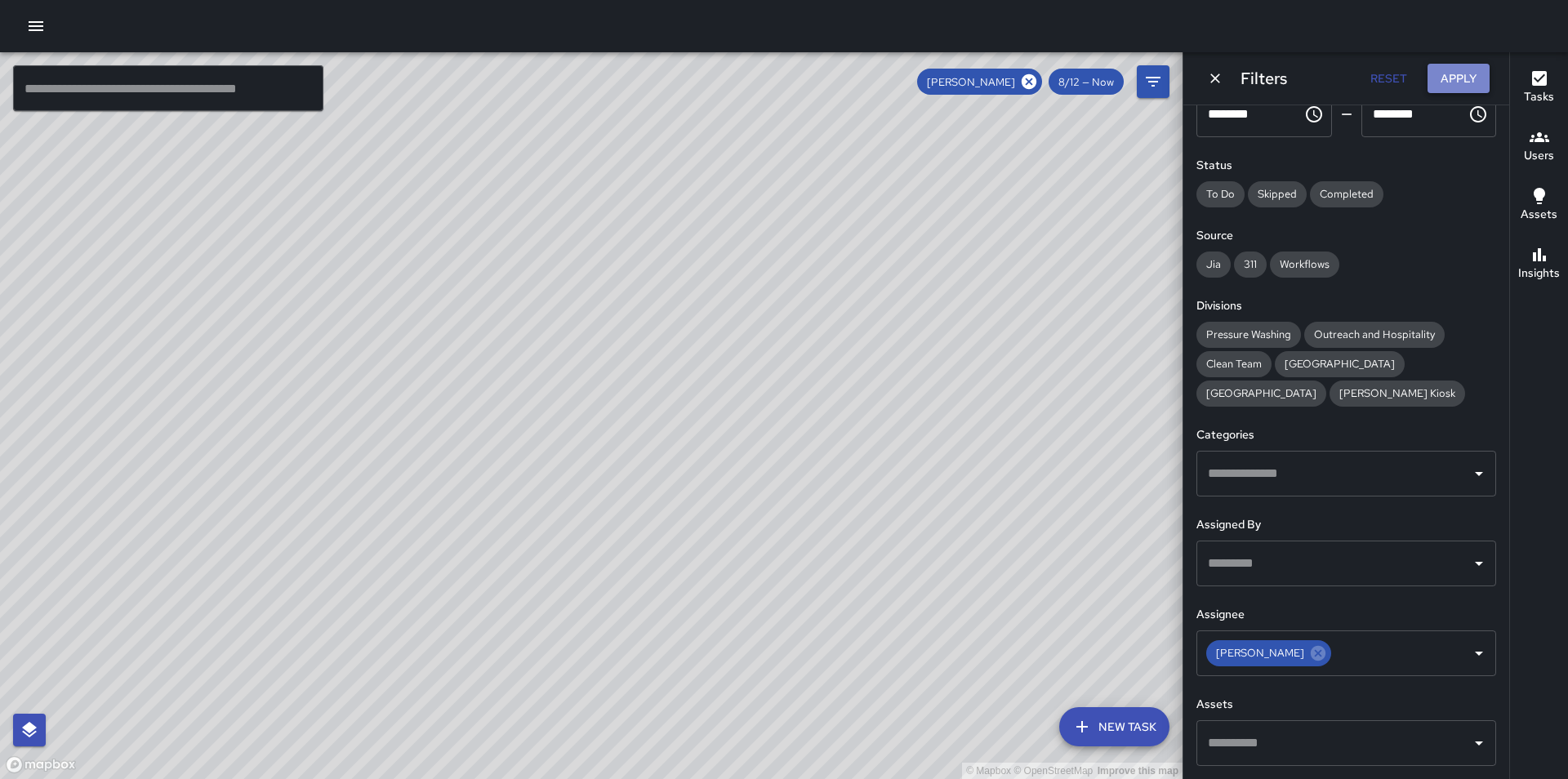
click at [1466, 72] on button "Apply" at bounding box center [1459, 79] width 62 height 31
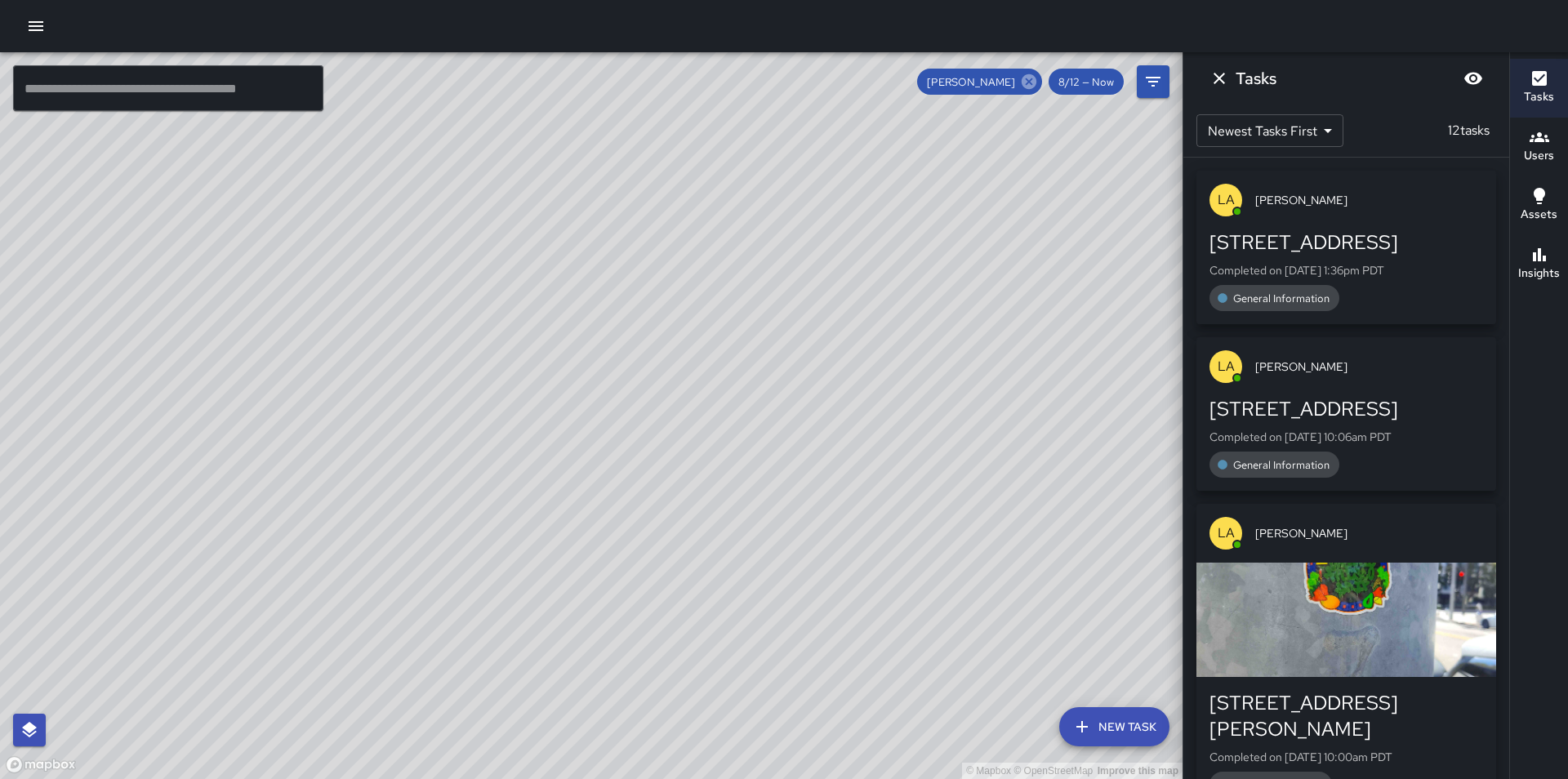
click at [1029, 75] on icon at bounding box center [1029, 82] width 15 height 15
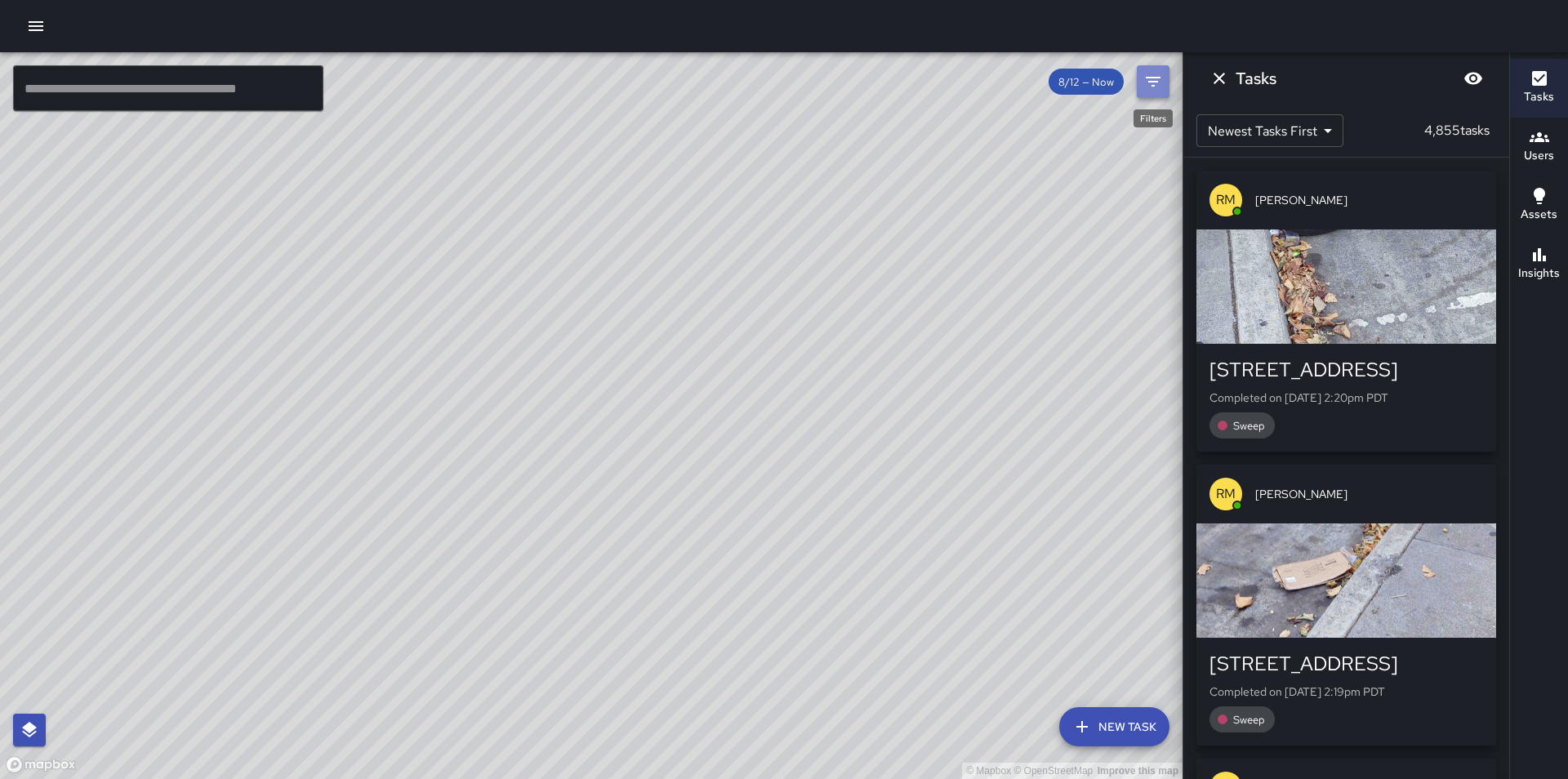
click at [1156, 79] on icon "Filters" at bounding box center [1153, 82] width 19 height 19
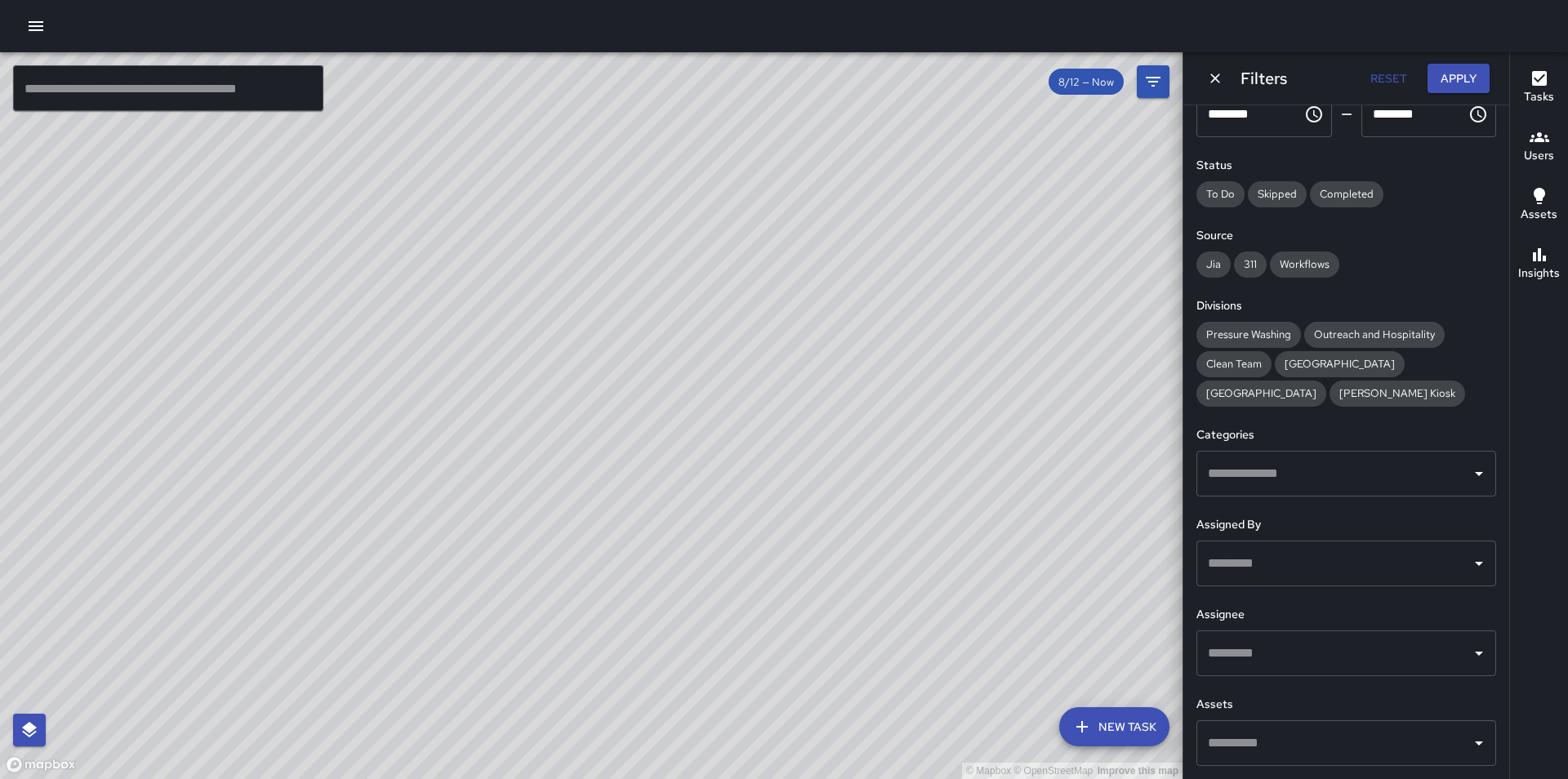
click at [1266, 658] on input "text" at bounding box center [1334, 653] width 261 height 31
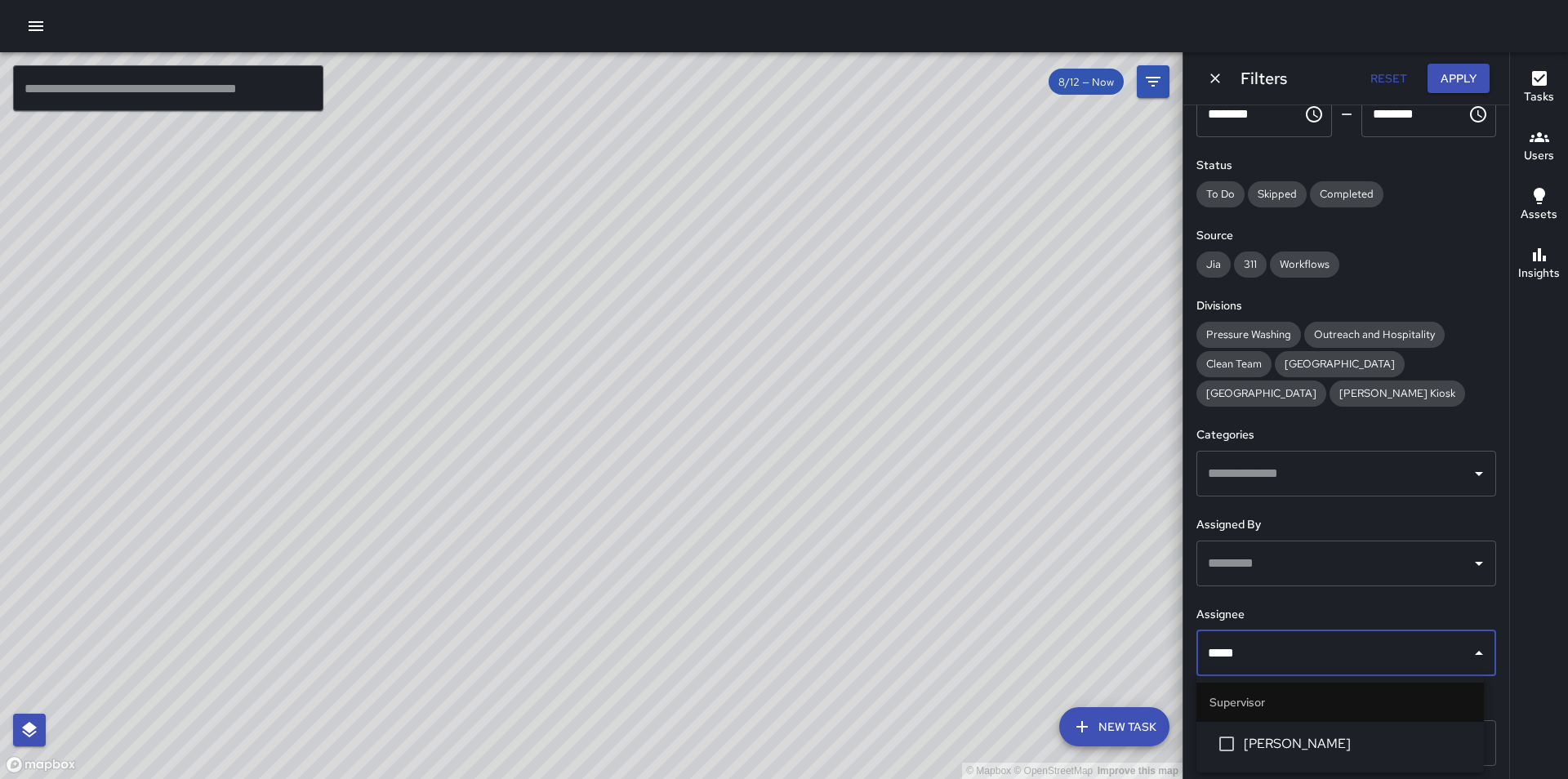
type input "******"
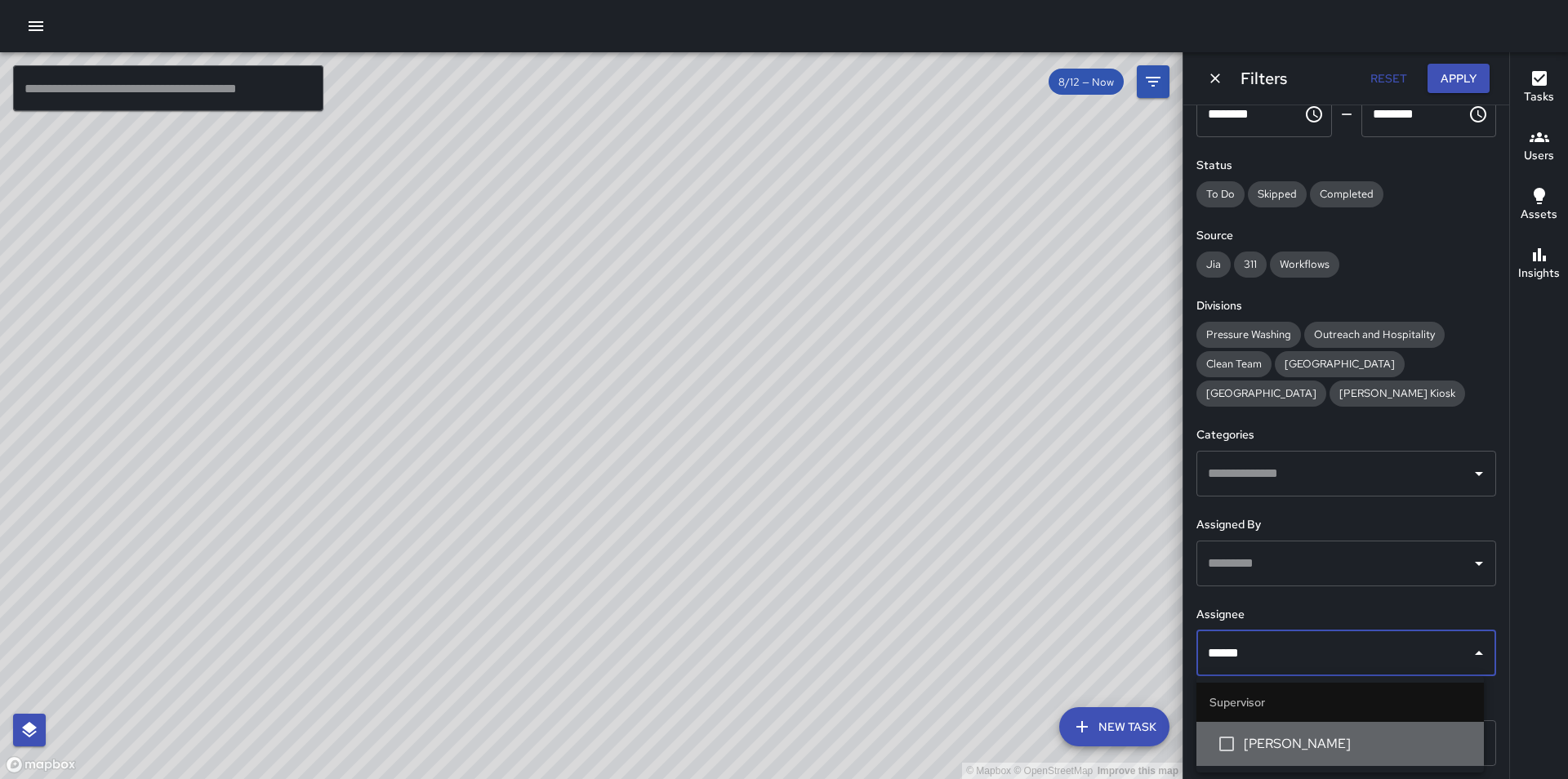
click at [1268, 744] on span "[PERSON_NAME]" at bounding box center [1358, 744] width 227 height 19
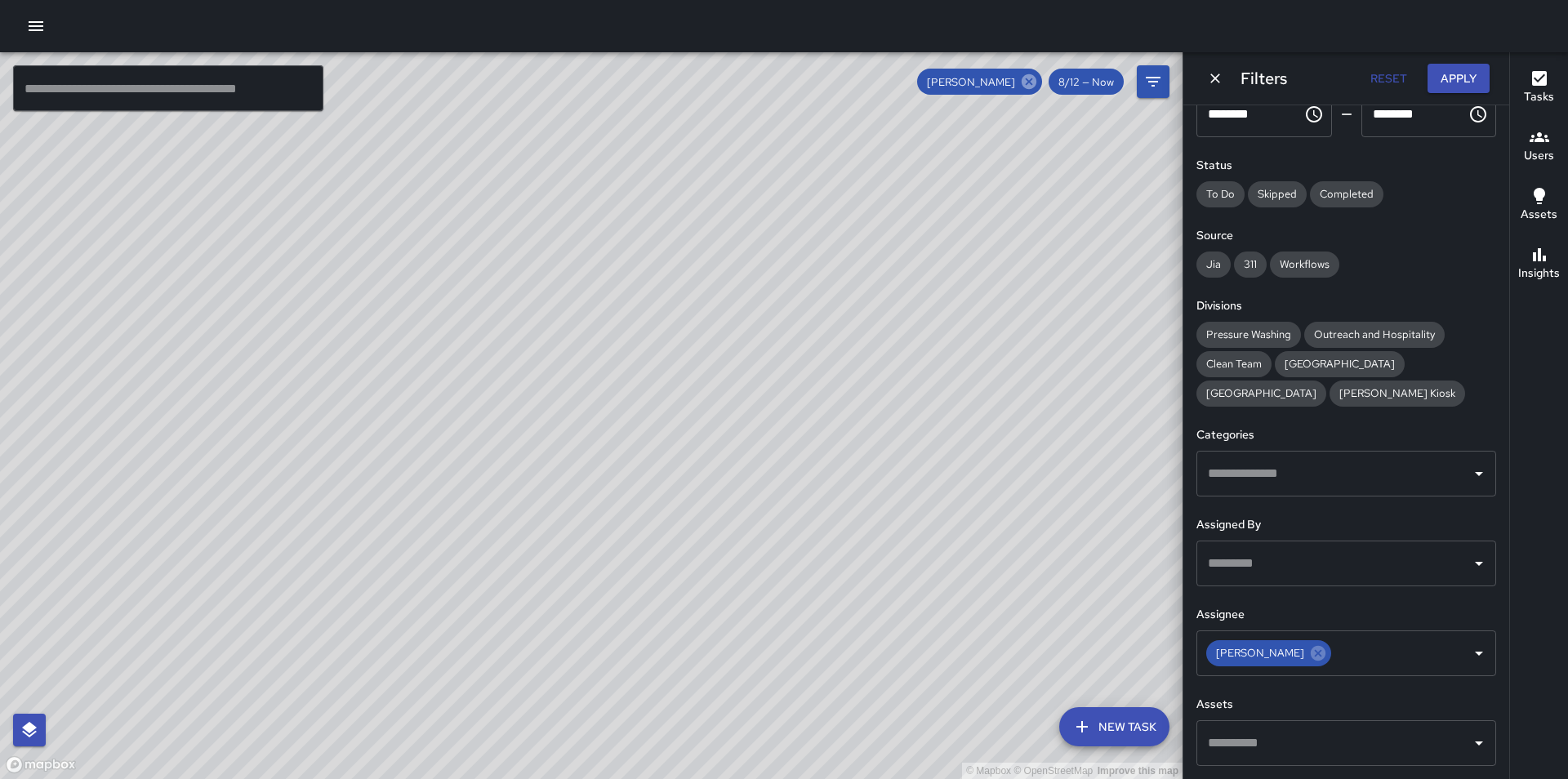
click at [1032, 84] on icon at bounding box center [1029, 82] width 15 height 15
click at [1229, 654] on input "text" at bounding box center [1334, 653] width 261 height 31
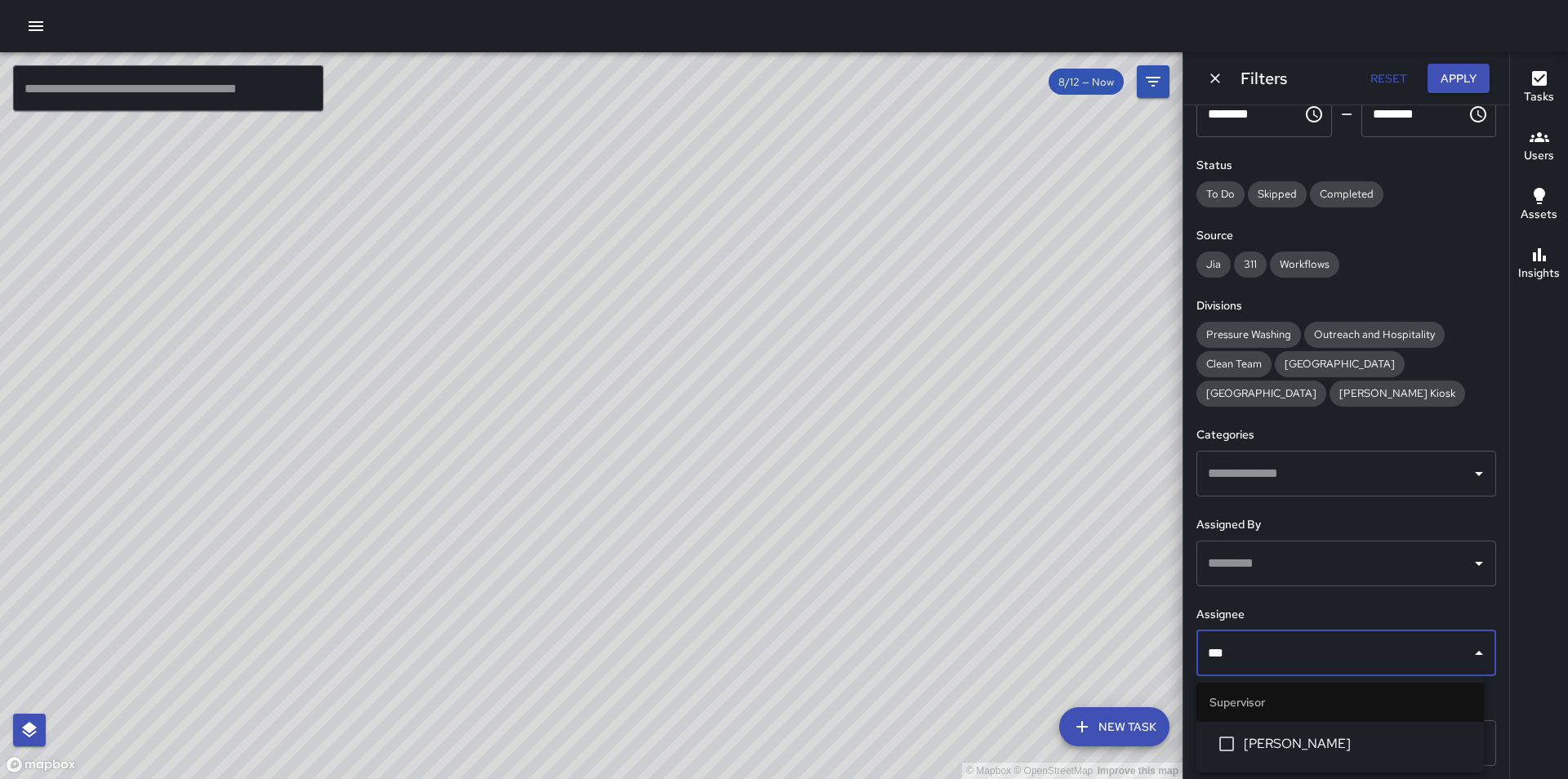
type input "****"
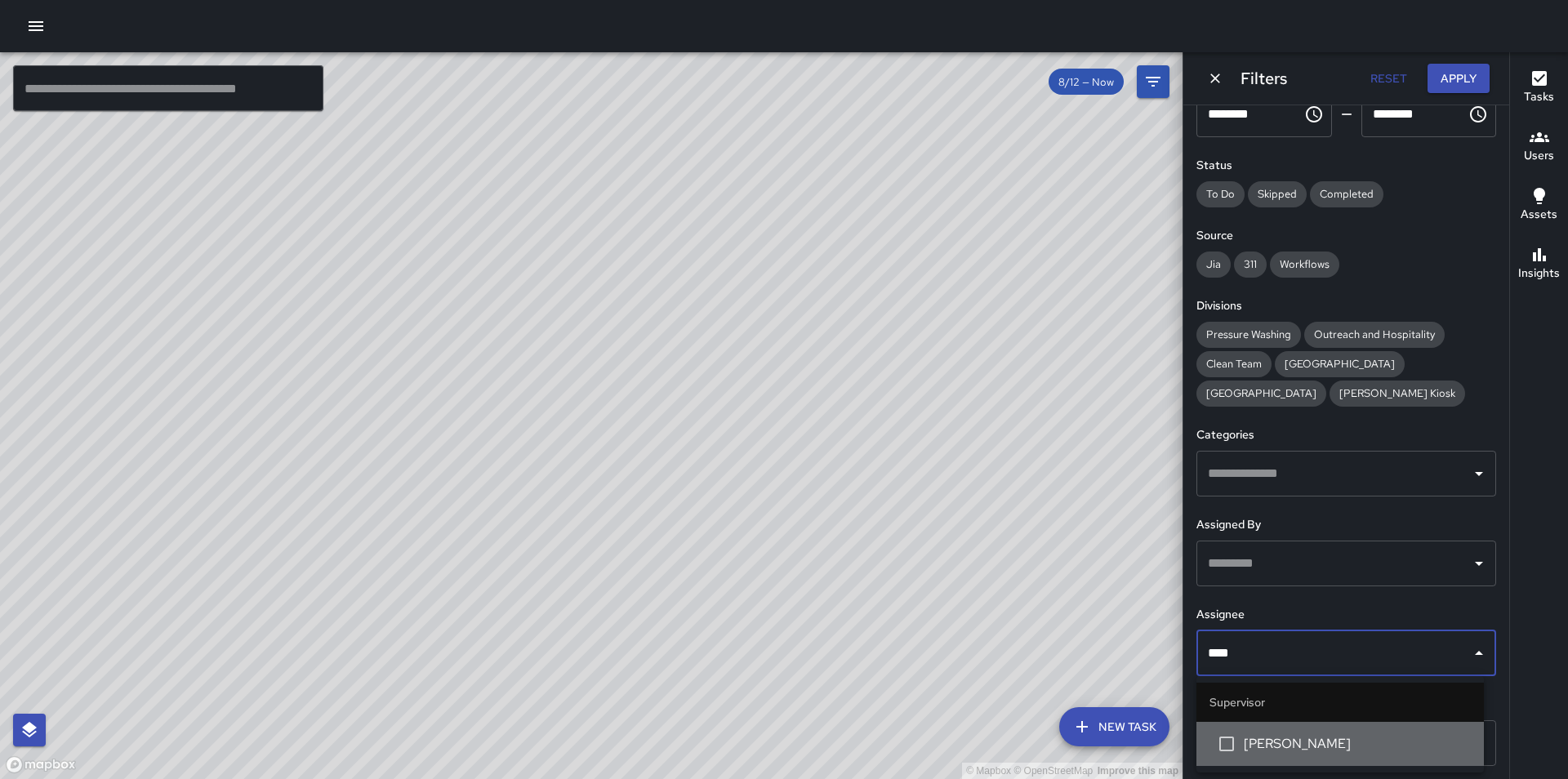
click at [1344, 745] on span "[PERSON_NAME]" at bounding box center [1358, 744] width 227 height 19
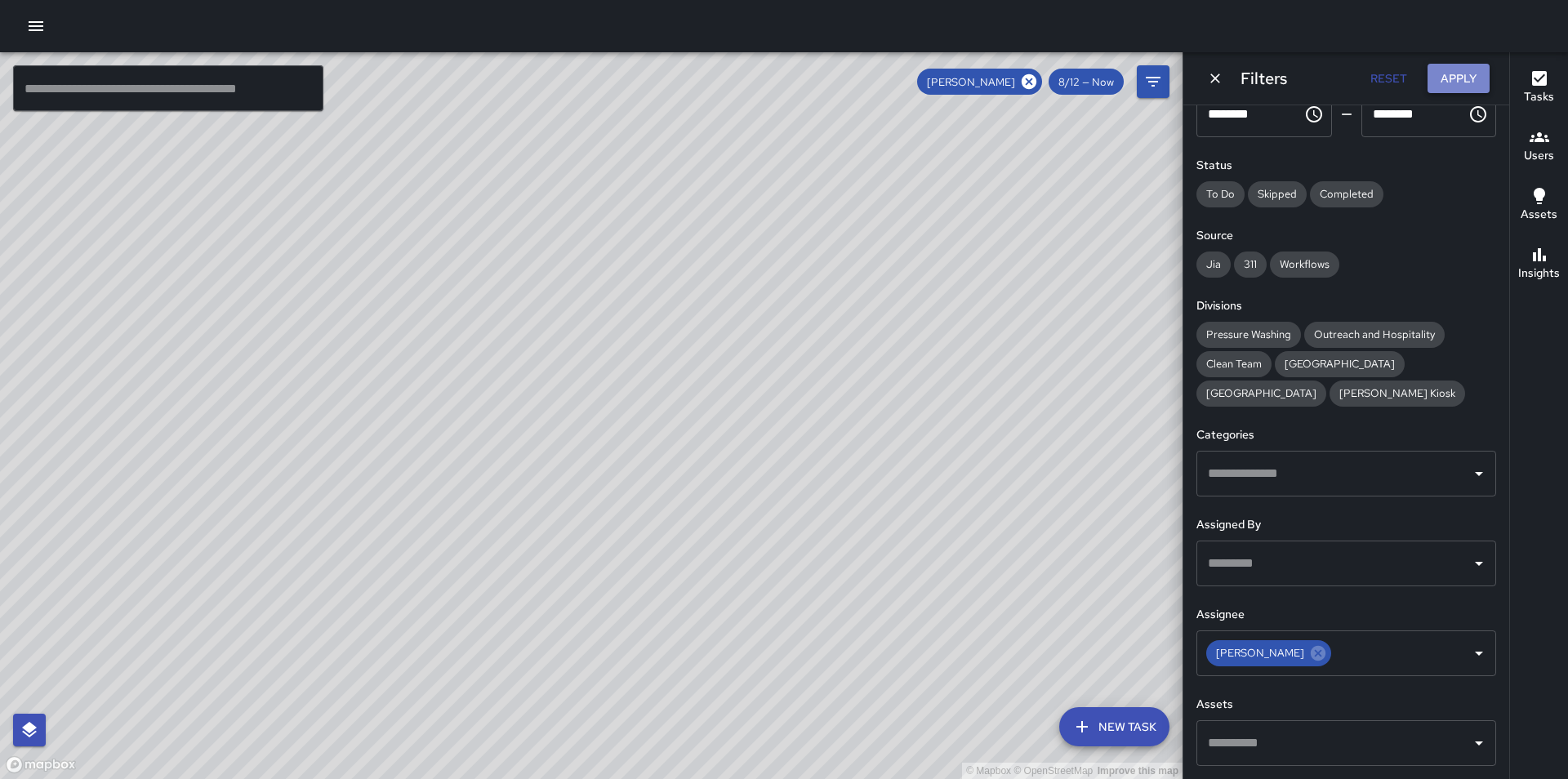
click at [1469, 77] on button "Apply" at bounding box center [1459, 79] width 62 height 31
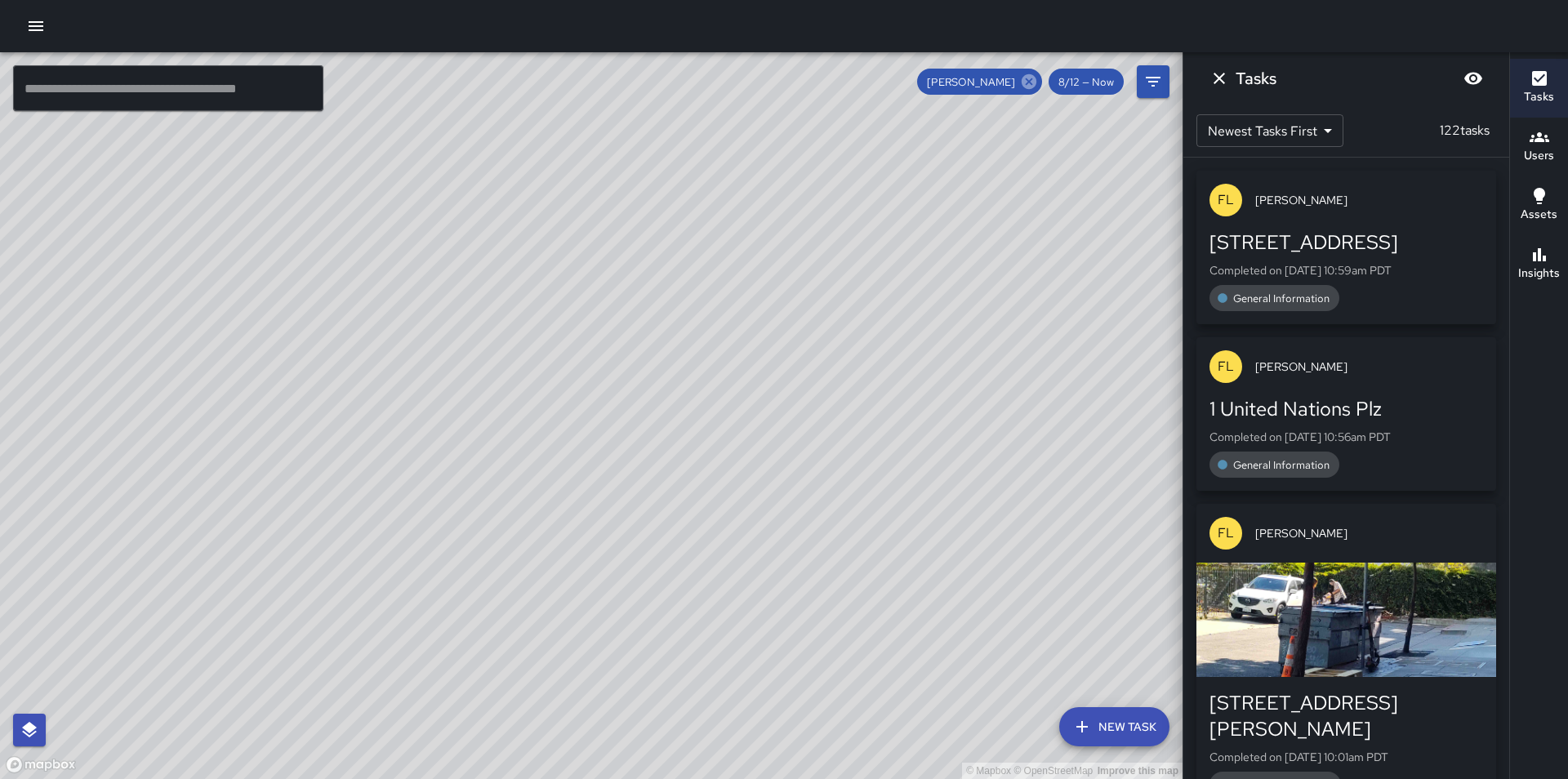
click at [1028, 85] on icon at bounding box center [1029, 82] width 15 height 15
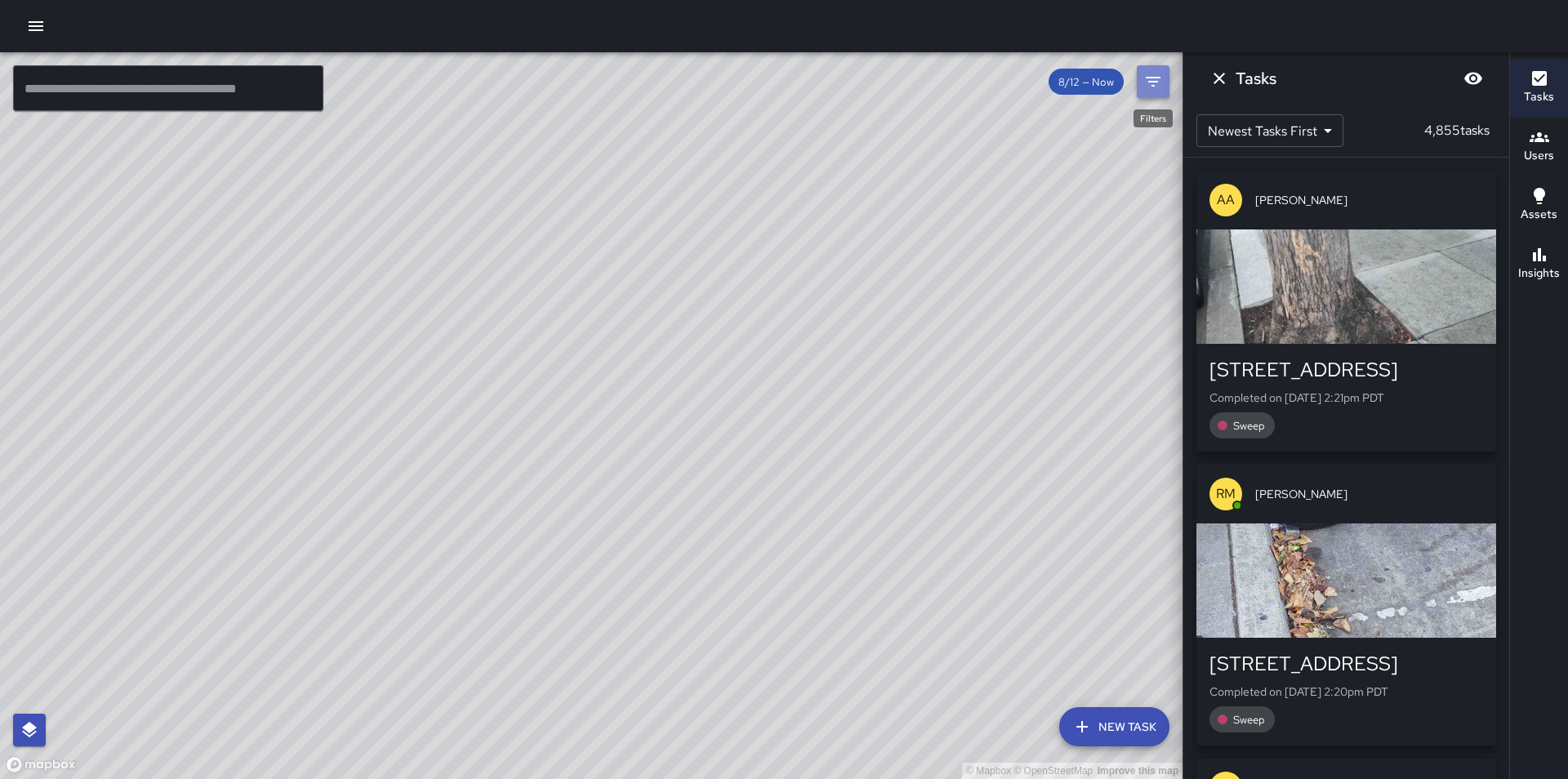
click at [1149, 73] on icon "Filters" at bounding box center [1153, 82] width 19 height 19
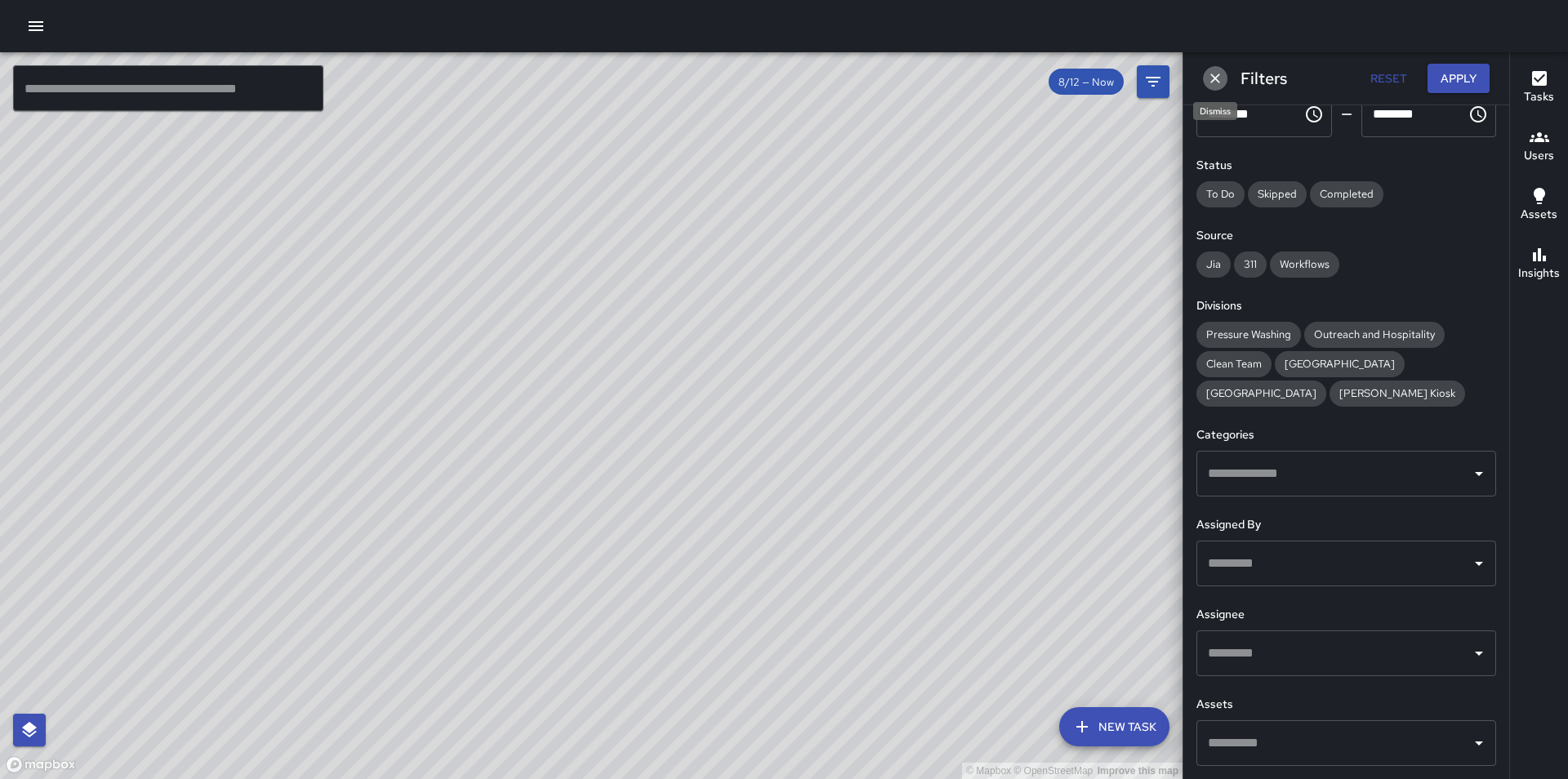
click at [1215, 79] on icon "Dismiss" at bounding box center [1216, 78] width 10 height 10
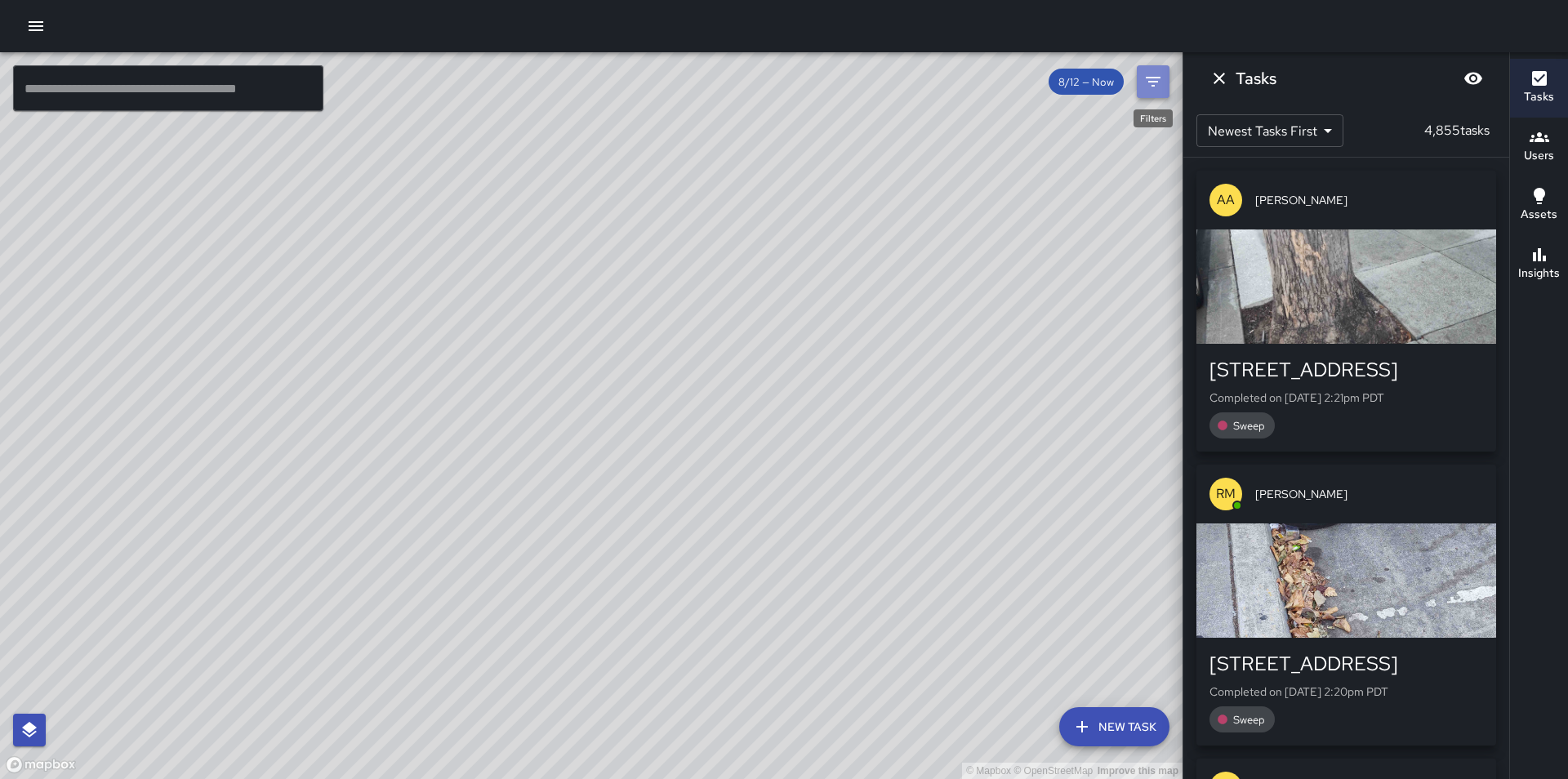
click at [1151, 80] on icon "Filters" at bounding box center [1153, 82] width 19 height 19
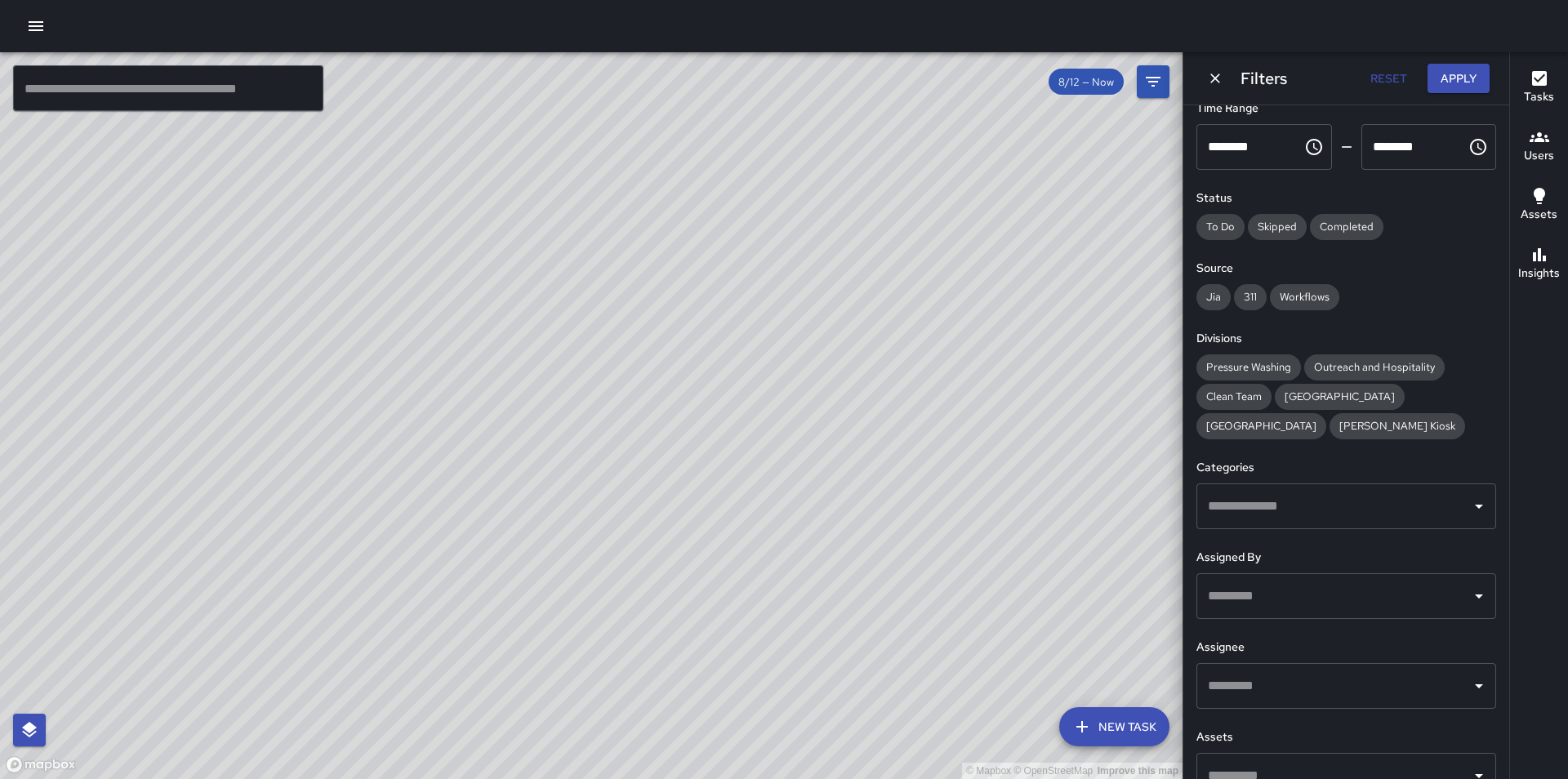
scroll to position [0, 0]
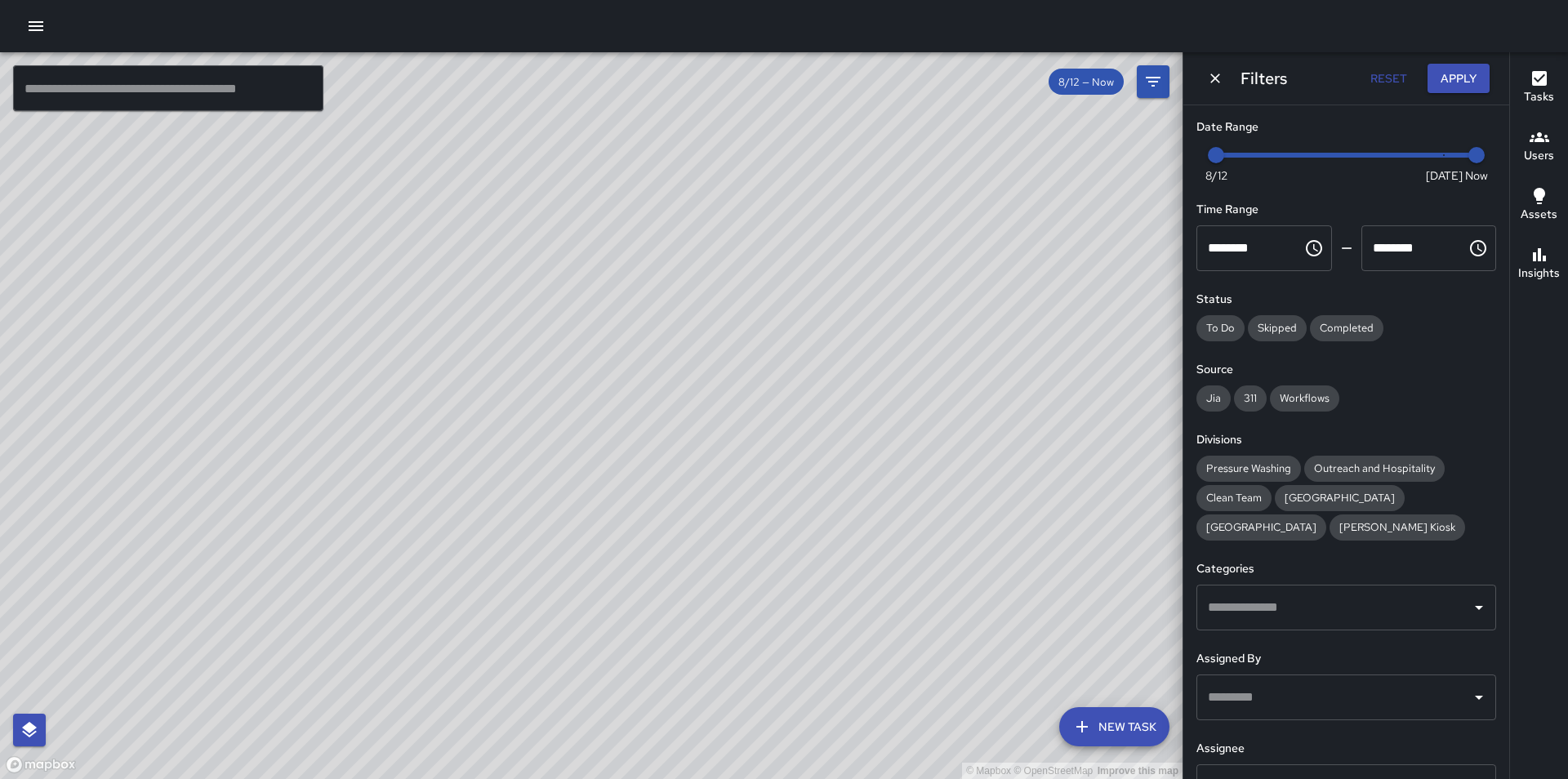
click at [1423, 151] on span "Now [DATE] [DATE] 2:22 pm" at bounding box center [1346, 155] width 261 height 24
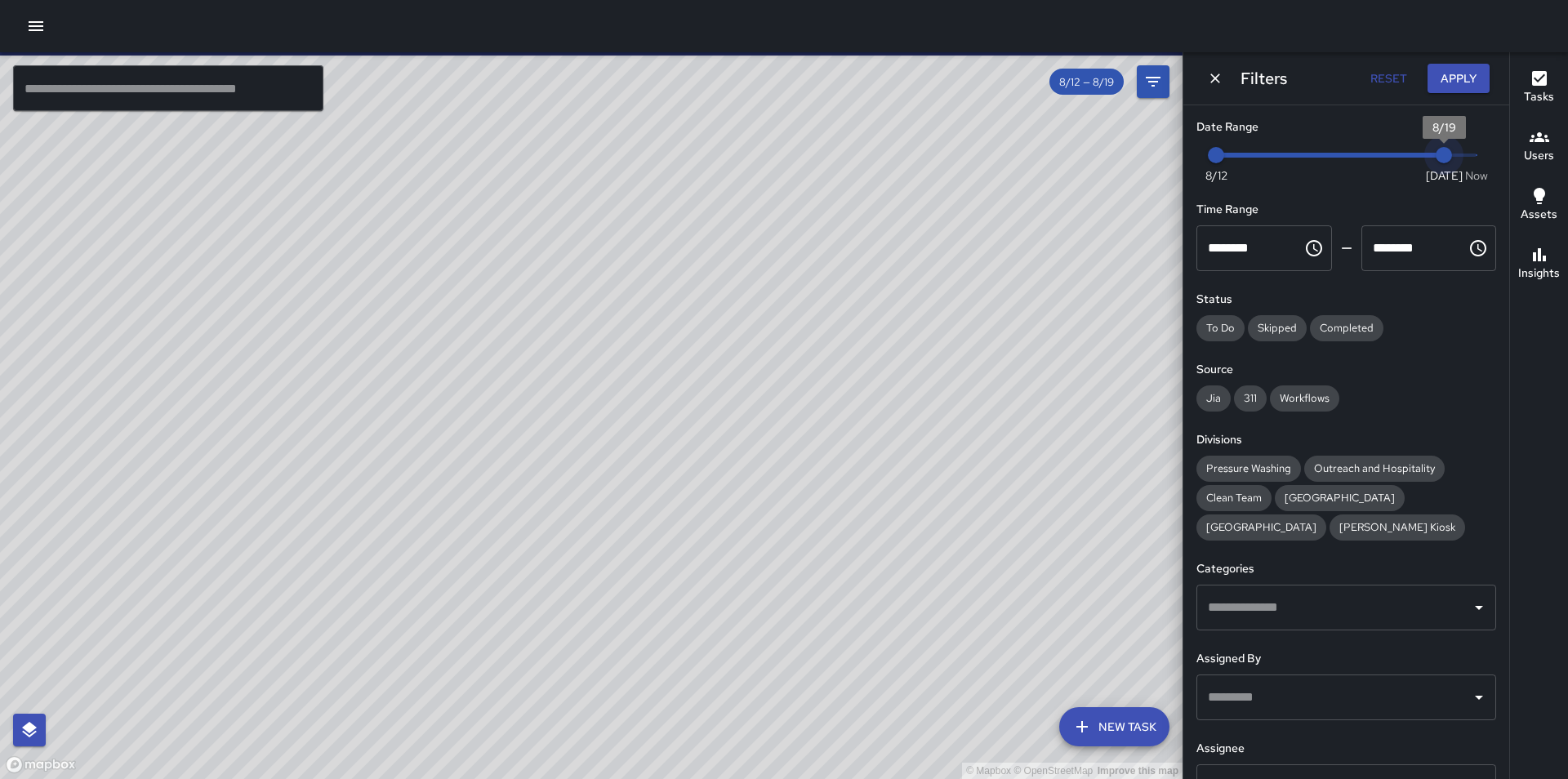
type input "*"
drag, startPoint x: 1442, startPoint y: 159, endPoint x: 1478, endPoint y: 156, distance: 36.1
click at [1478, 156] on span "2:22 pm" at bounding box center [1477, 156] width 17 height 17
drag, startPoint x: 1222, startPoint y: 154, endPoint x: 1438, endPoint y: 145, distance: 216.2
click at [1420, 147] on span "8/18" at bounding box center [1411, 156] width 17 height 17
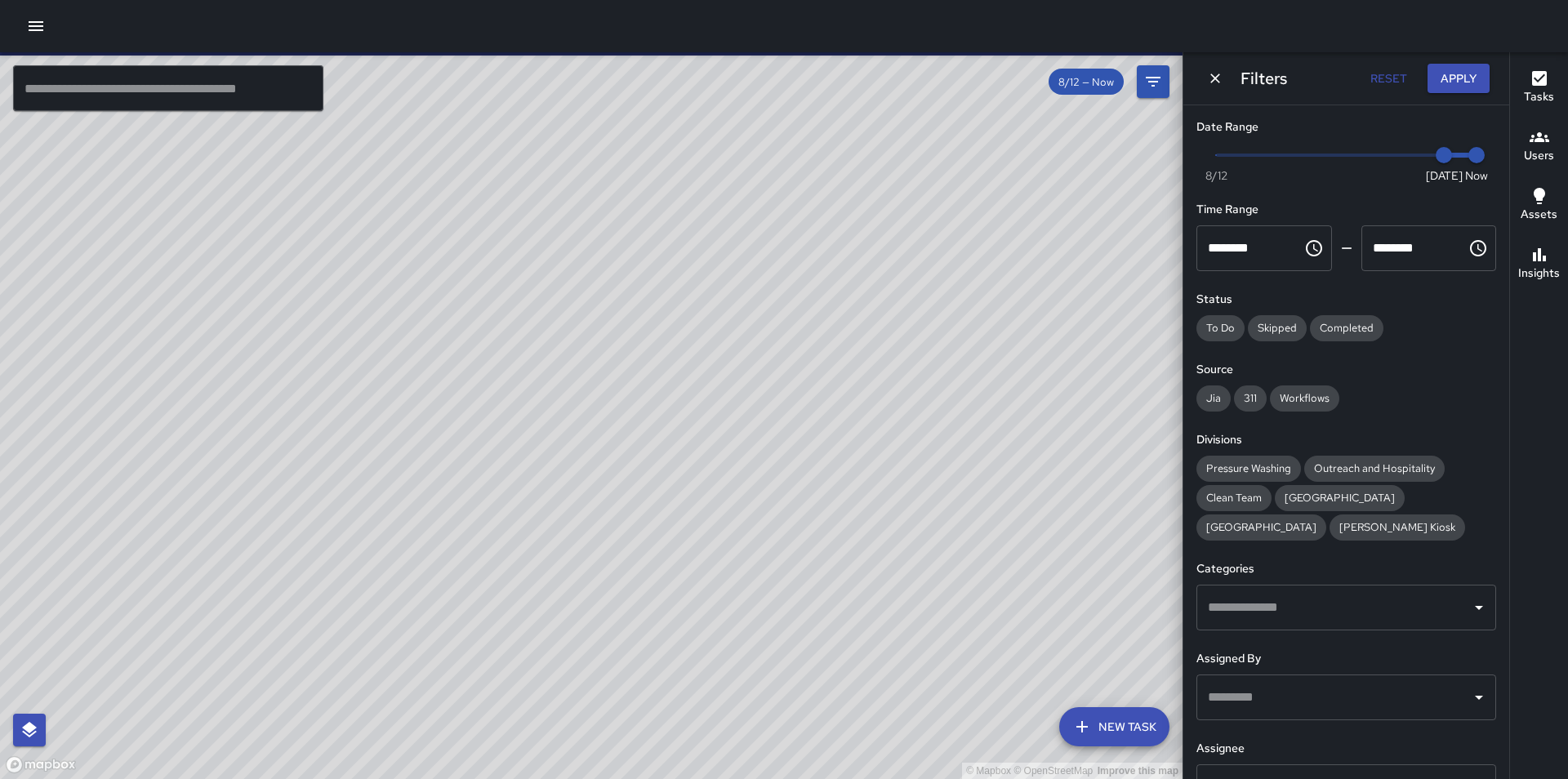
type input "*"
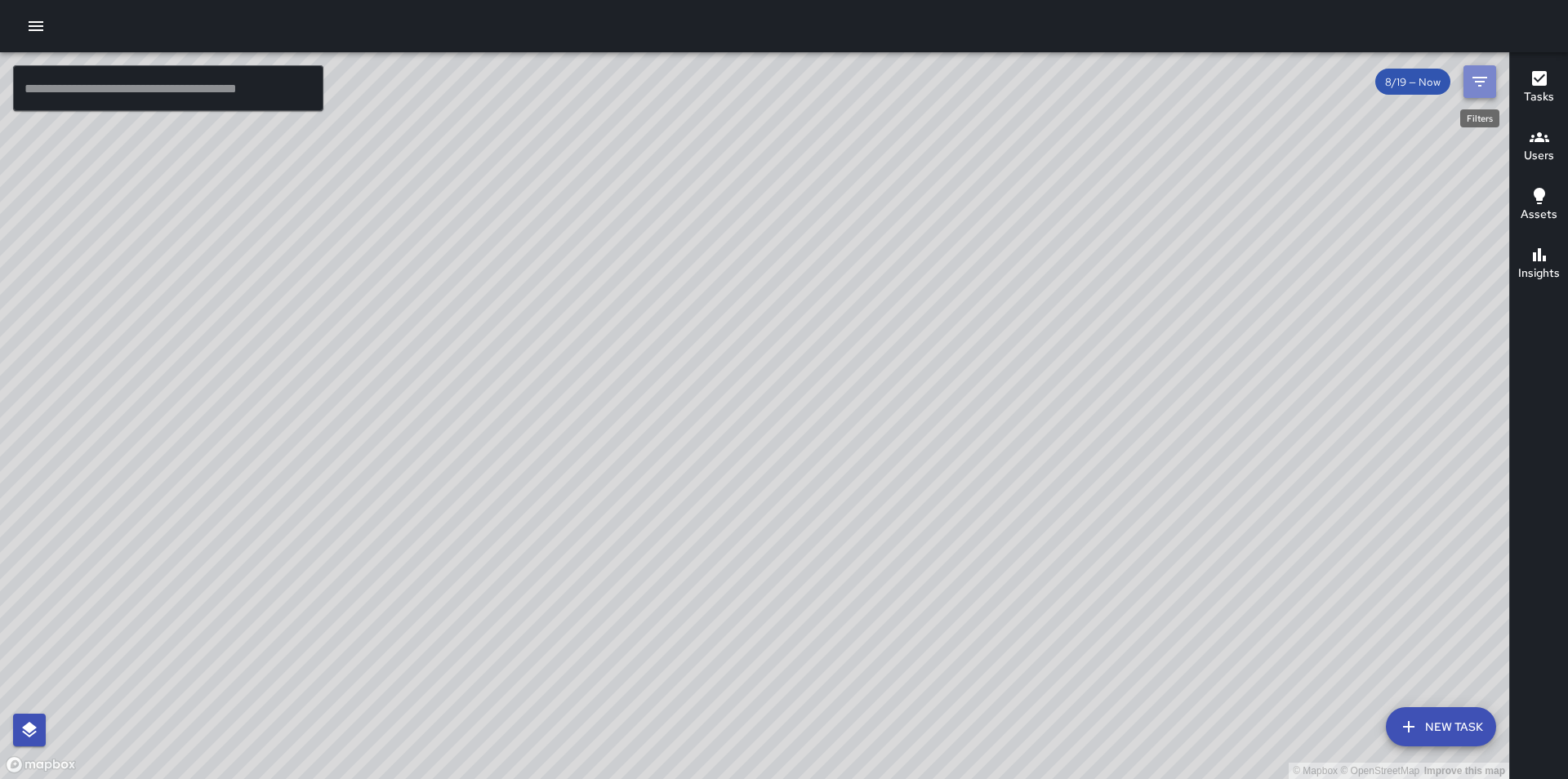
click at [1490, 72] on button "Filters" at bounding box center [1480, 81] width 32 height 32
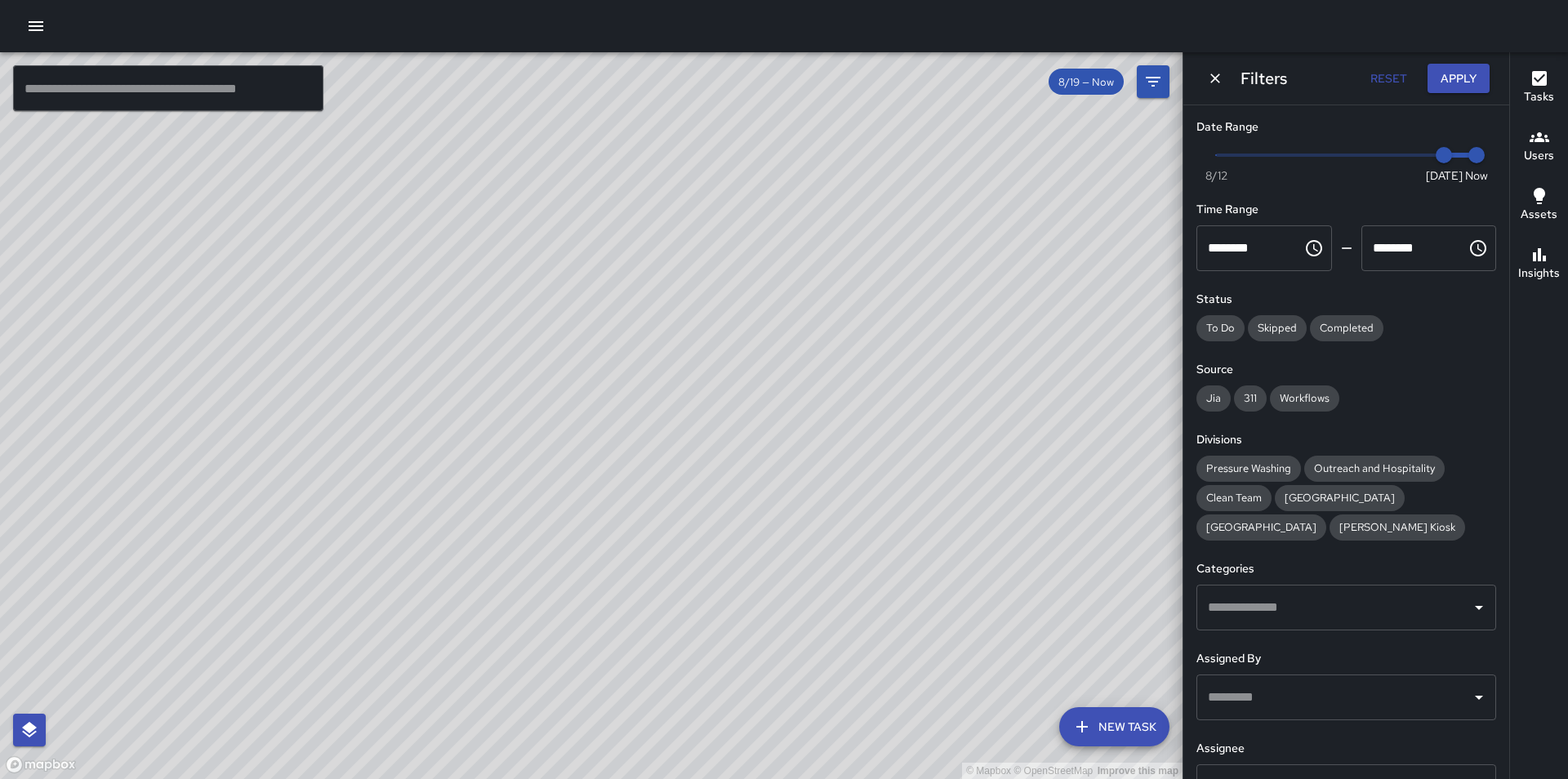
type input "*"
click at [1217, 155] on span "Now Today 8/12 8/12 2:24 pm" at bounding box center [1346, 155] width 261 height 24
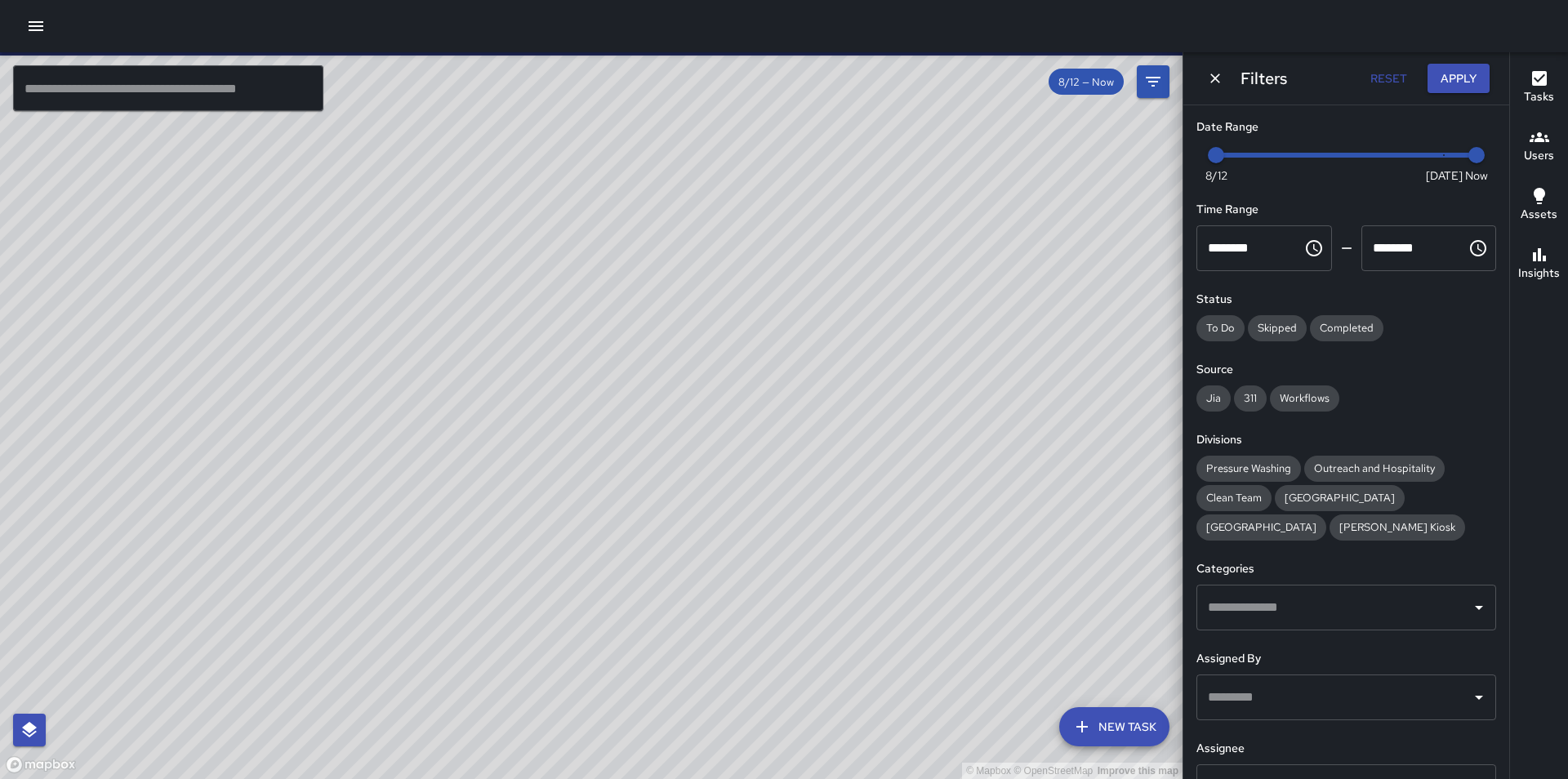
scroll to position [131, 0]
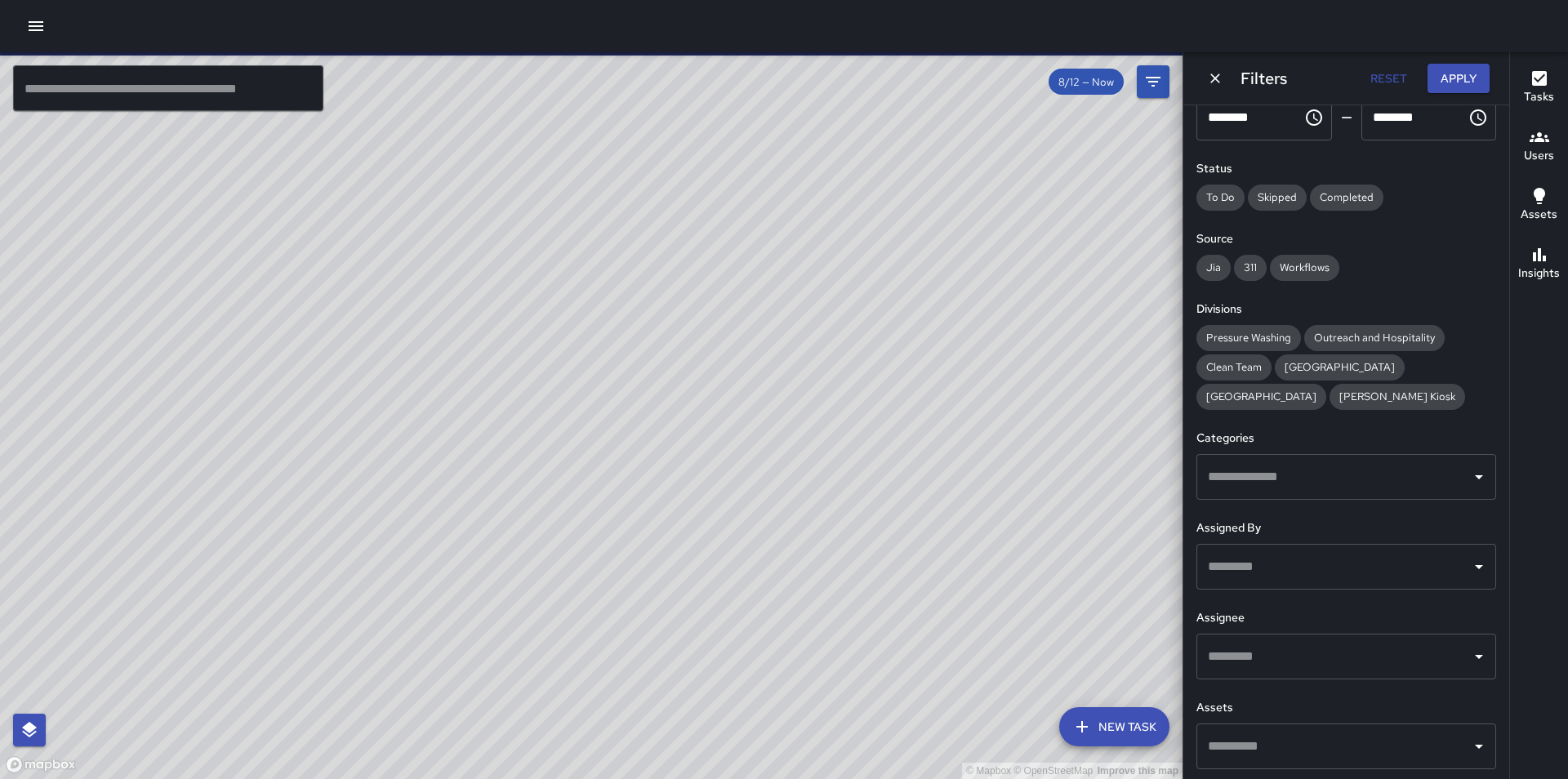
click at [1294, 650] on input "text" at bounding box center [1334, 657] width 261 height 31
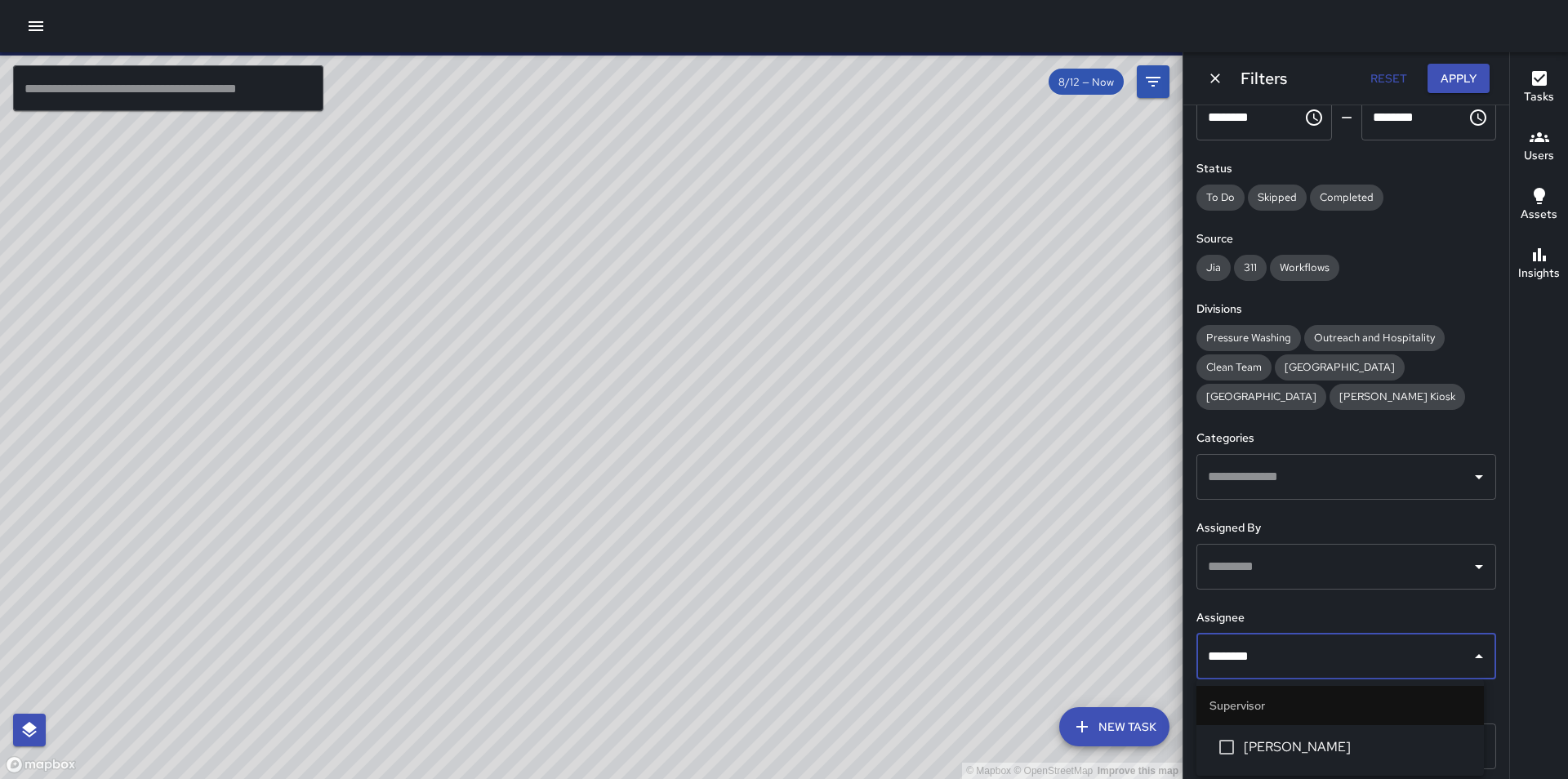
type input "*********"
click at [1294, 737] on span "[PERSON_NAME]" at bounding box center [1358, 747] width 227 height 19
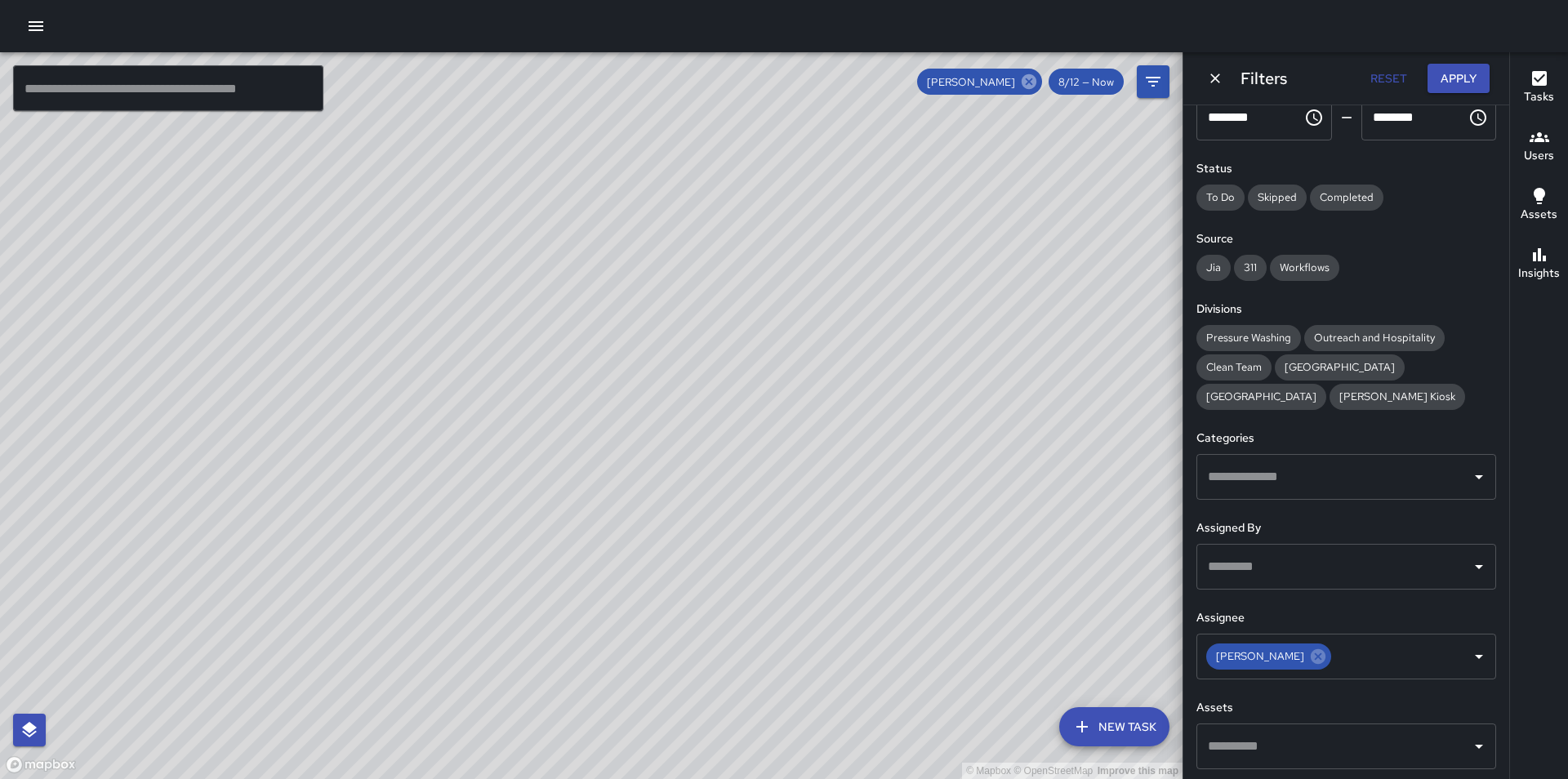
click at [1033, 75] on icon at bounding box center [1029, 82] width 15 height 15
click at [1270, 662] on input "text" at bounding box center [1334, 657] width 261 height 31
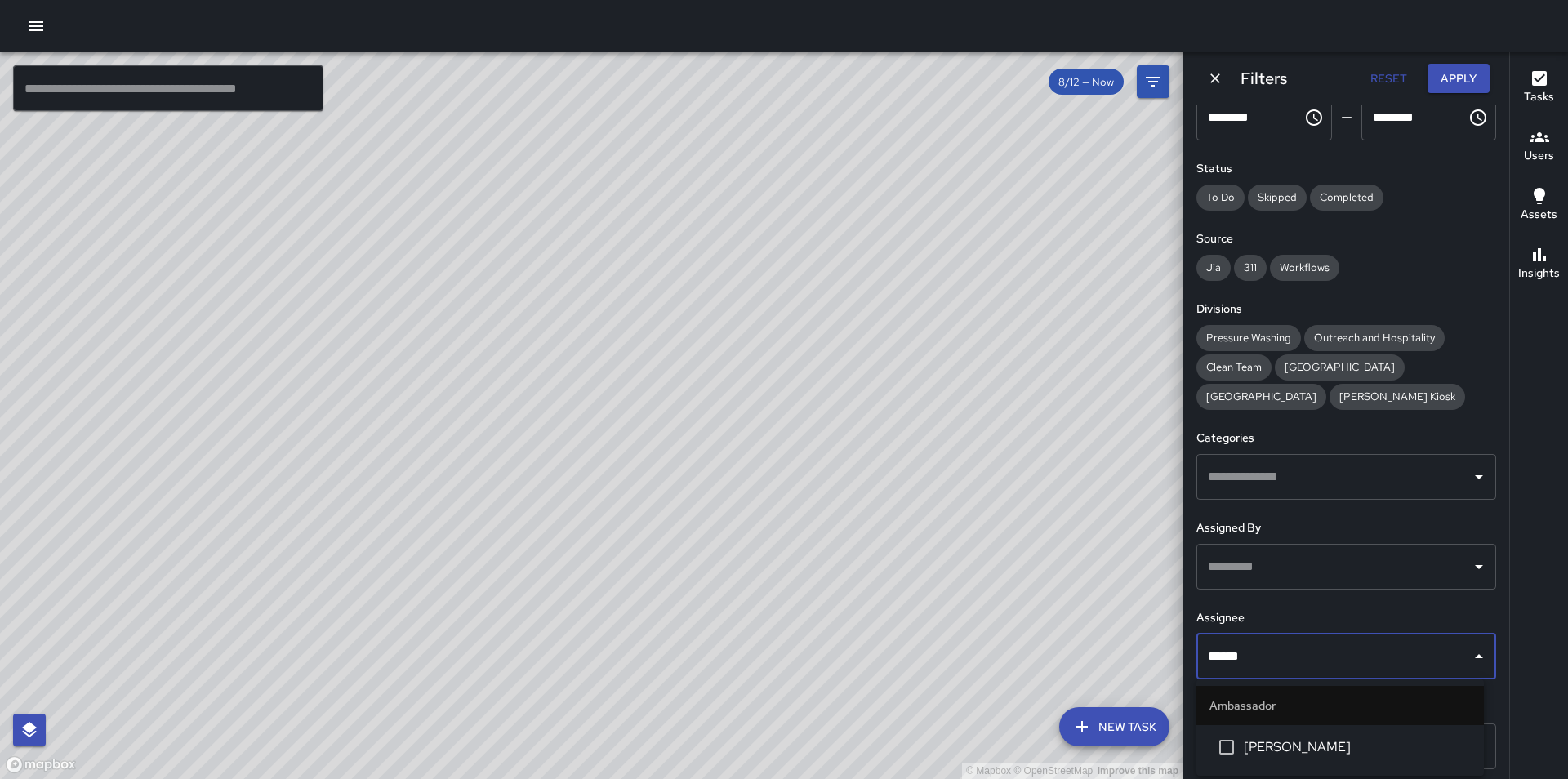
type input "*******"
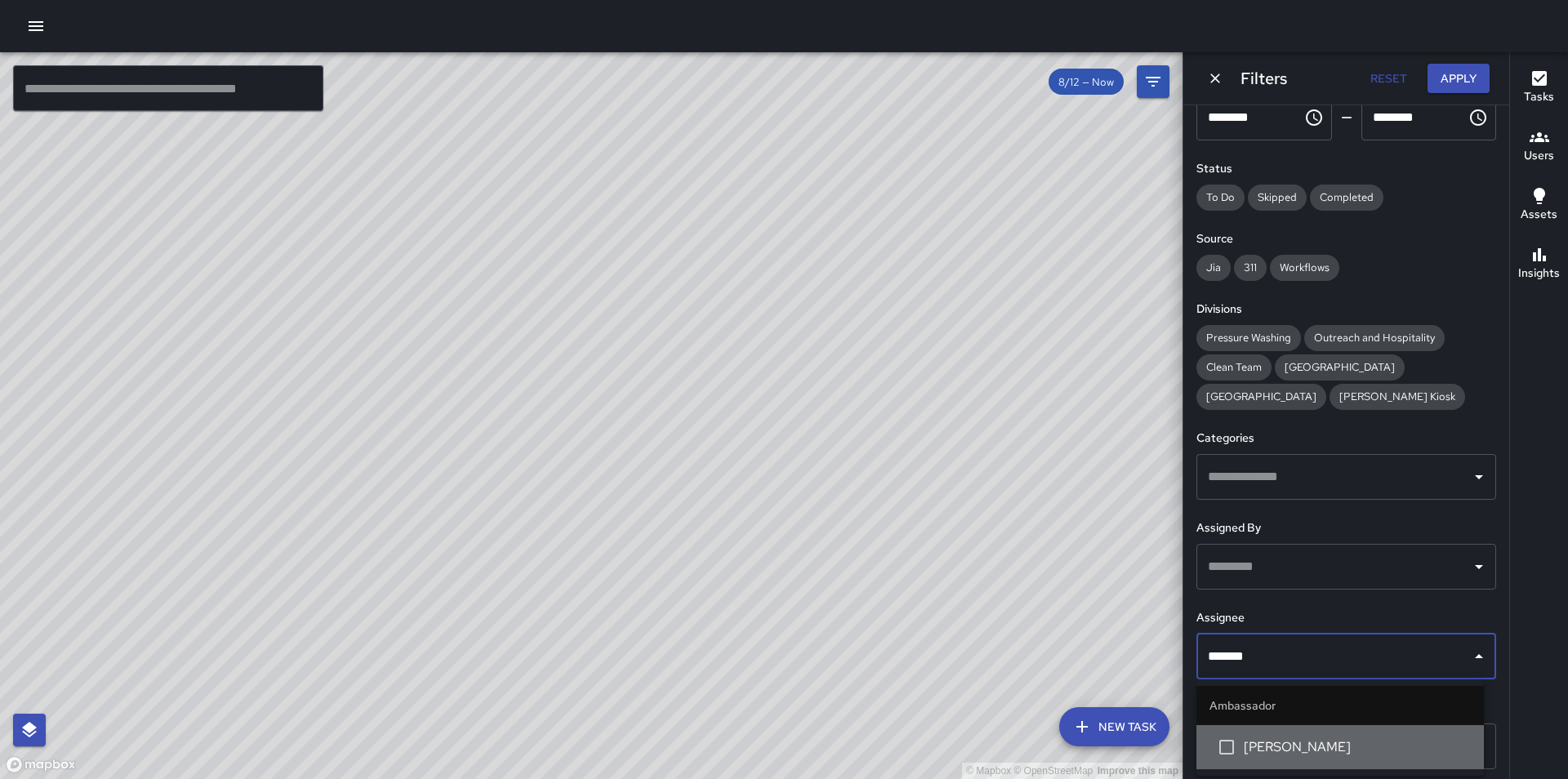
click at [1329, 745] on span "[PERSON_NAME]" at bounding box center [1358, 747] width 227 height 19
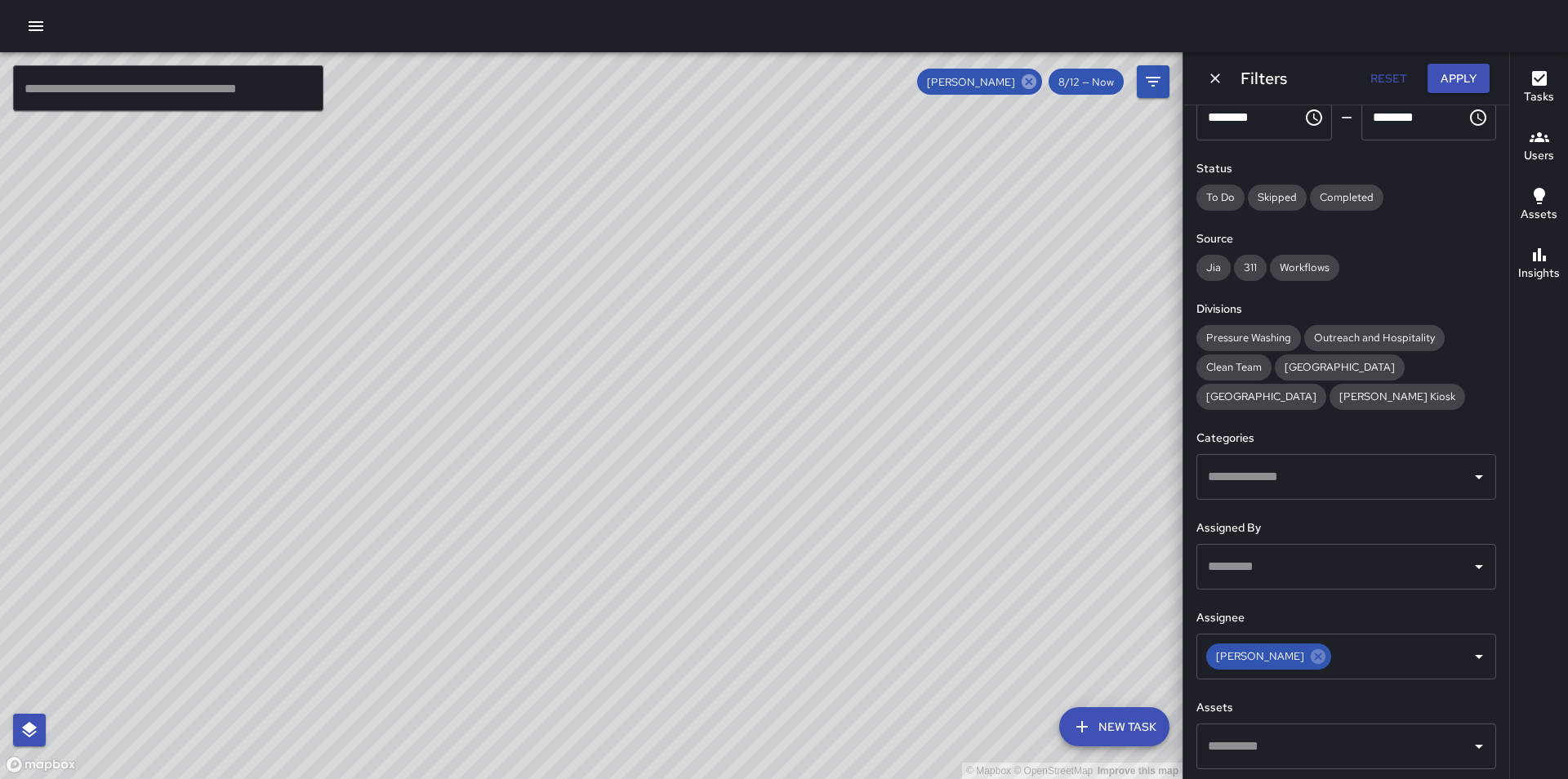
click at [1028, 85] on icon at bounding box center [1029, 82] width 15 height 15
click at [1283, 654] on input "text" at bounding box center [1334, 657] width 261 height 31
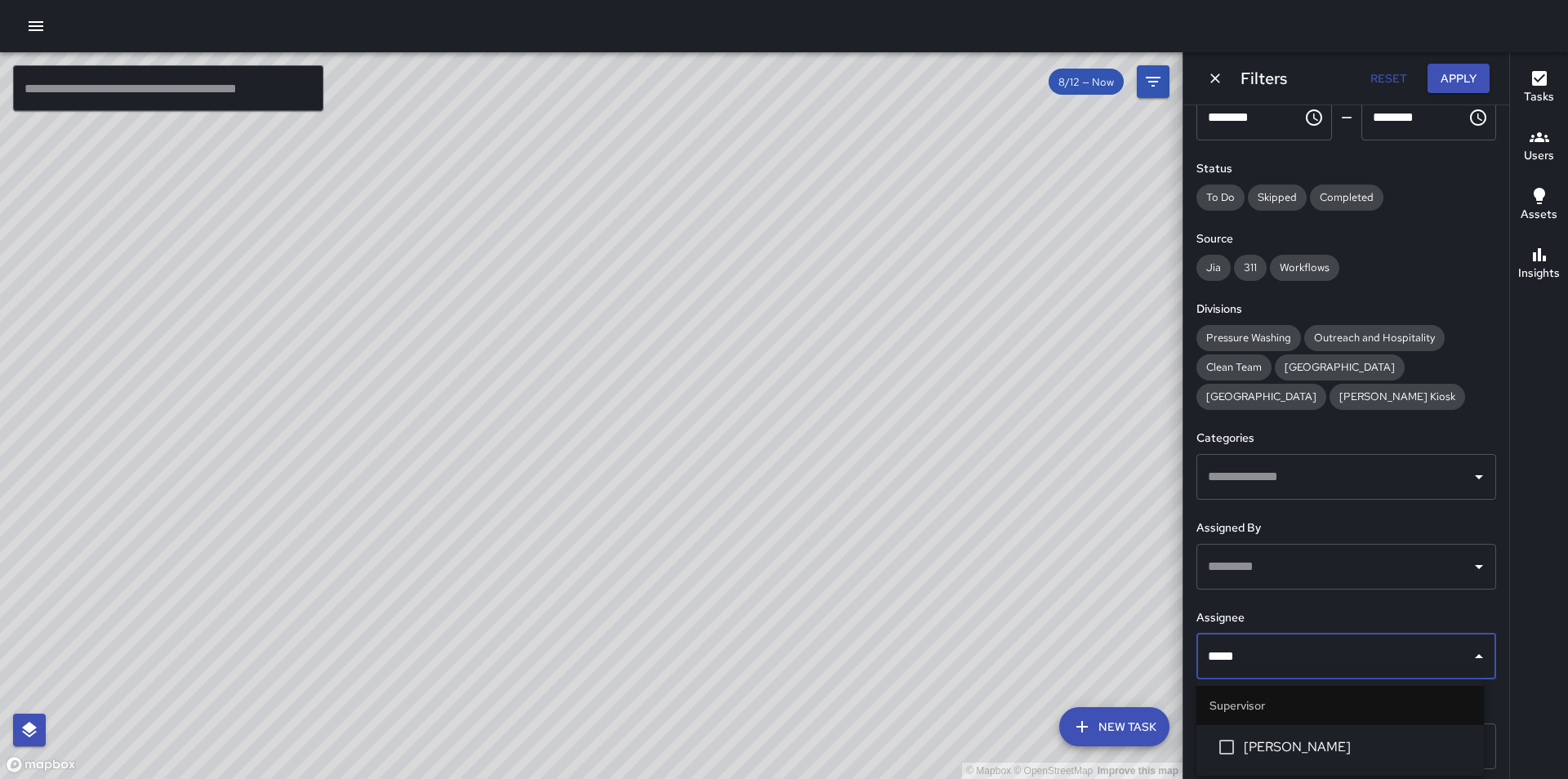
type input "******"
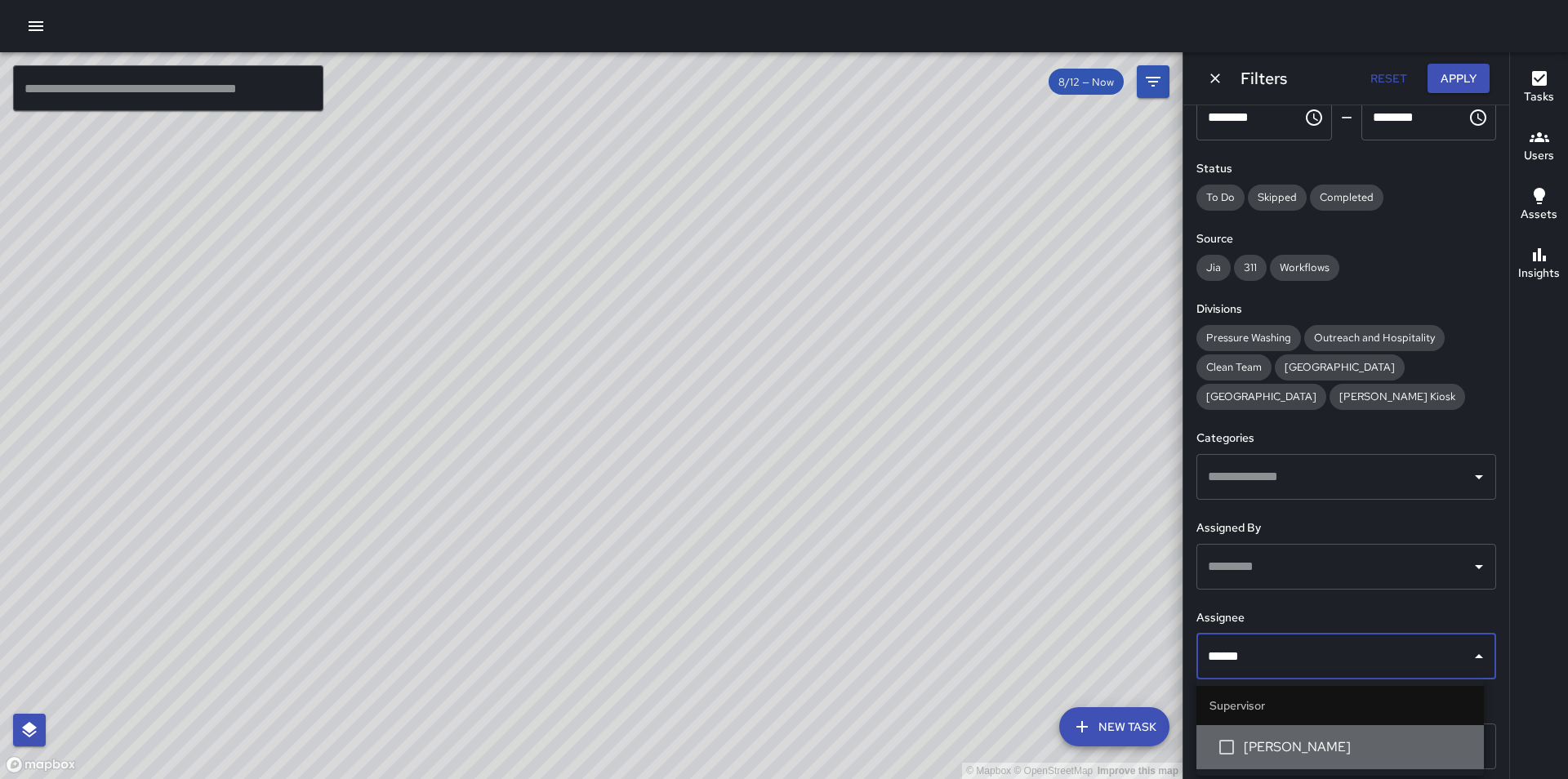
click at [1307, 742] on span "[PERSON_NAME]" at bounding box center [1358, 747] width 227 height 19
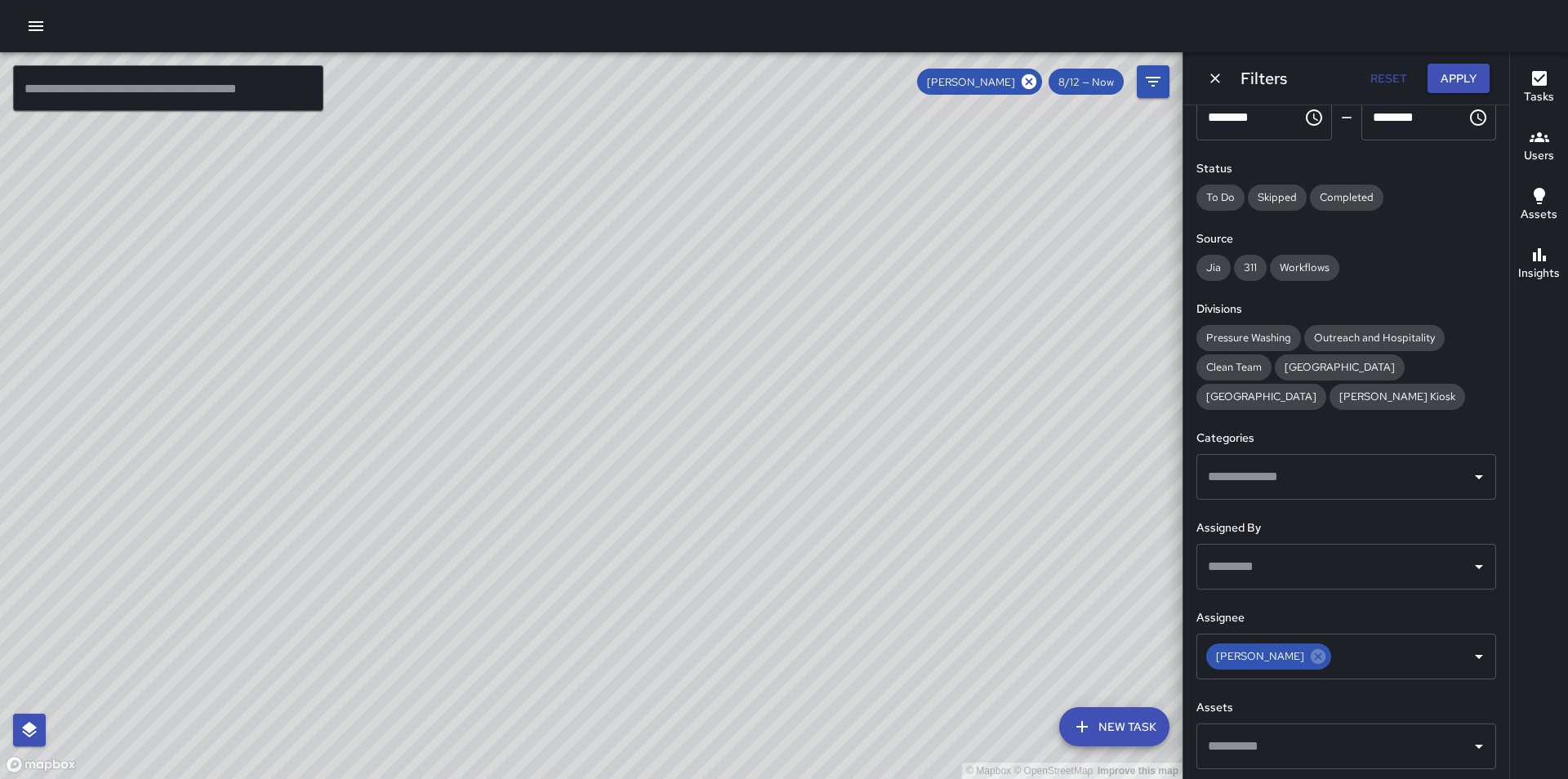
drag, startPoint x: 734, startPoint y: 543, endPoint x: 705, endPoint y: 656, distance: 116.7
click at [705, 656] on div "© Mapbox © OpenStreetMap Improve this map" at bounding box center [592, 415] width 1183 height 727
drag, startPoint x: 911, startPoint y: 696, endPoint x: 854, endPoint y: 530, distance: 175.5
click at [854, 530] on div "© Mapbox © OpenStreetMap Improve this map" at bounding box center [592, 415] width 1183 height 727
click at [1028, 84] on icon at bounding box center [1028, 81] width 18 height 18
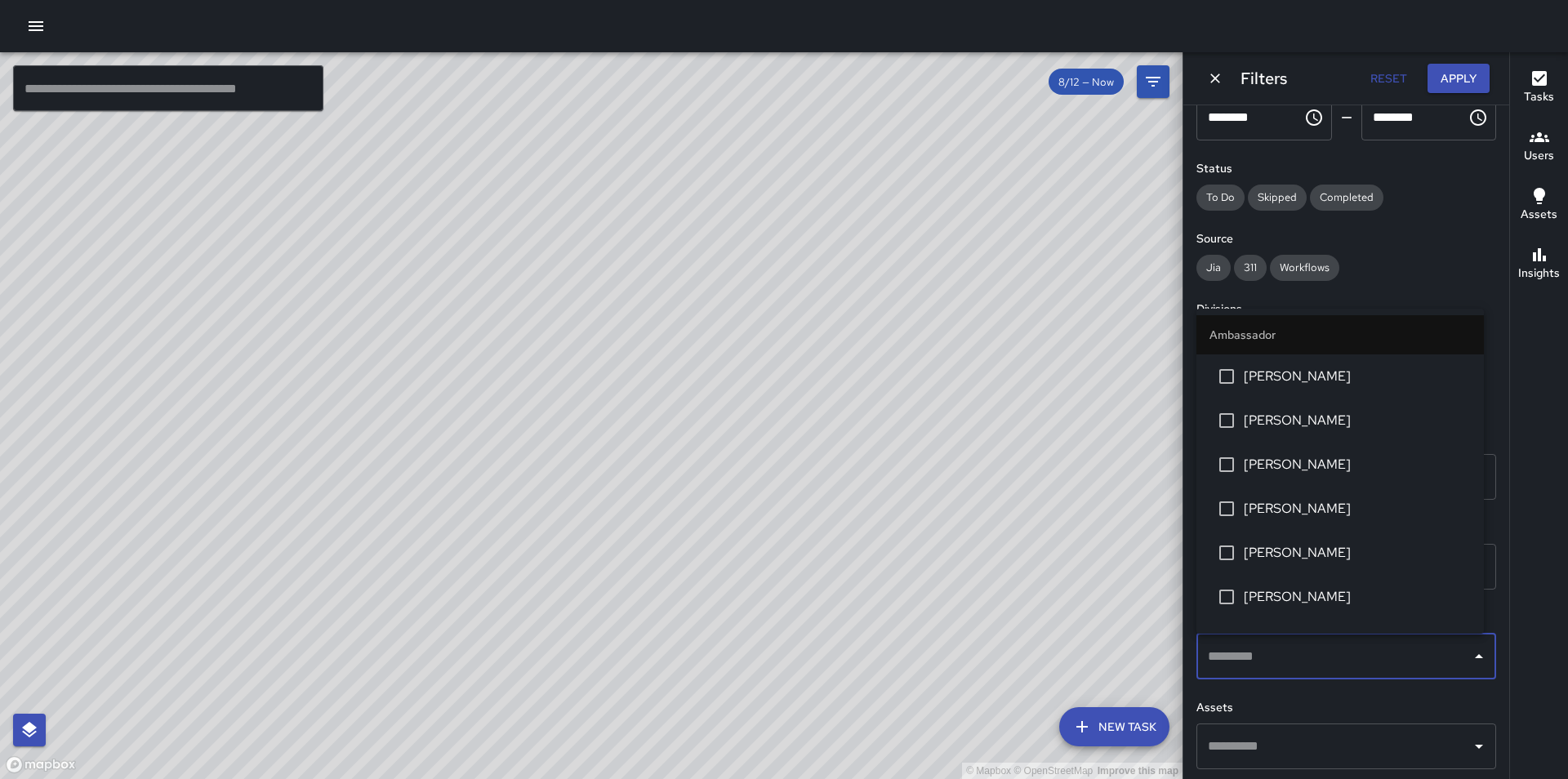
click at [1320, 653] on input "text" at bounding box center [1334, 657] width 261 height 31
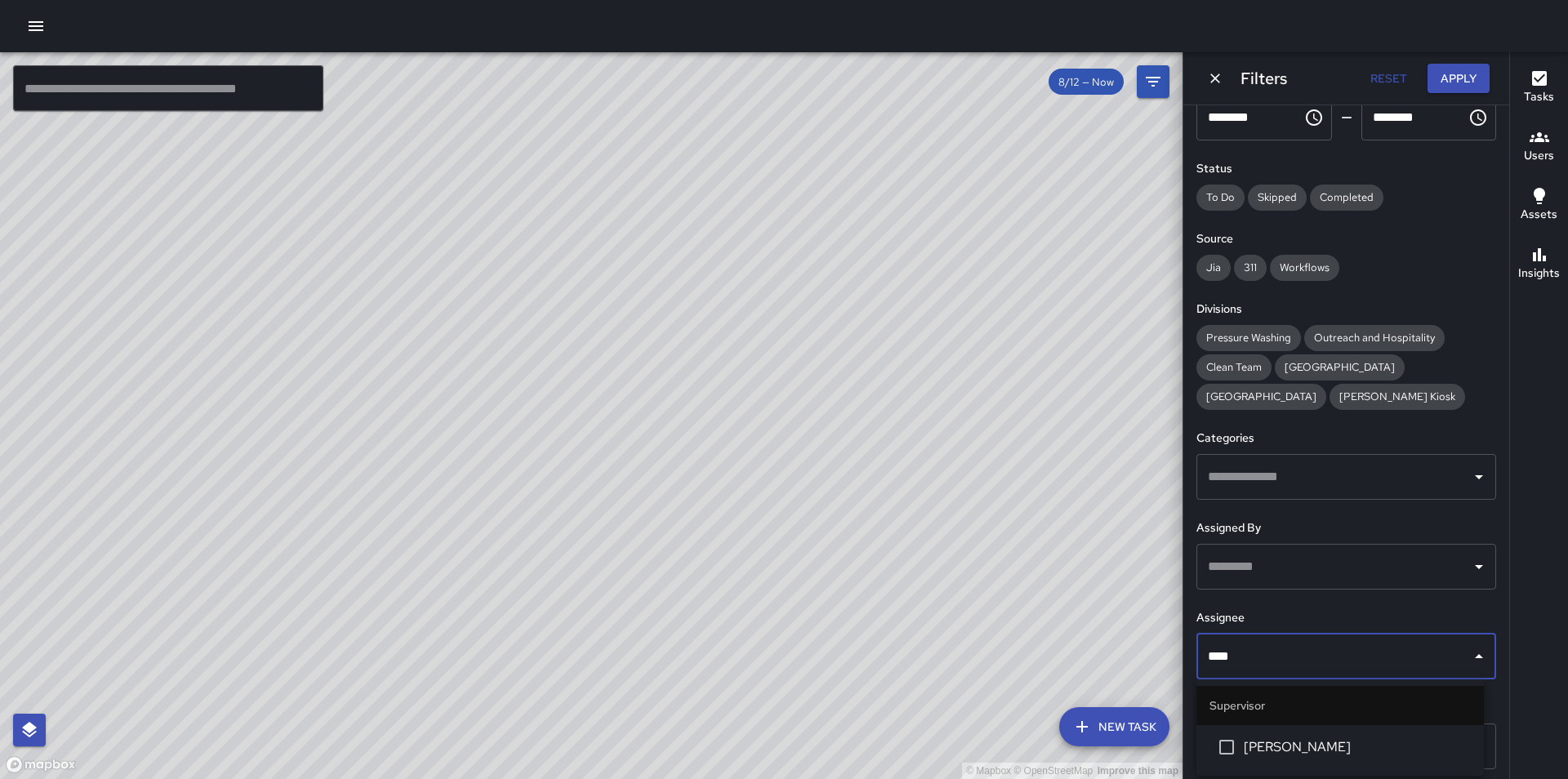
type input "*****"
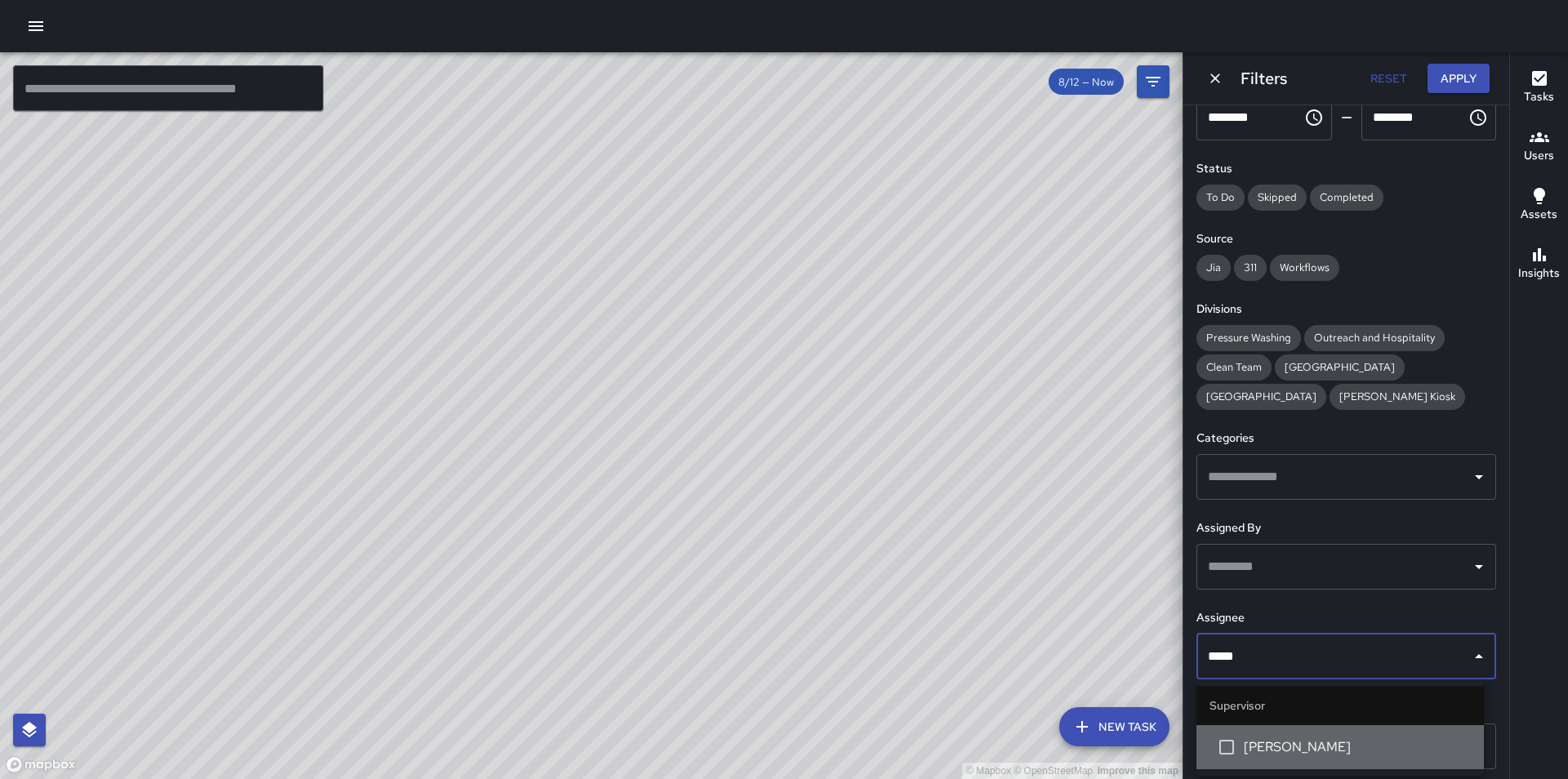
click at [1309, 749] on span "[PERSON_NAME]" at bounding box center [1358, 747] width 227 height 19
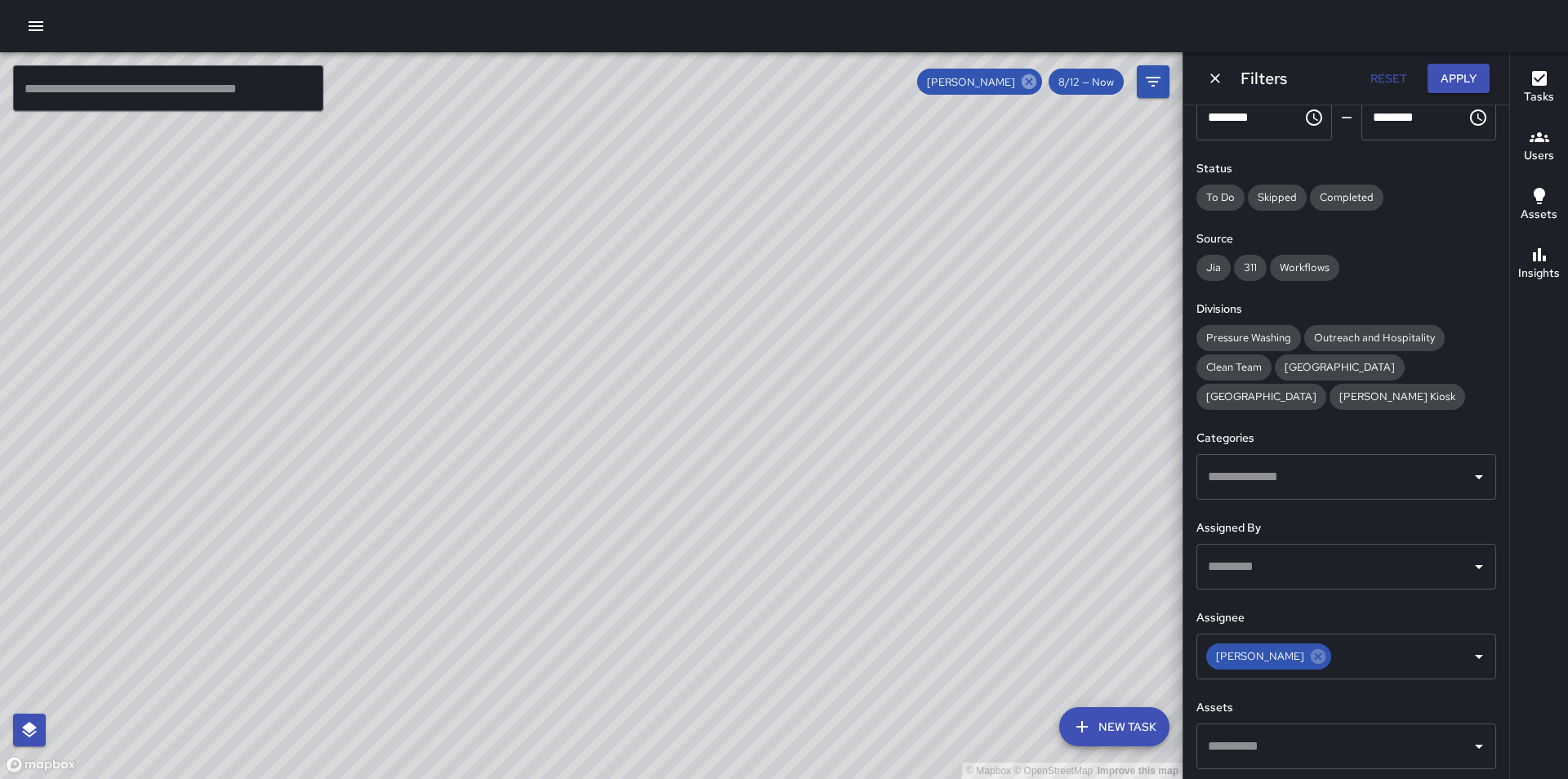
click at [1033, 78] on icon at bounding box center [1029, 82] width 15 height 15
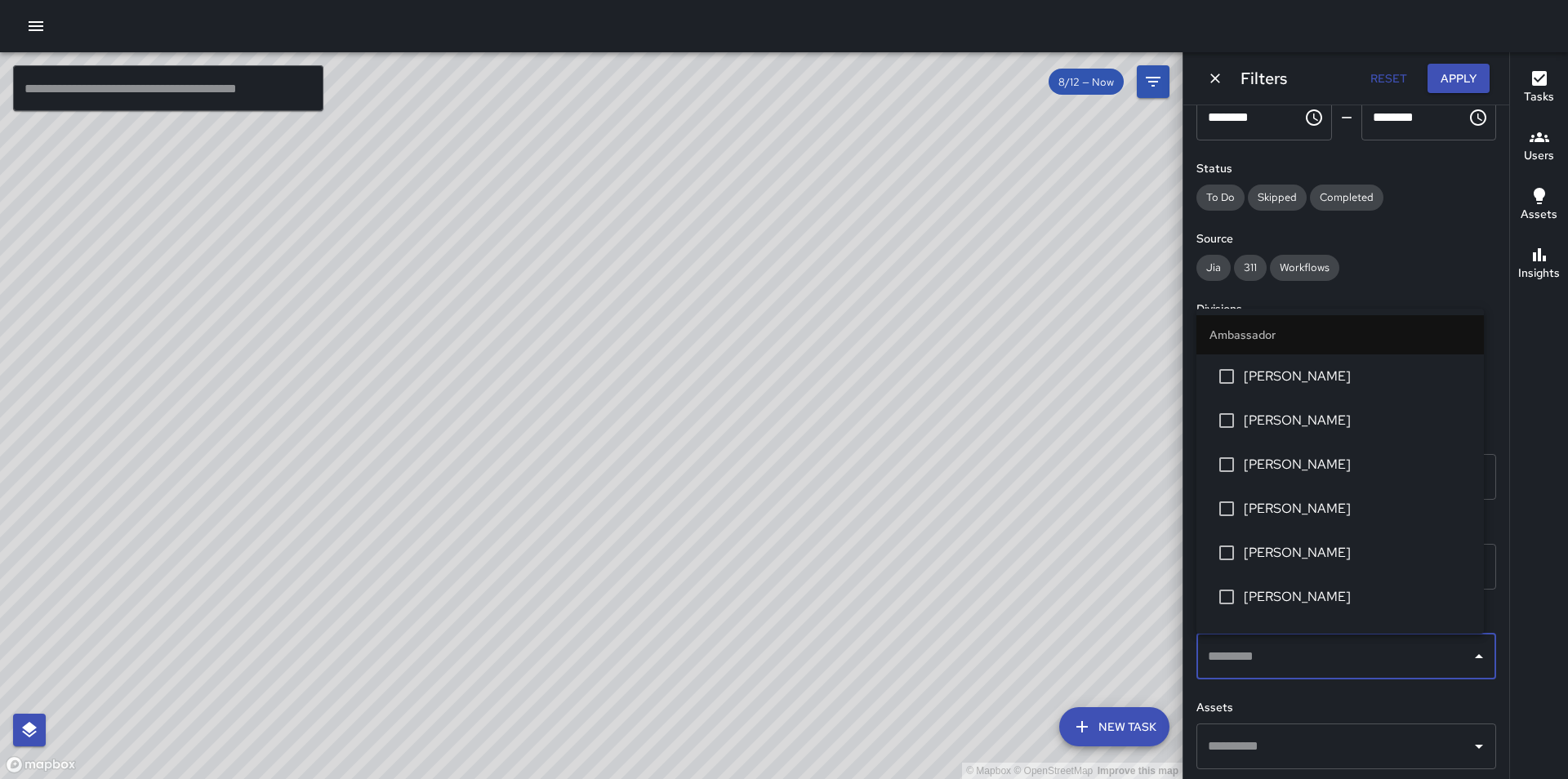
click at [1315, 653] on input "text" at bounding box center [1334, 657] width 261 height 31
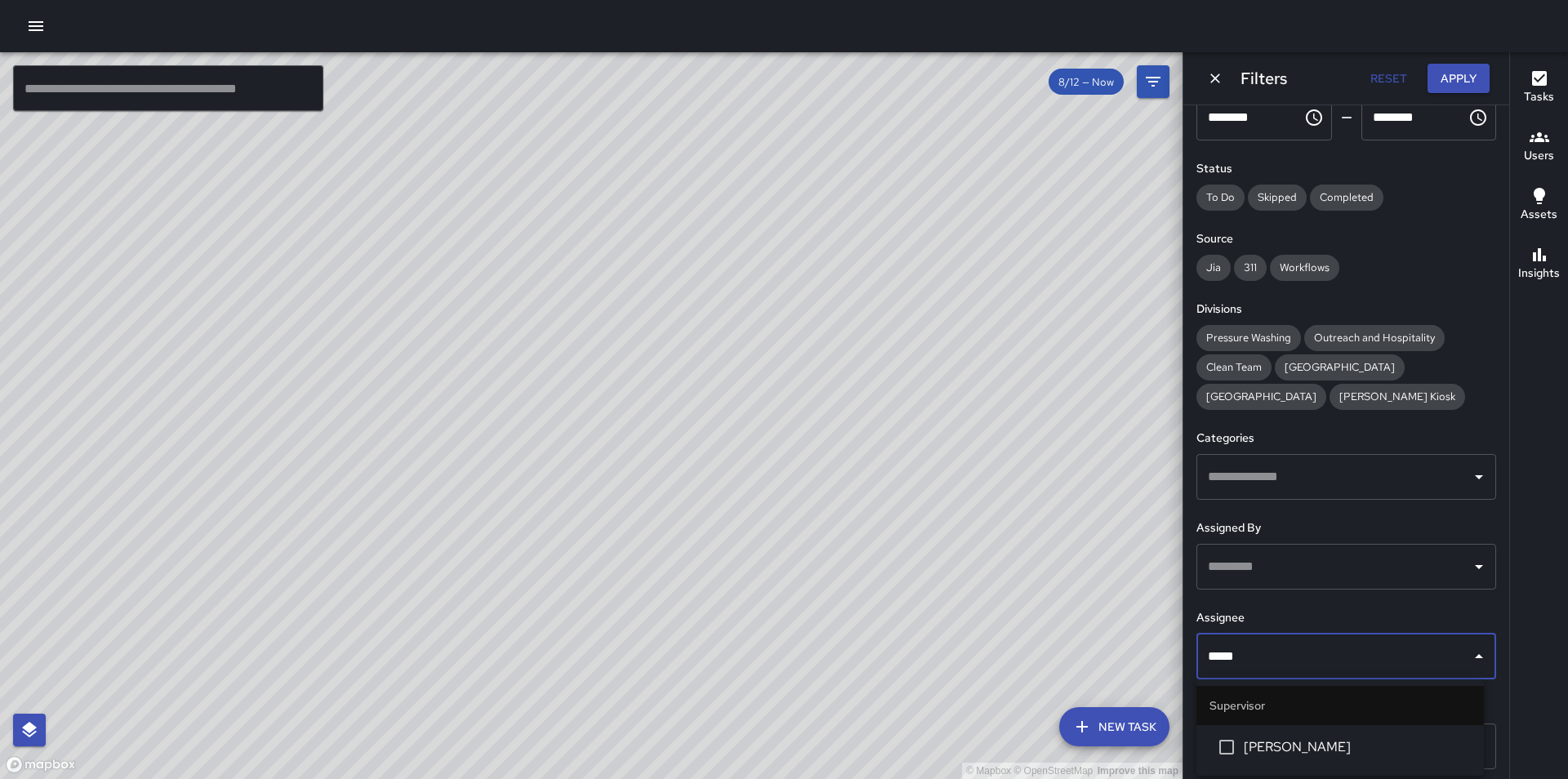
type input "******"
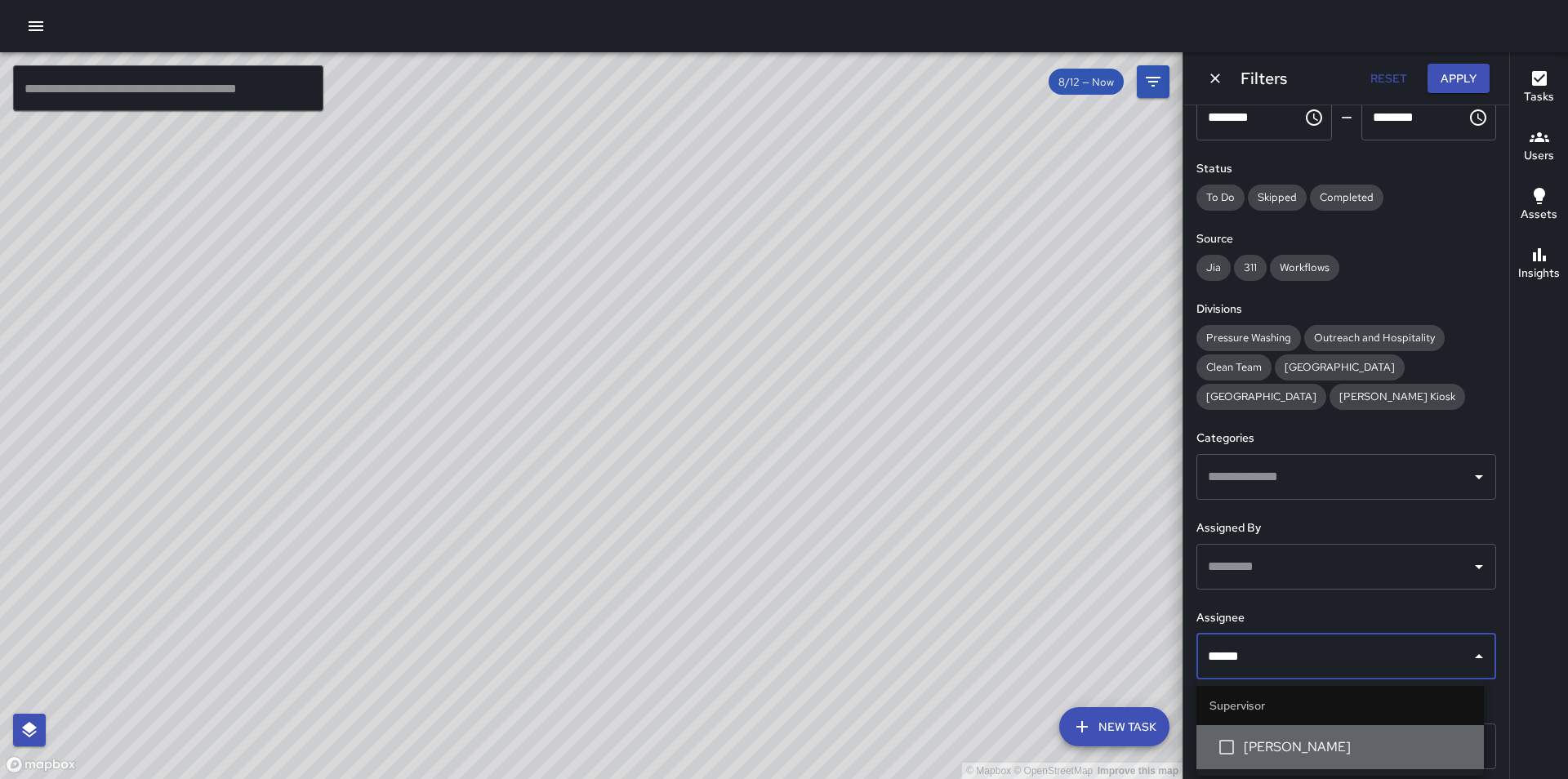
click at [1319, 736] on li "[PERSON_NAME]" at bounding box center [1341, 747] width 287 height 45
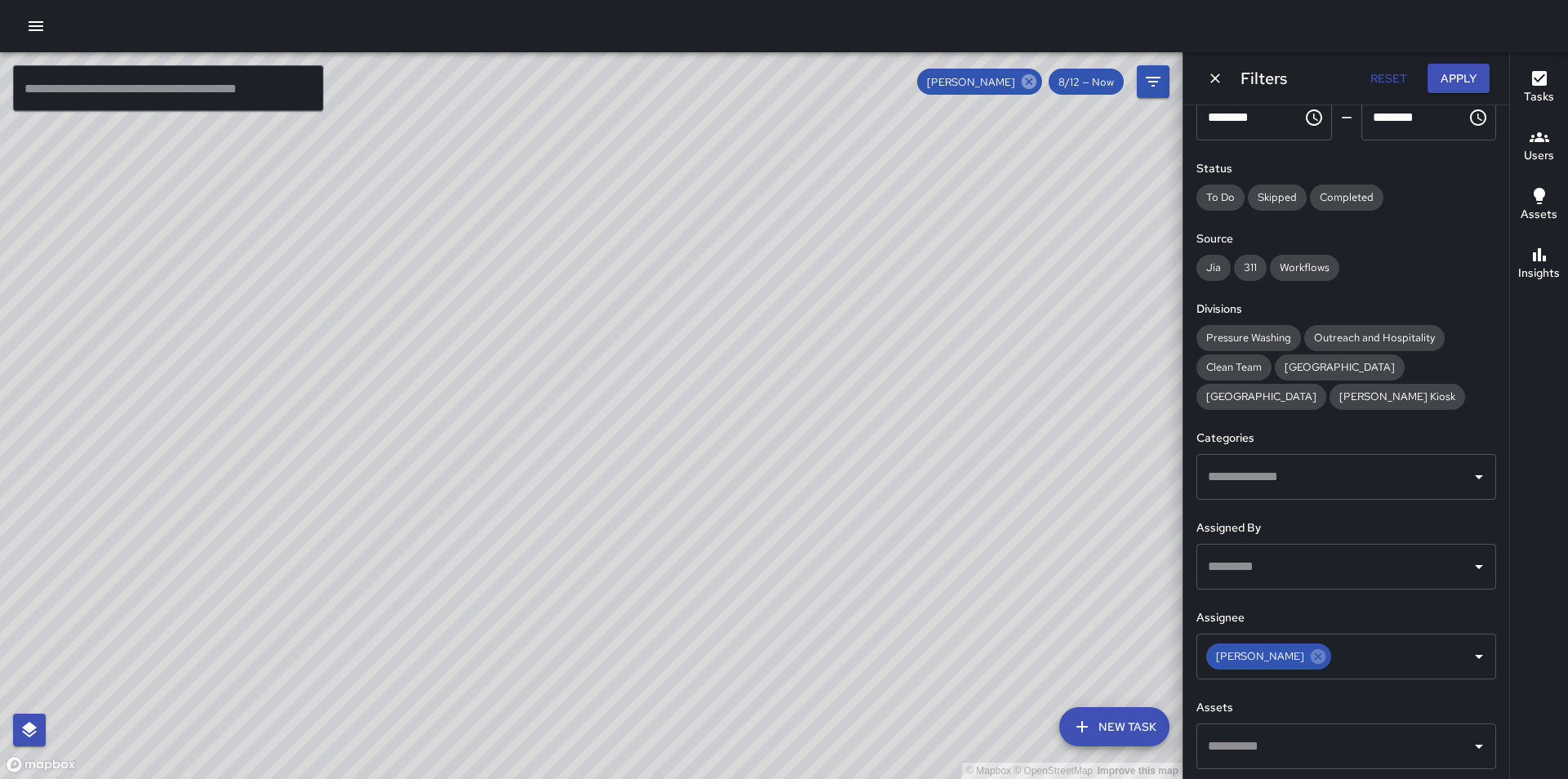
click at [1029, 82] on icon at bounding box center [1029, 82] width 15 height 15
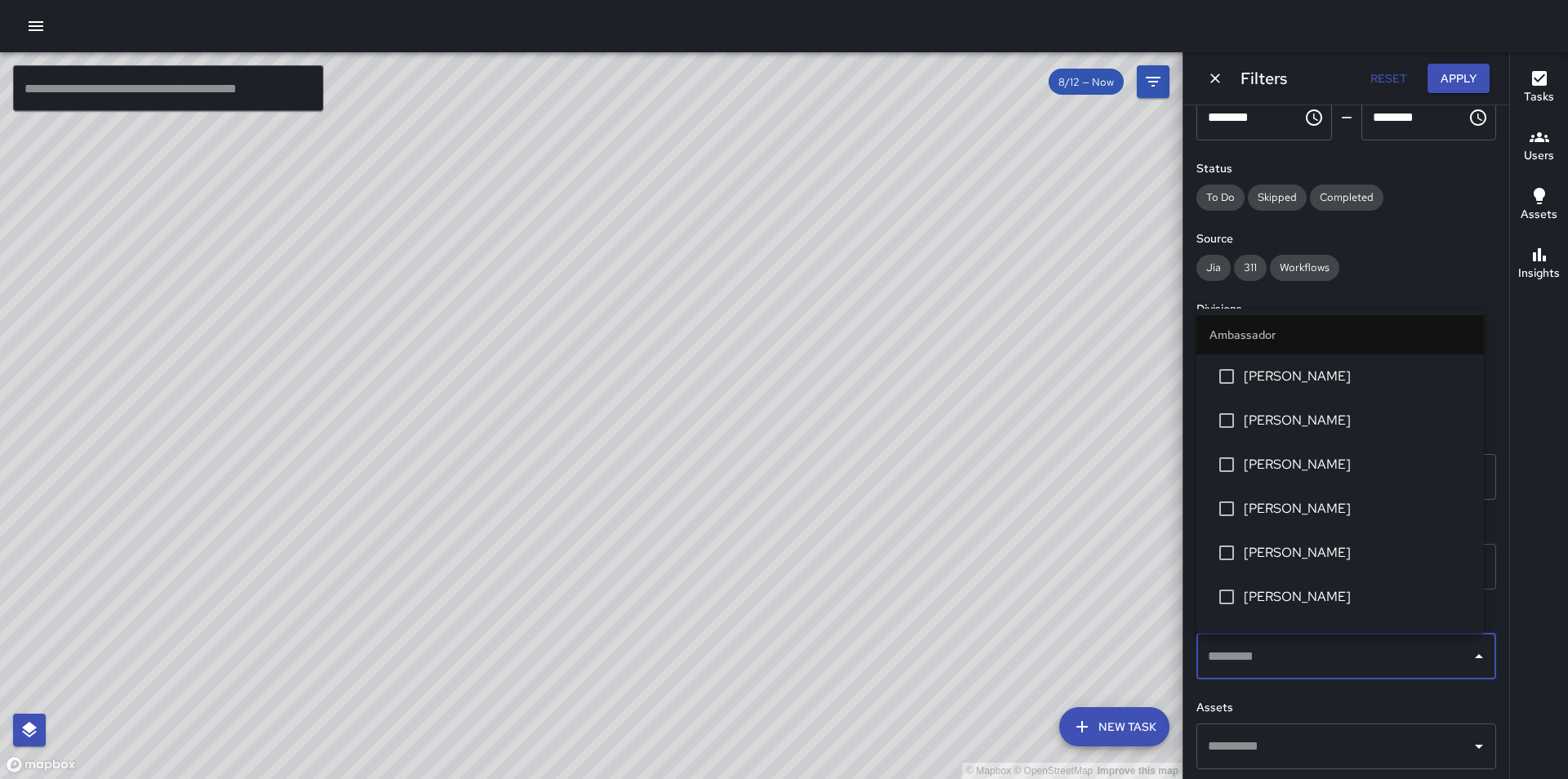
click at [1263, 655] on input "text" at bounding box center [1334, 657] width 261 height 31
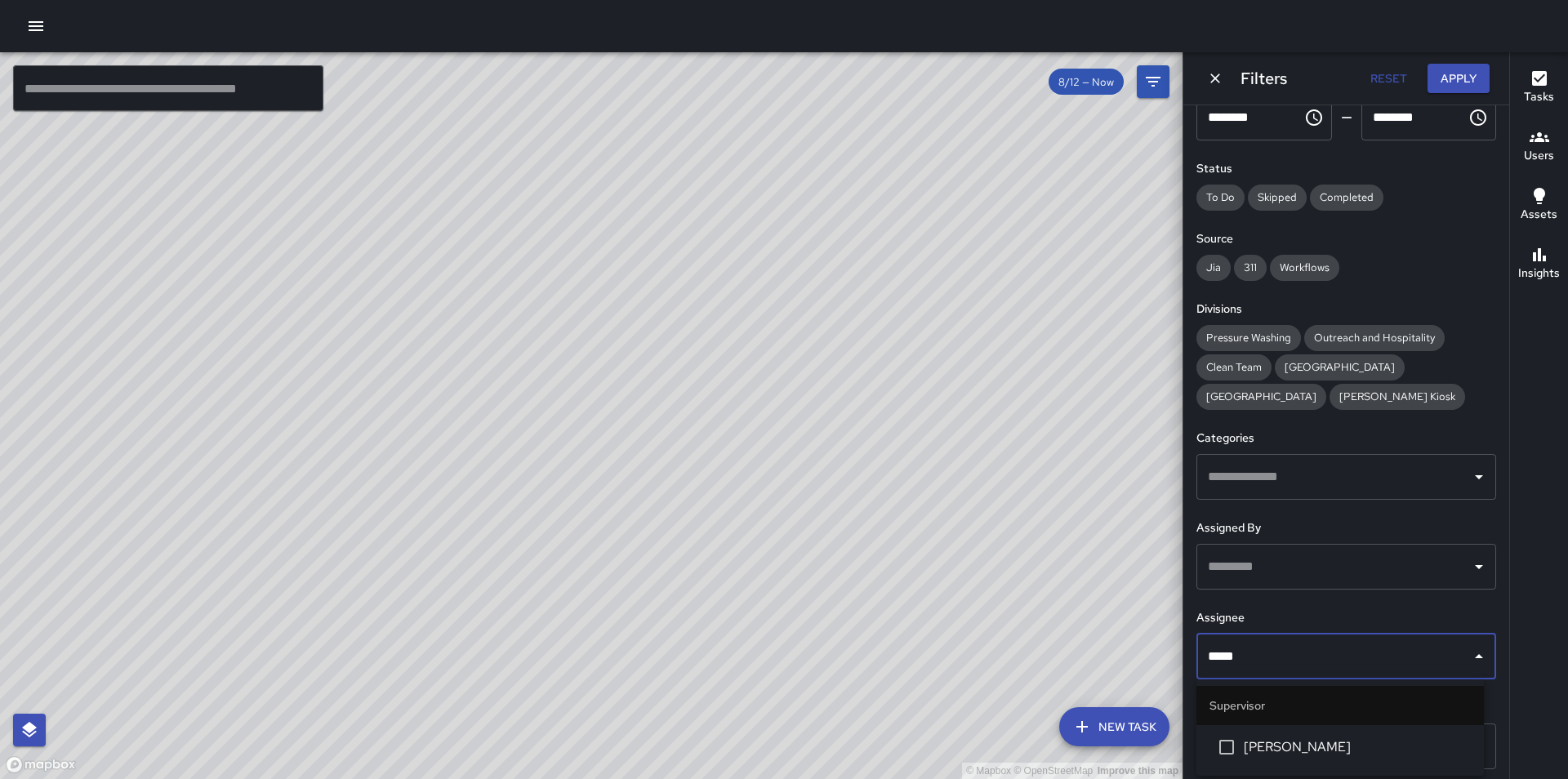
type input "******"
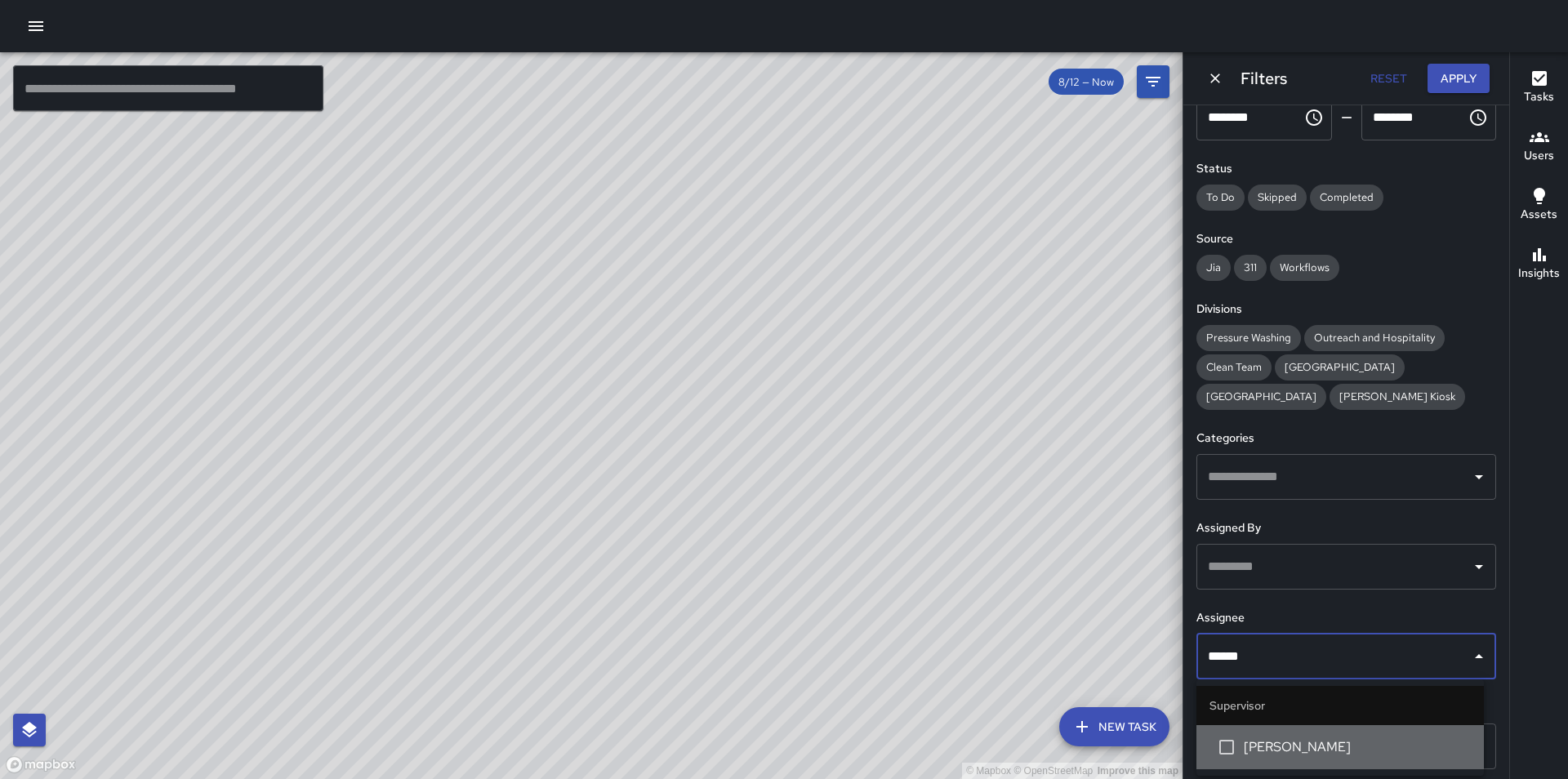
click at [1314, 750] on span "[PERSON_NAME]" at bounding box center [1358, 747] width 227 height 19
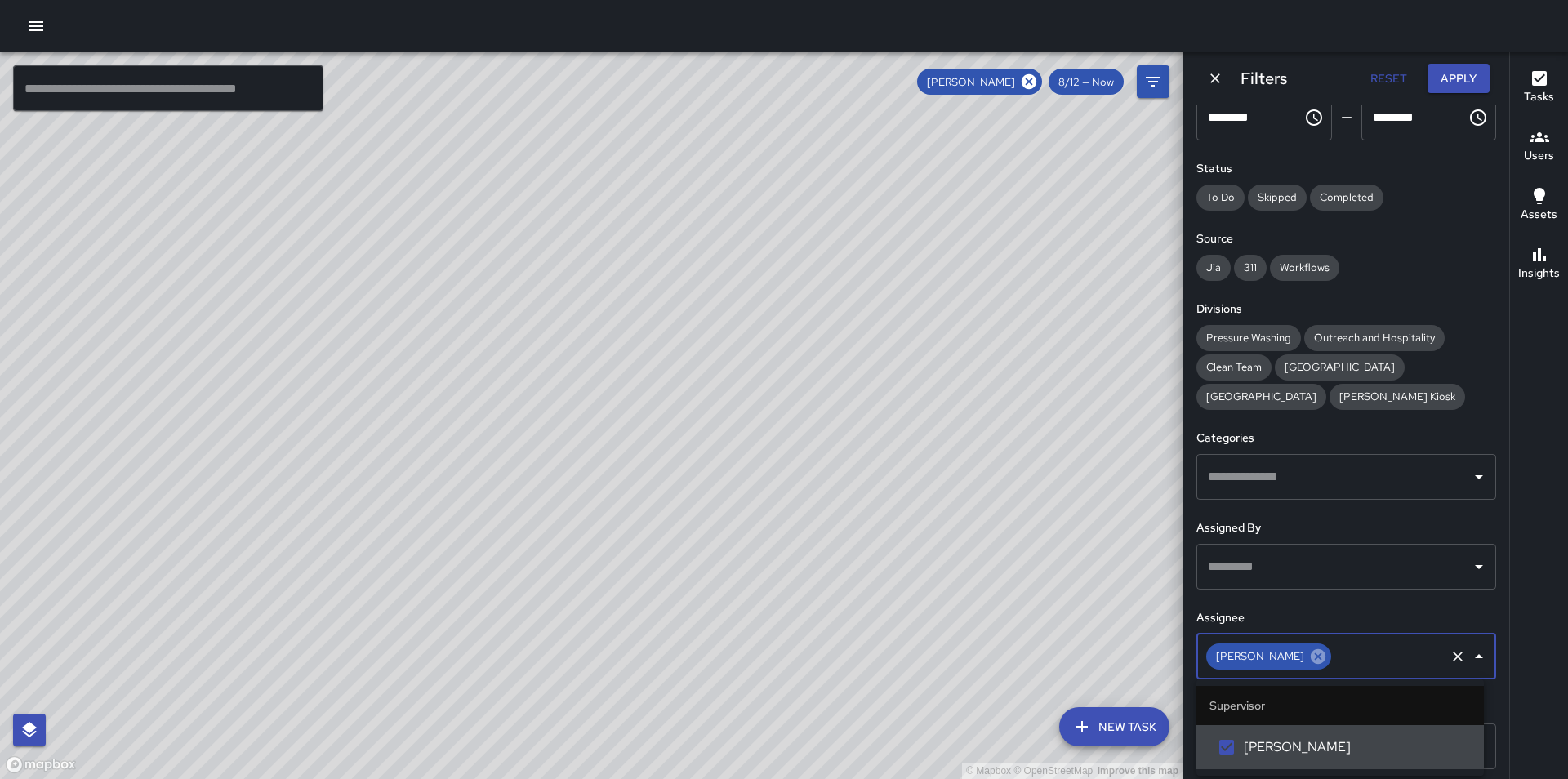
click at [1311, 659] on icon at bounding box center [1319, 657] width 15 height 15
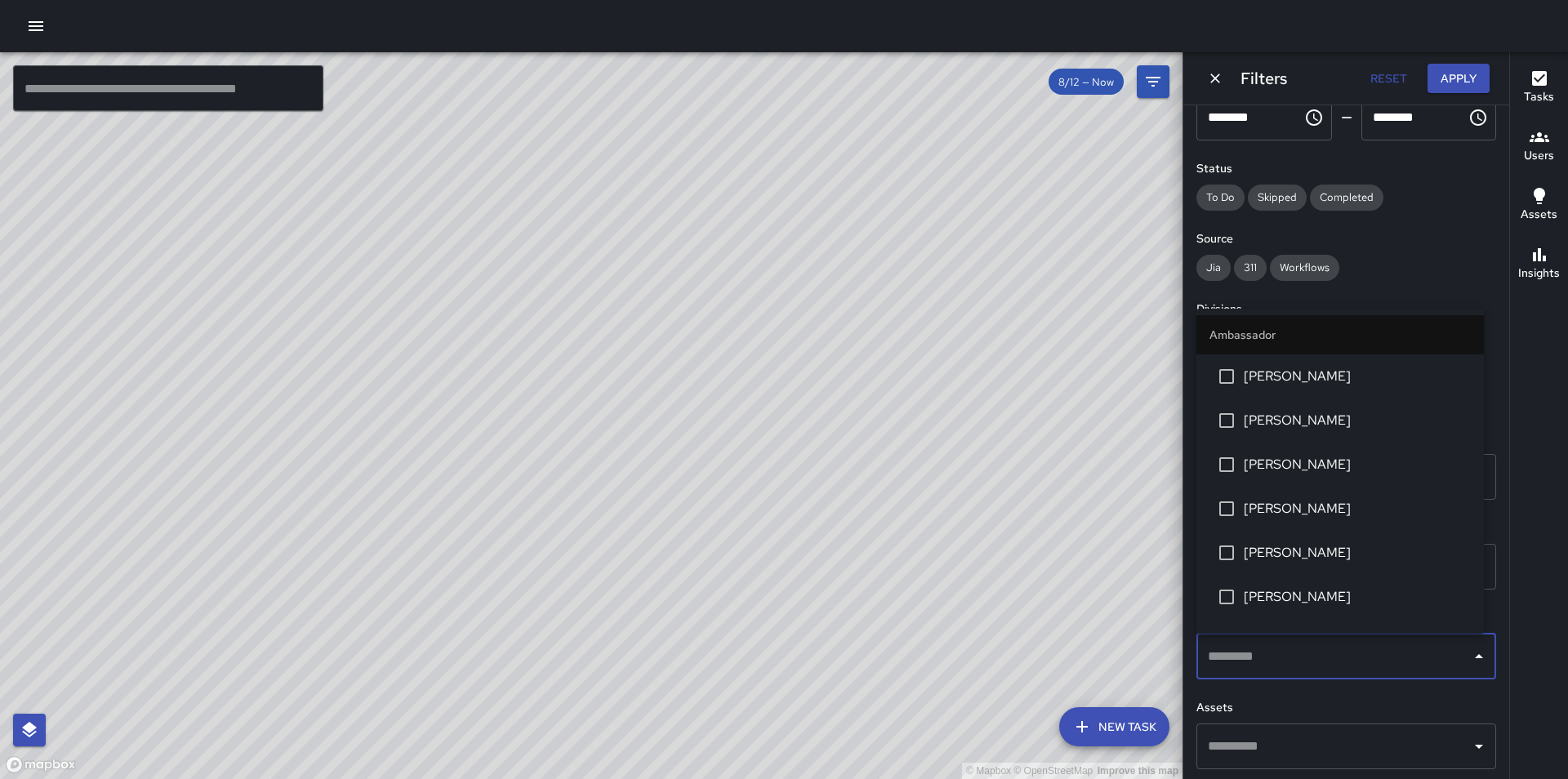
click at [1307, 659] on input "text" at bounding box center [1334, 657] width 261 height 31
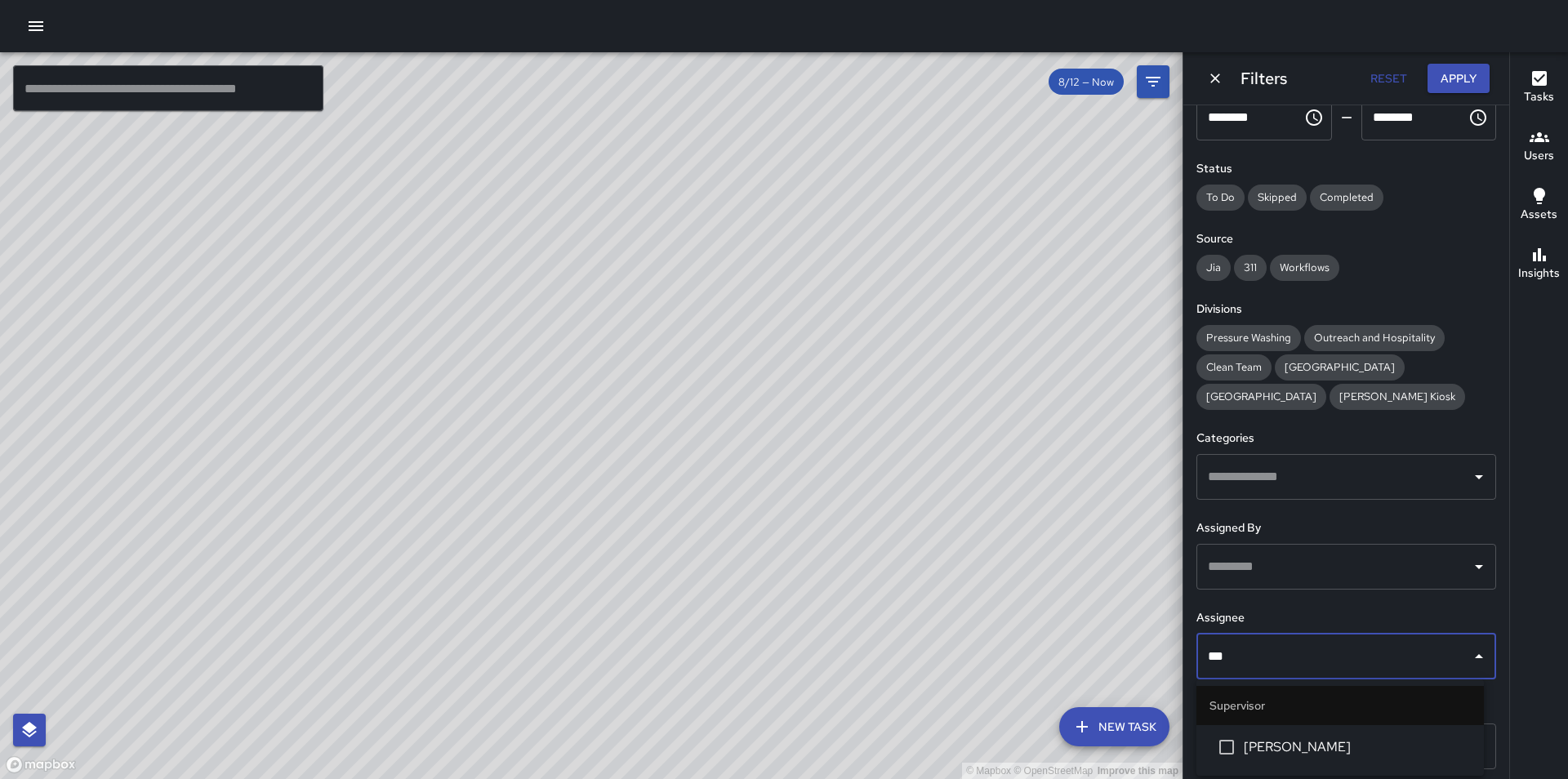
type input "****"
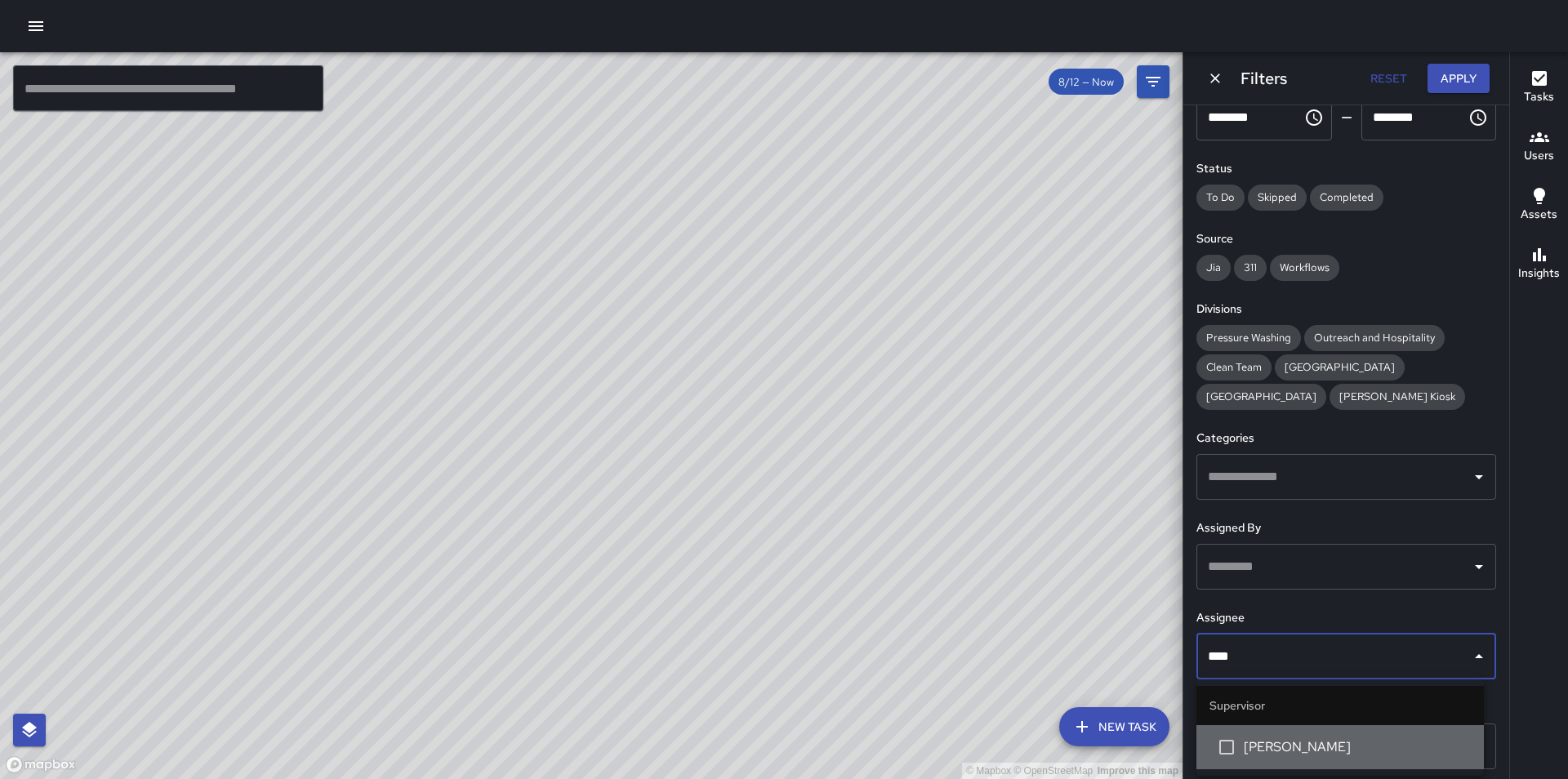
click at [1301, 745] on span "[PERSON_NAME]" at bounding box center [1358, 747] width 227 height 19
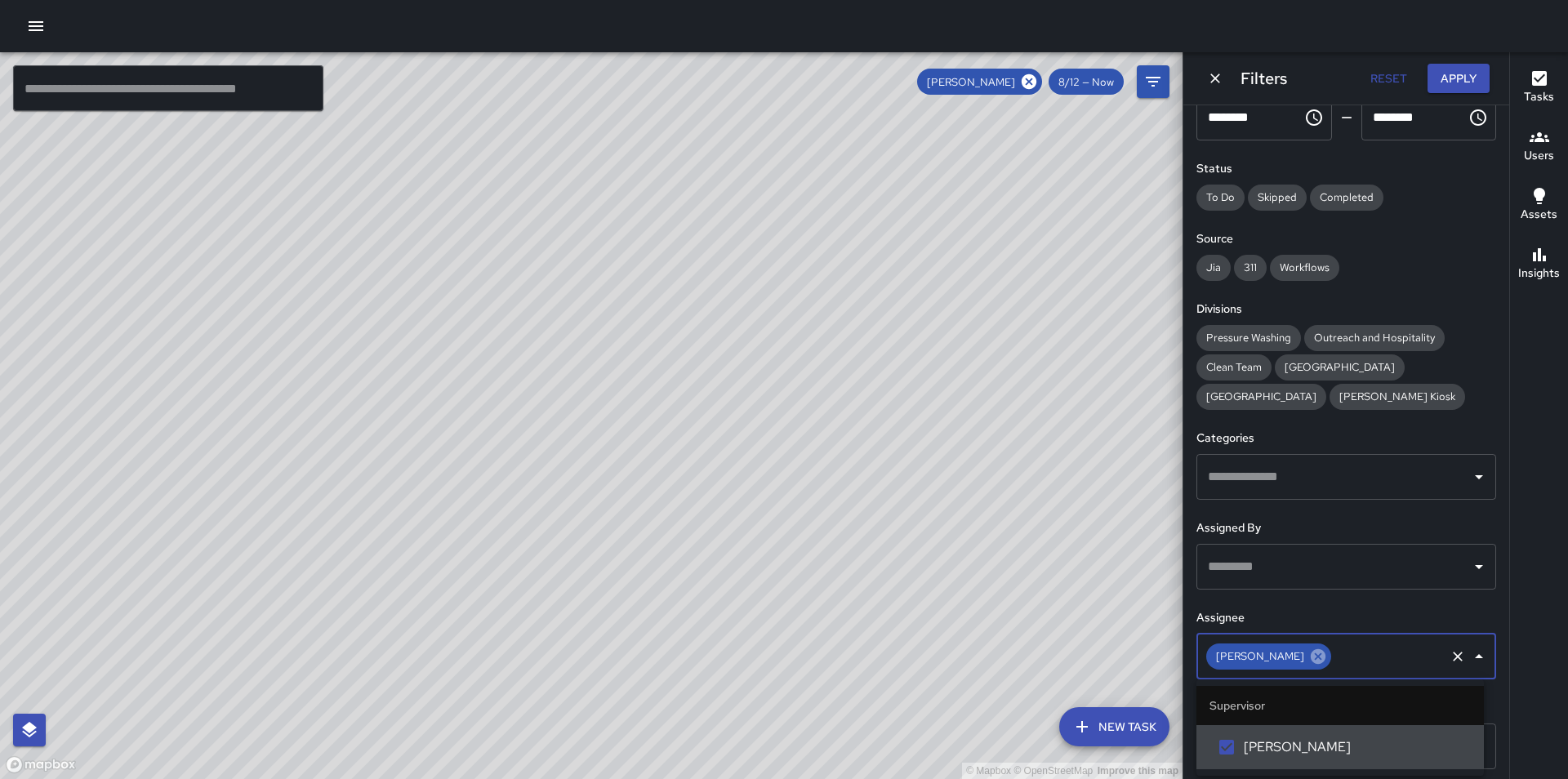
click at [1309, 657] on icon at bounding box center [1318, 657] width 18 height 18
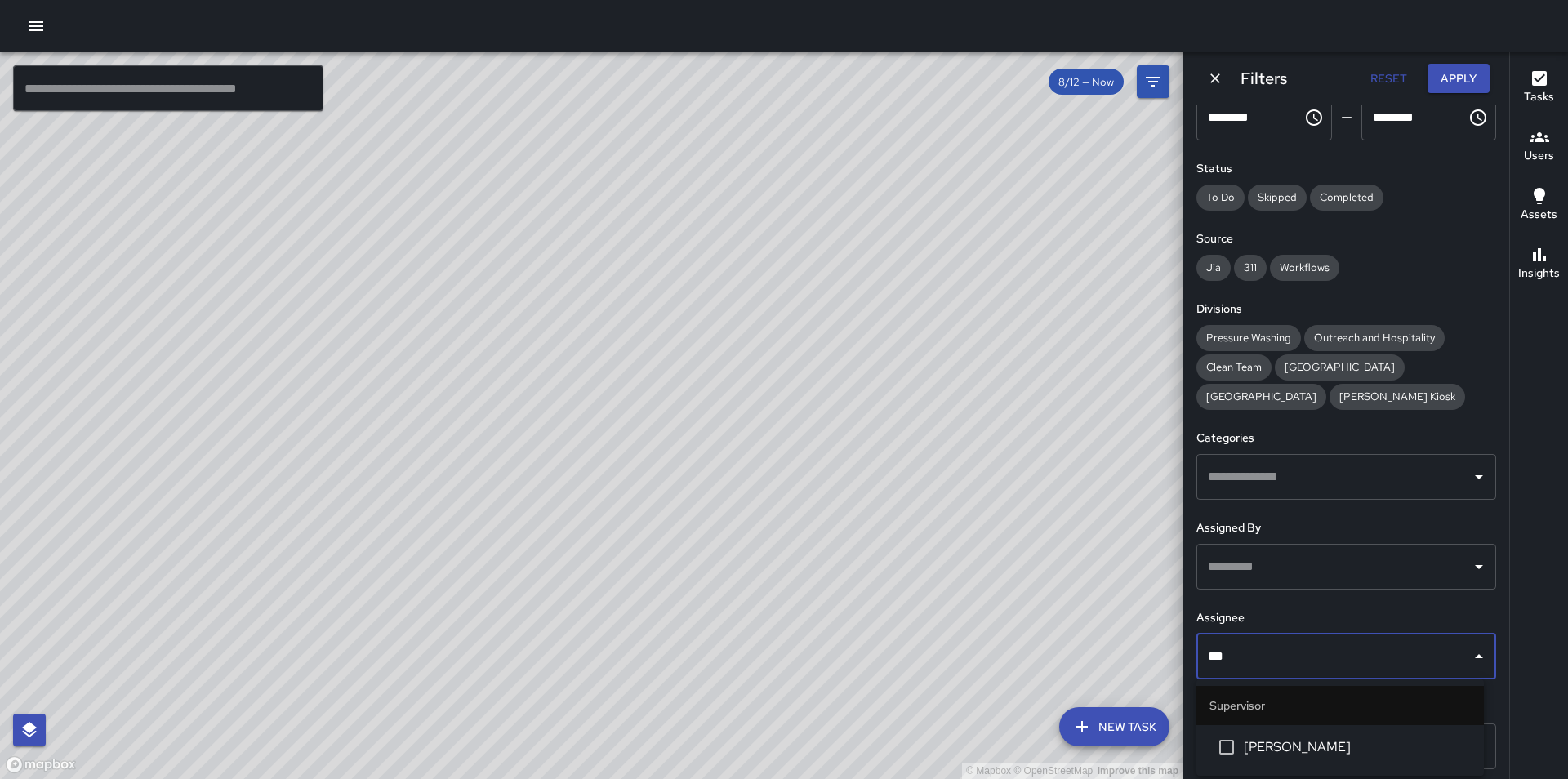
type input "****"
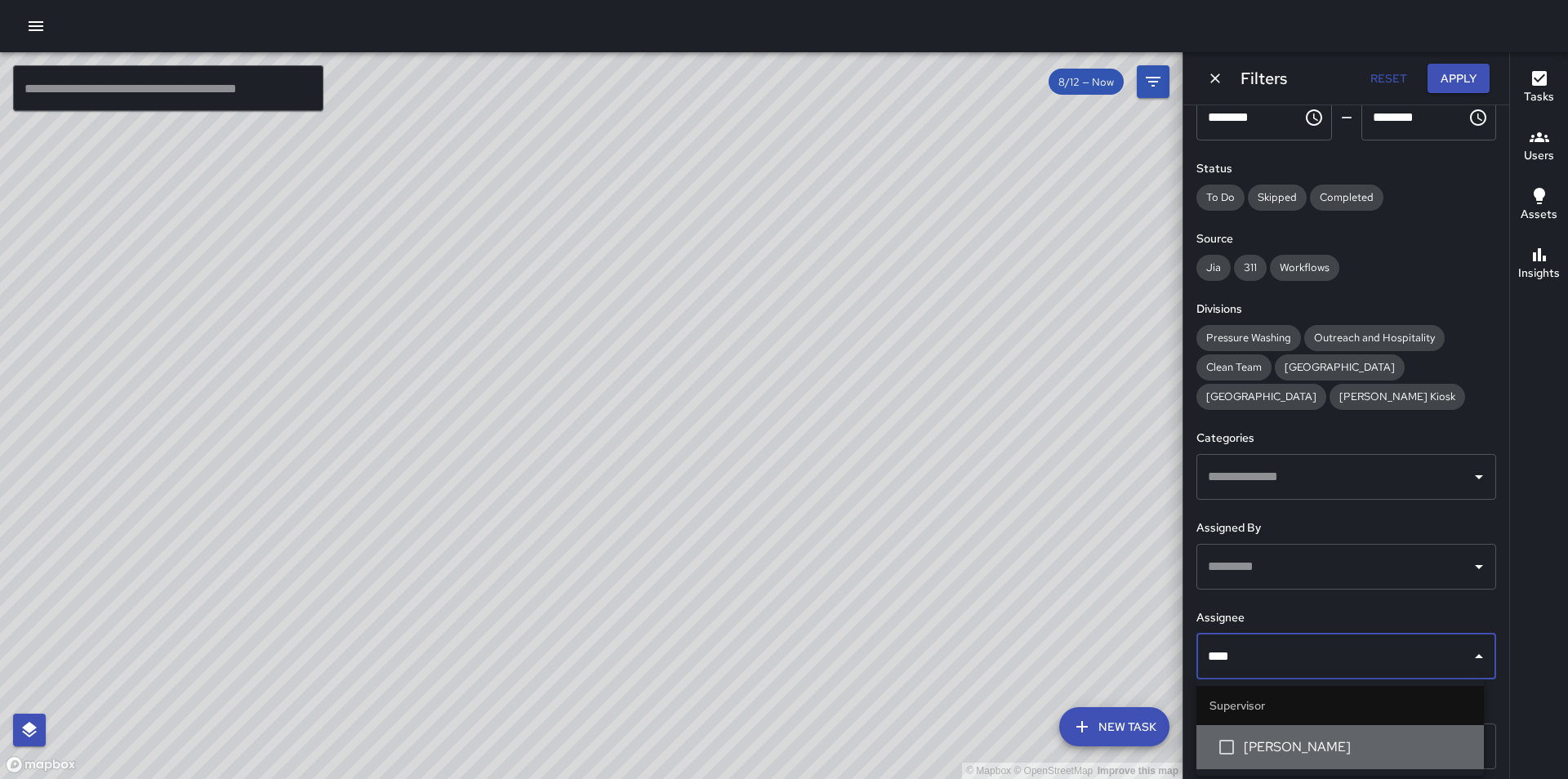
click at [1280, 734] on li "[PERSON_NAME]" at bounding box center [1341, 747] width 287 height 45
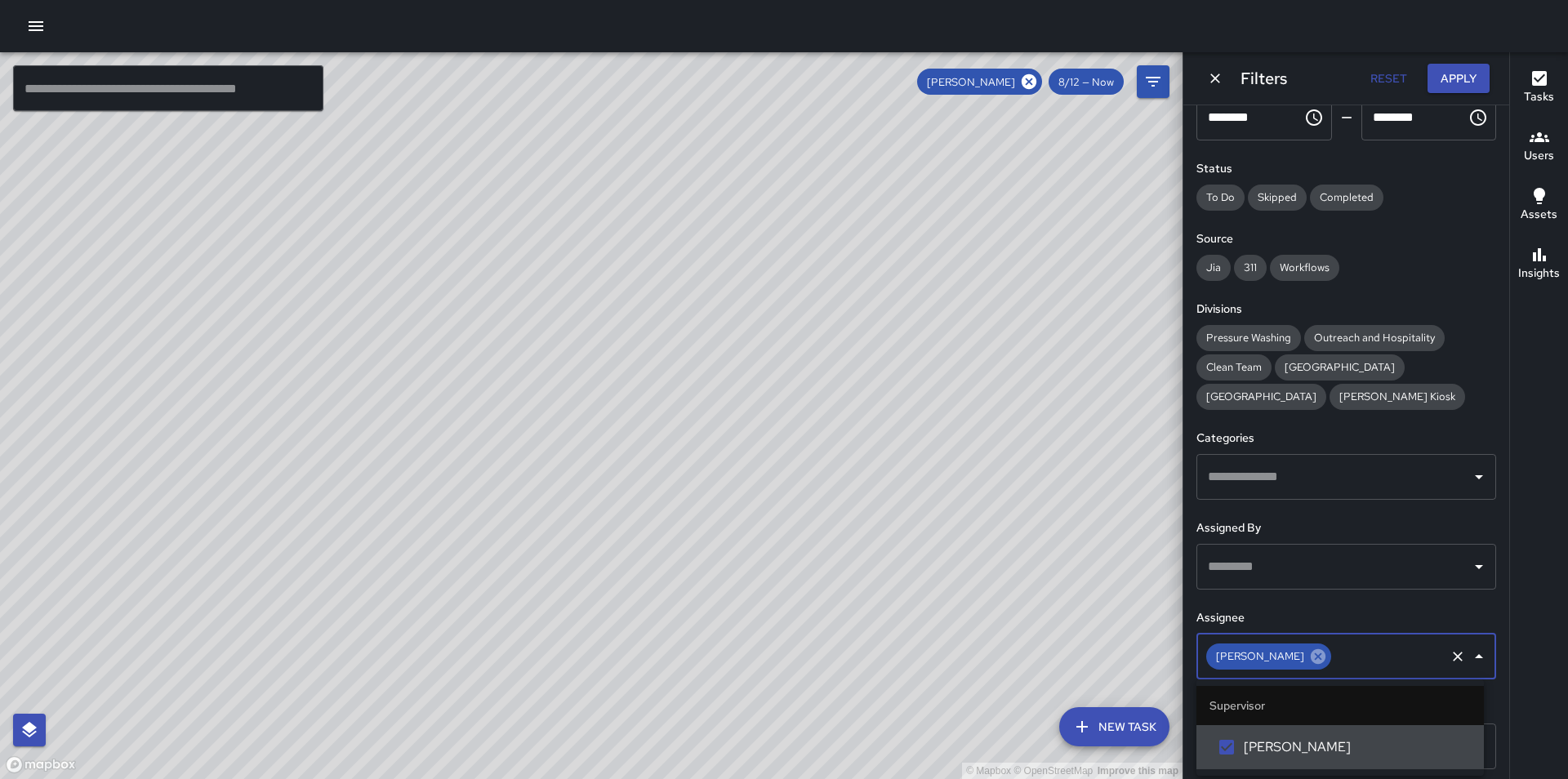
click at [1309, 657] on icon at bounding box center [1318, 657] width 18 height 18
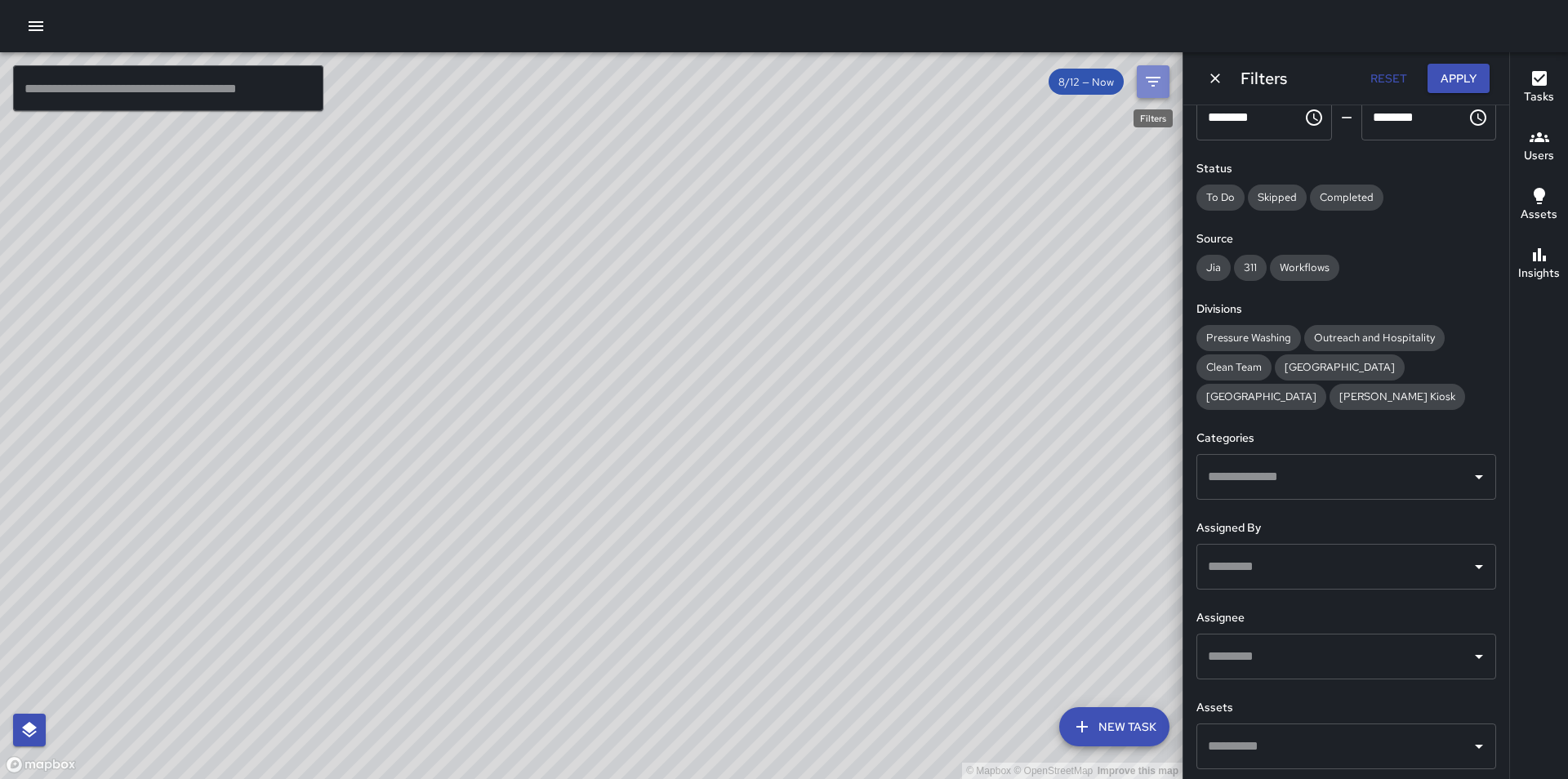
click at [1156, 79] on icon "Filters" at bounding box center [1153, 82] width 19 height 19
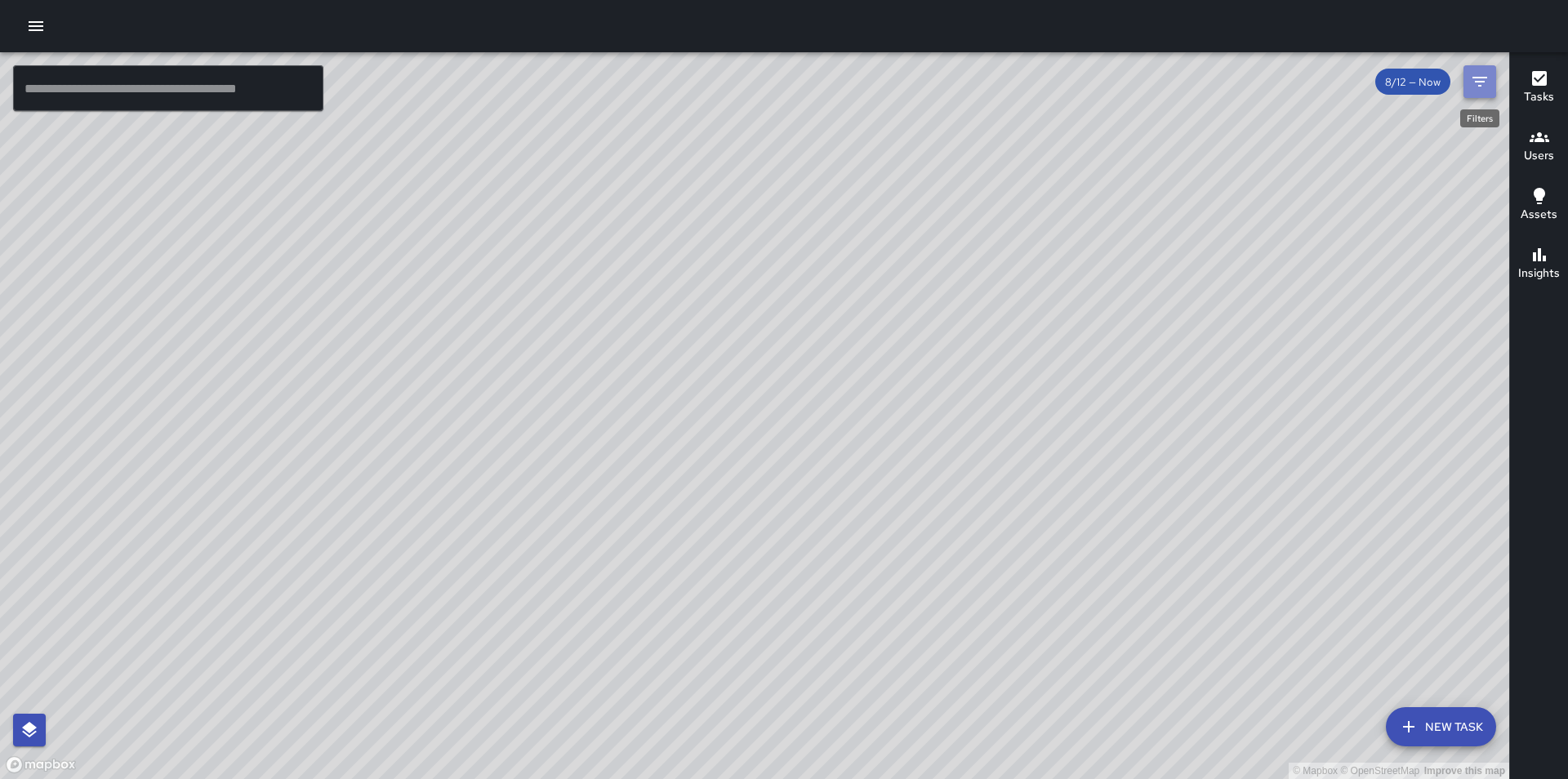
click at [1481, 70] on button "Filters" at bounding box center [1480, 81] width 32 height 32
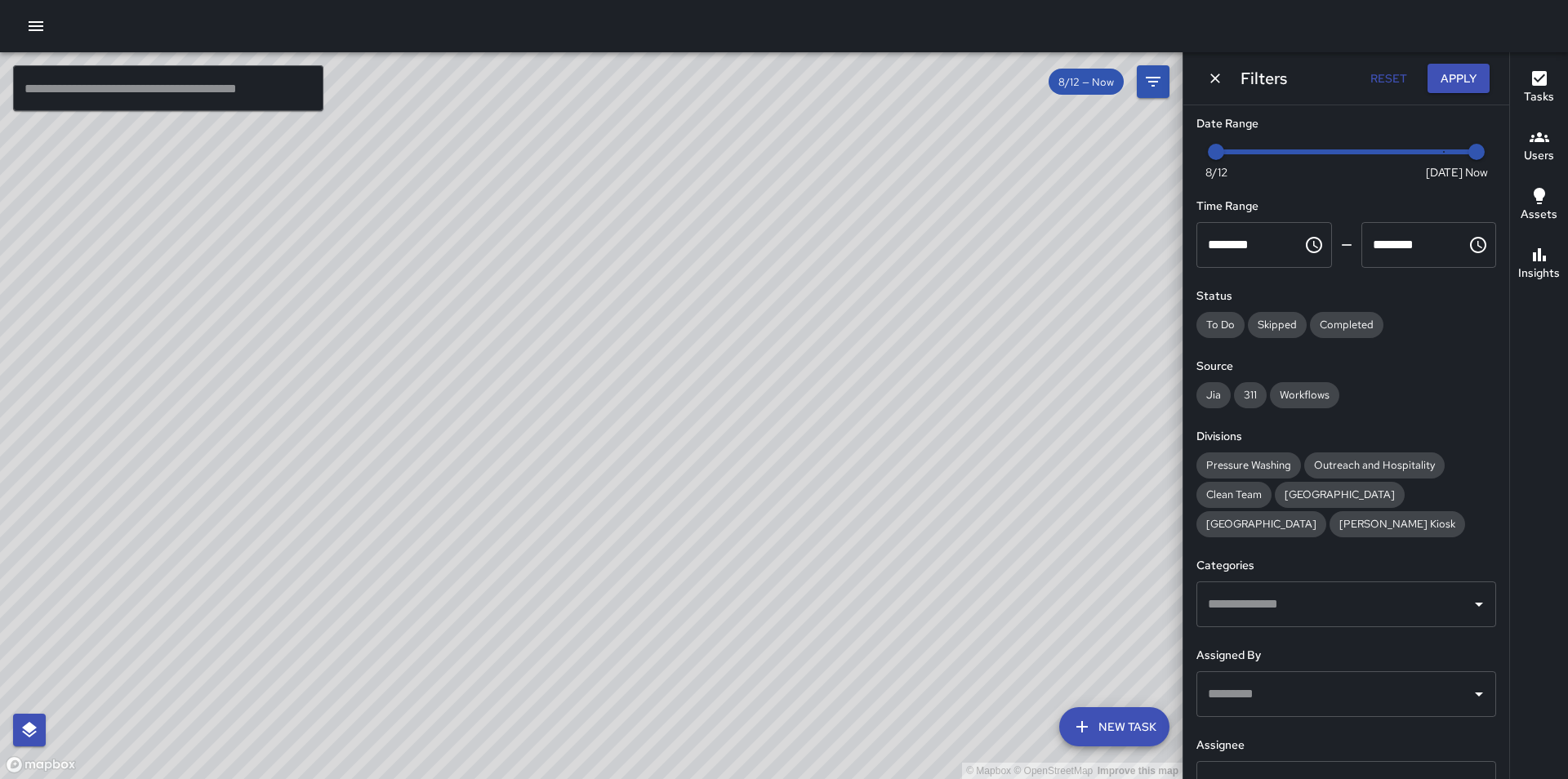
scroll to position [0, 0]
type input "*"
drag, startPoint x: 1226, startPoint y: 160, endPoint x: 1423, endPoint y: 148, distance: 197.4
click at [1436, 148] on span "8/19" at bounding box center [1445, 156] width 17 height 17
click at [923, 314] on div "© Mapbox © OpenStreetMap Improve this map" at bounding box center [592, 415] width 1183 height 727
